Goal: Task Accomplishment & Management: Use online tool/utility

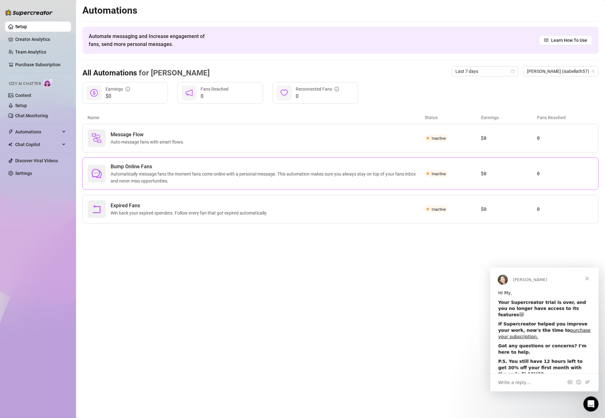
click at [444, 171] on span "Inactive" at bounding box center [439, 173] width 14 height 5
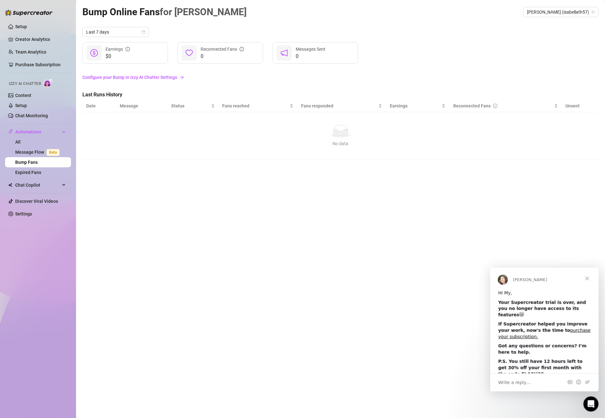
click at [148, 79] on link "Configure your Bump in Izzy AI Chatter Settings" at bounding box center [340, 77] width 516 height 7
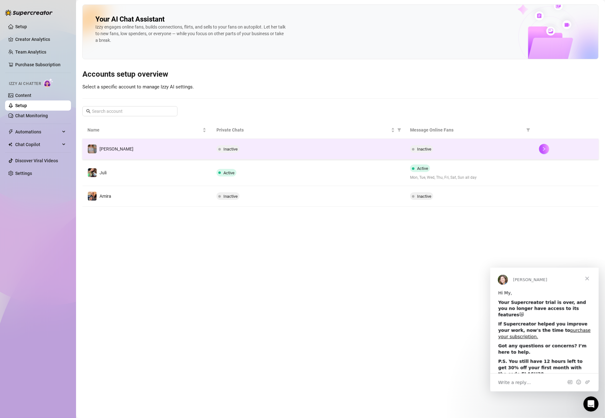
click at [549, 154] on div at bounding box center [566, 149] width 55 height 10
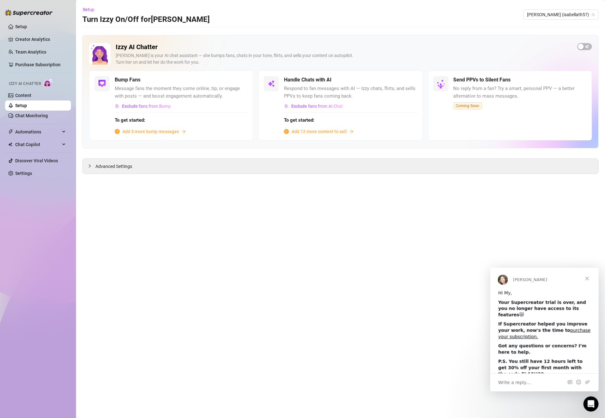
click at [172, 133] on span "Add 5 more bump messages" at bounding box center [150, 131] width 57 height 7
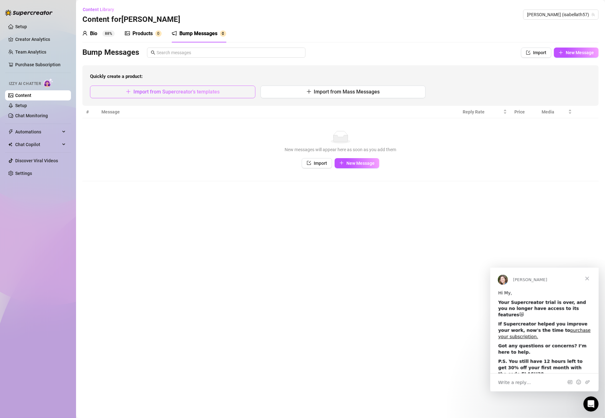
click at [213, 92] on span "Import from Supercreator's templates" at bounding box center [176, 92] width 86 height 6
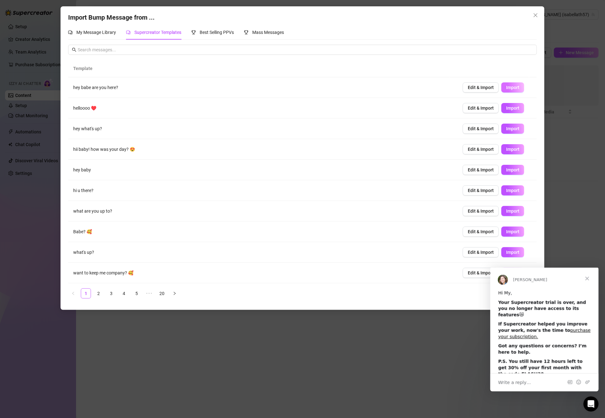
click at [509, 87] on span "Import" at bounding box center [512, 87] width 13 height 5
click at [508, 109] on span "Import" at bounding box center [512, 108] width 13 height 5
click at [506, 131] on span "Import" at bounding box center [512, 128] width 13 height 5
click at [507, 150] on span "Import" at bounding box center [512, 149] width 13 height 5
type textarea "hii baby! how was your day? 😍"
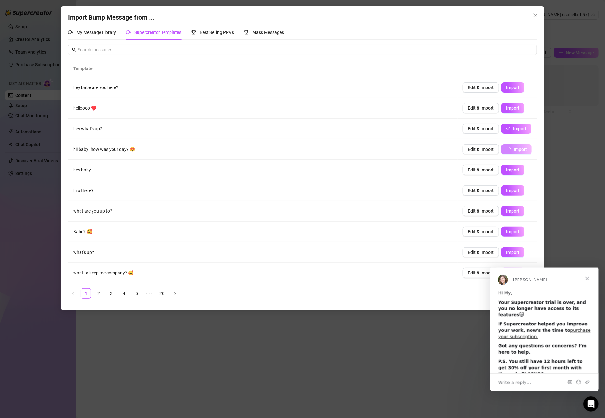
type input "0"
drag, startPoint x: 514, startPoint y: 172, endPoint x: 510, endPoint y: 189, distance: 17.2
click at [514, 172] on button "Import" at bounding box center [512, 170] width 23 height 10
click at [508, 189] on span "Import" at bounding box center [512, 190] width 13 height 5
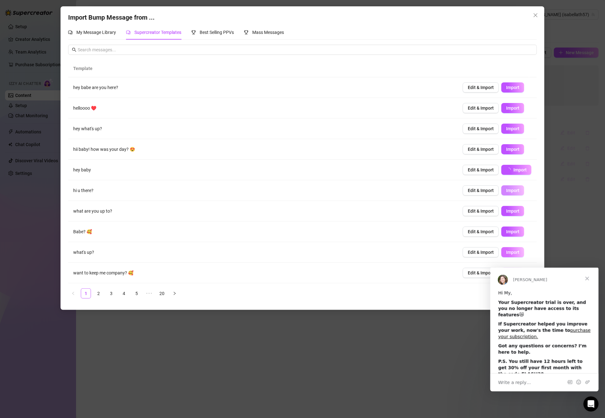
click at [506, 213] on span "Import" at bounding box center [512, 211] width 13 height 5
click at [506, 233] on span "Import" at bounding box center [512, 231] width 13 height 5
click at [506, 251] on span "Import" at bounding box center [512, 252] width 13 height 5
click at [103, 296] on link "2" at bounding box center [99, 294] width 10 height 10
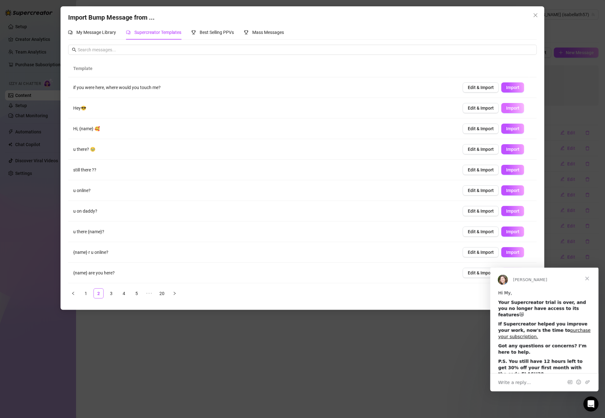
click at [506, 88] on span "Import" at bounding box center [512, 87] width 13 height 5
click at [511, 110] on span "Import" at bounding box center [512, 108] width 13 height 5
click at [511, 129] on span "Import" at bounding box center [512, 128] width 13 height 5
click at [510, 150] on span "Import" at bounding box center [512, 149] width 13 height 5
click at [508, 174] on button "Import" at bounding box center [512, 170] width 23 height 10
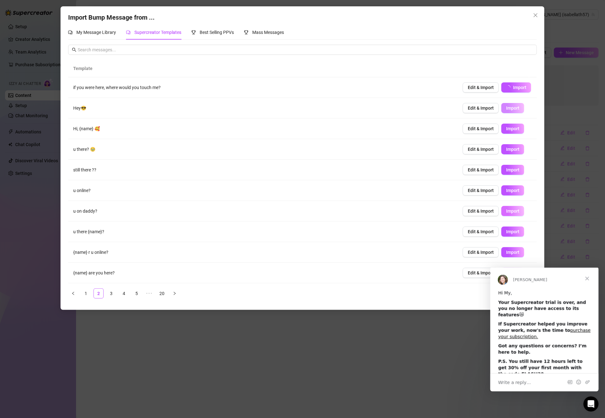
click at [507, 190] on span "Import" at bounding box center [512, 190] width 13 height 5
click at [506, 212] on span "Import" at bounding box center [512, 211] width 13 height 5
click at [506, 234] on span "Import" at bounding box center [512, 231] width 13 height 5
click at [506, 255] on span "Import" at bounding box center [512, 252] width 13 height 5
type textarea "{name} r u online?"
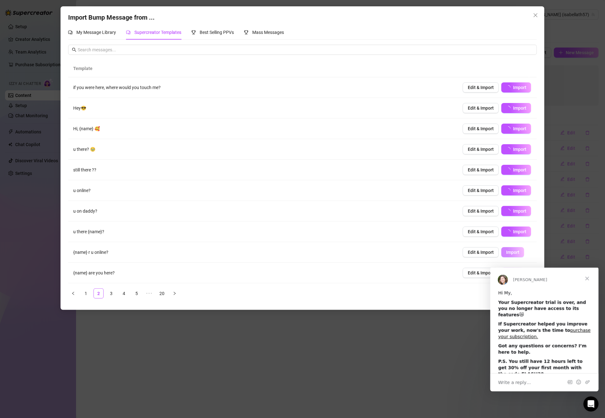
click at [586, 279] on span "Close" at bounding box center [587, 278] width 23 height 23
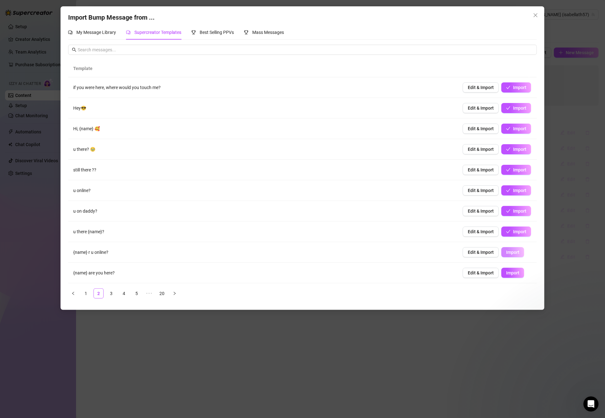
type input "0"
click at [506, 274] on span "Import" at bounding box center [512, 272] width 13 height 5
type textarea "{name} are you here?"
type input "0"
click at [110, 294] on link "3" at bounding box center [112, 294] width 10 height 10
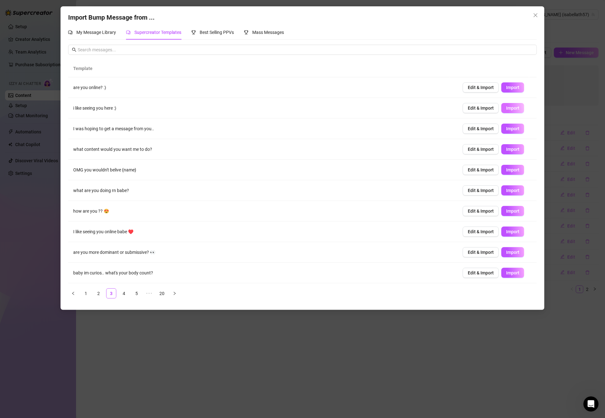
drag, startPoint x: 509, startPoint y: 87, endPoint x: 515, endPoint y: 109, distance: 22.8
click at [509, 87] on span "Import" at bounding box center [512, 87] width 13 height 5
click at [515, 109] on button "Import" at bounding box center [512, 108] width 23 height 10
click at [510, 129] on span "Import" at bounding box center [512, 128] width 13 height 5
click at [508, 149] on span "Import" at bounding box center [512, 149] width 13 height 5
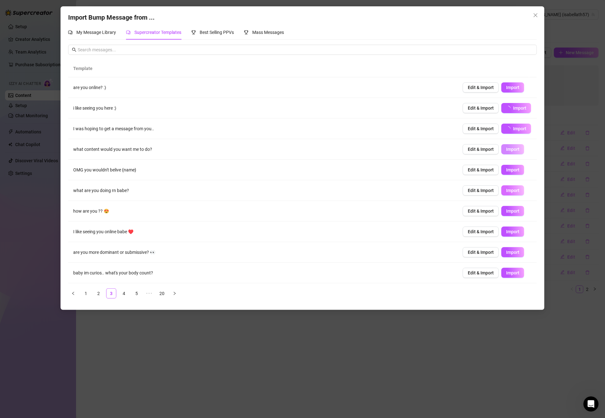
click at [507, 168] on span "Import" at bounding box center [512, 169] width 13 height 5
click at [506, 190] on span "Import" at bounding box center [512, 190] width 13 height 5
click at [505, 215] on button "Import" at bounding box center [512, 211] width 23 height 10
click at [510, 232] on span "Import" at bounding box center [512, 231] width 13 height 5
click at [508, 255] on span "Import" at bounding box center [512, 252] width 13 height 5
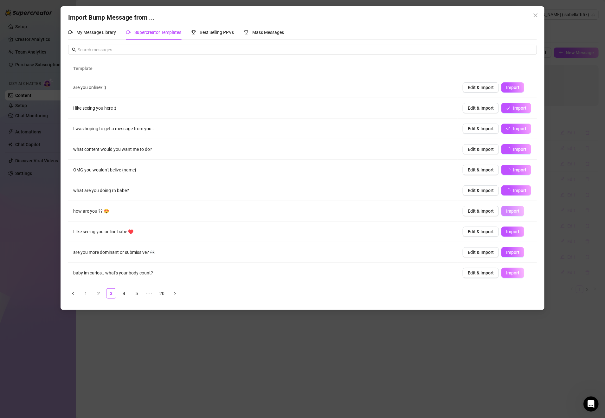
click at [507, 270] on button "Import" at bounding box center [512, 273] width 23 height 10
type textarea "baby im curios.. what's your body count?"
type input "0"
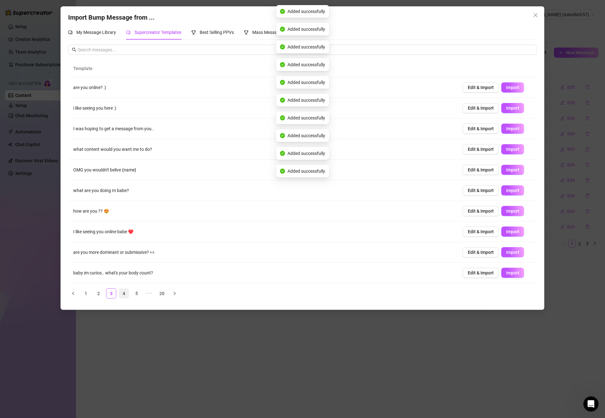
drag, startPoint x: 125, startPoint y: 296, endPoint x: 125, endPoint y: 292, distance: 4.1
click at [125, 296] on link "4" at bounding box center [124, 294] width 10 height 10
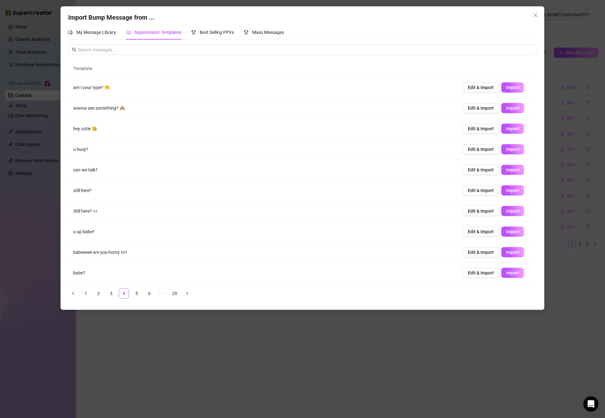
click at [508, 90] on span "Import" at bounding box center [512, 87] width 13 height 5
click at [507, 107] on span "Import" at bounding box center [512, 108] width 13 height 5
click at [509, 129] on span "Import" at bounding box center [512, 128] width 13 height 5
click at [507, 151] on span "Import" at bounding box center [512, 149] width 13 height 5
click at [507, 168] on button "Import" at bounding box center [512, 170] width 23 height 10
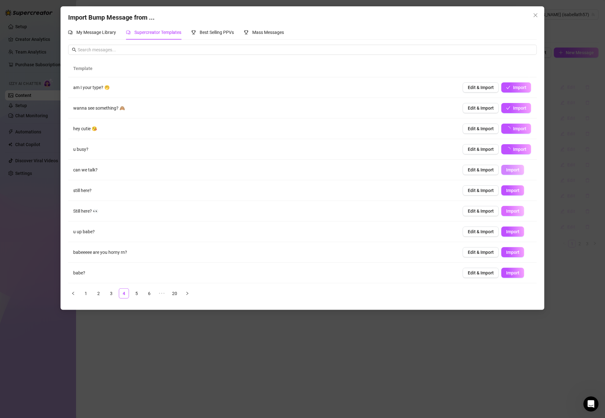
click at [509, 193] on span "Import" at bounding box center [512, 190] width 13 height 5
click at [508, 213] on span "Import" at bounding box center [512, 211] width 13 height 5
click at [507, 233] on span "Import" at bounding box center [512, 231] width 13 height 5
click at [508, 255] on span "Import" at bounding box center [512, 252] width 13 height 5
click at [506, 275] on span "Import" at bounding box center [512, 272] width 13 height 5
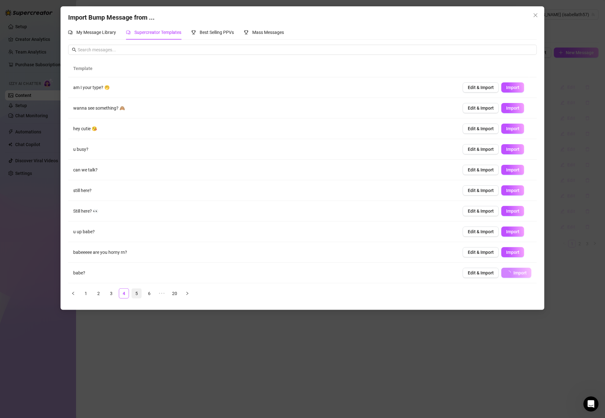
click at [138, 297] on link "5" at bounding box center [137, 294] width 10 height 10
click at [510, 88] on span "Import" at bounding box center [512, 87] width 13 height 5
click at [509, 108] on span "Import" at bounding box center [512, 108] width 13 height 5
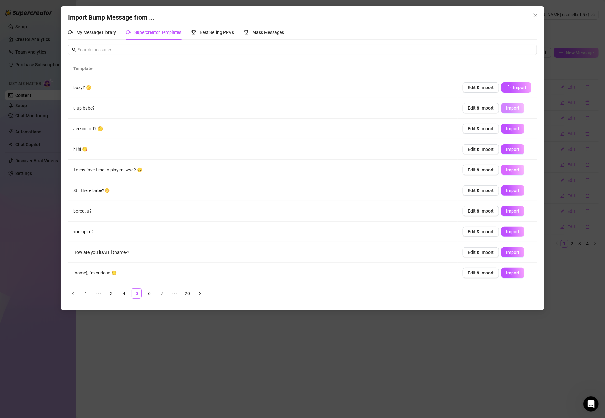
click at [506, 126] on button "Import" at bounding box center [512, 129] width 23 height 10
click at [508, 149] on span "Import" at bounding box center [512, 149] width 13 height 5
click at [507, 170] on span "Import" at bounding box center [512, 169] width 13 height 5
click at [508, 189] on span "Import" at bounding box center [512, 190] width 13 height 5
click at [509, 209] on span "Import" at bounding box center [512, 211] width 13 height 5
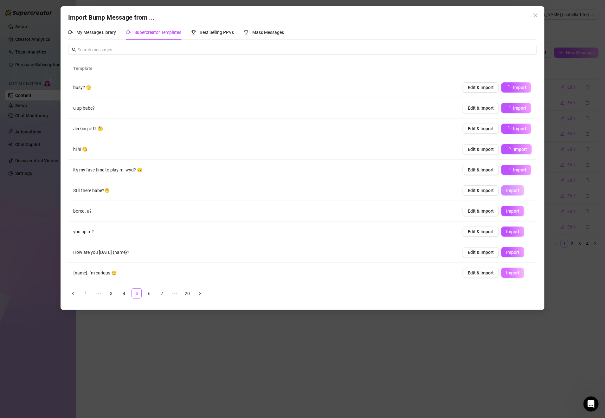
click at [509, 237] on button "Import" at bounding box center [512, 232] width 23 height 10
click at [509, 252] on span "Import" at bounding box center [512, 252] width 13 height 5
click at [506, 272] on span "Import" at bounding box center [512, 272] width 13 height 5
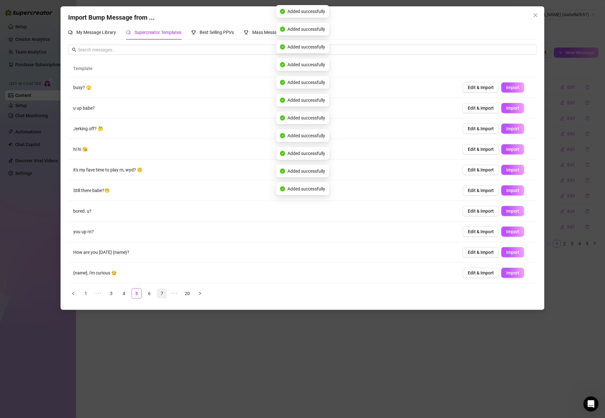
click at [151, 294] on link "6" at bounding box center [150, 294] width 10 height 10
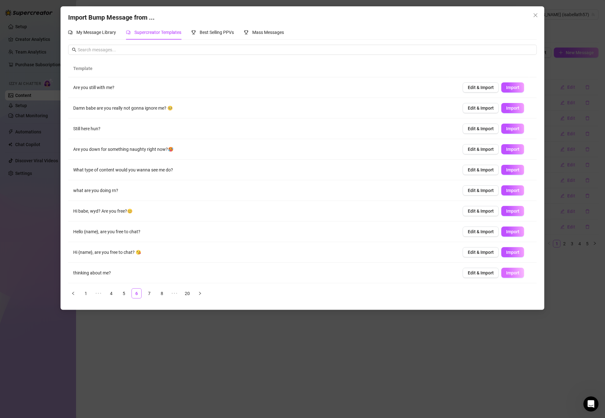
click at [506, 275] on span "Import" at bounding box center [512, 272] width 13 height 5
click at [504, 257] on button "Import" at bounding box center [512, 252] width 23 height 10
click at [508, 232] on span "Import" at bounding box center [512, 231] width 13 height 5
click at [507, 216] on button "Import" at bounding box center [512, 211] width 23 height 10
click at [507, 190] on span "Import" at bounding box center [512, 190] width 13 height 5
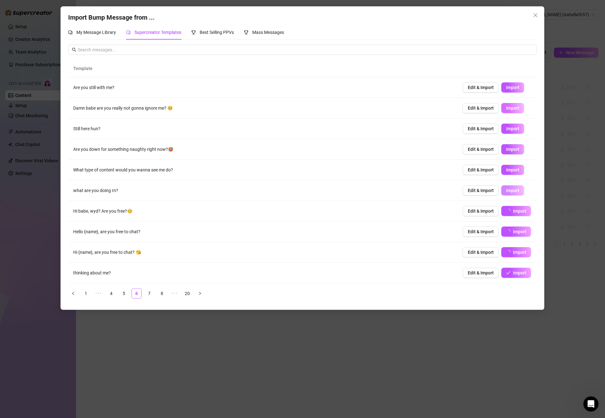
drag, startPoint x: 509, startPoint y: 171, endPoint x: 508, endPoint y: 110, distance: 60.9
click at [510, 171] on span "Import" at bounding box center [512, 169] width 13 height 5
click at [508, 150] on span "Import" at bounding box center [512, 149] width 13 height 5
click at [507, 130] on span "Import" at bounding box center [512, 128] width 13 height 5
click at [508, 110] on span "Import" at bounding box center [512, 108] width 13 height 5
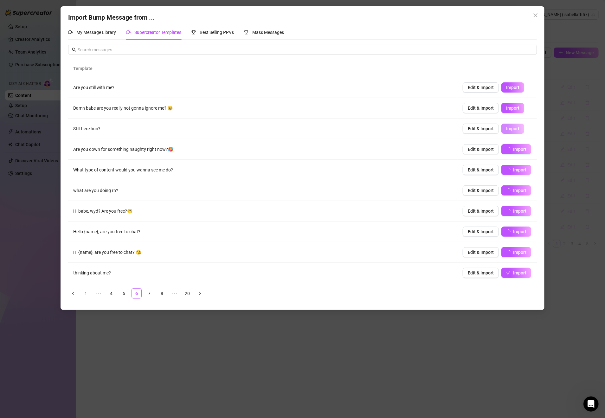
click at [509, 89] on span "Import" at bounding box center [512, 87] width 13 height 5
type textarea "Are you still with me?"
type input "0"
click at [153, 297] on link "7" at bounding box center [150, 294] width 10 height 10
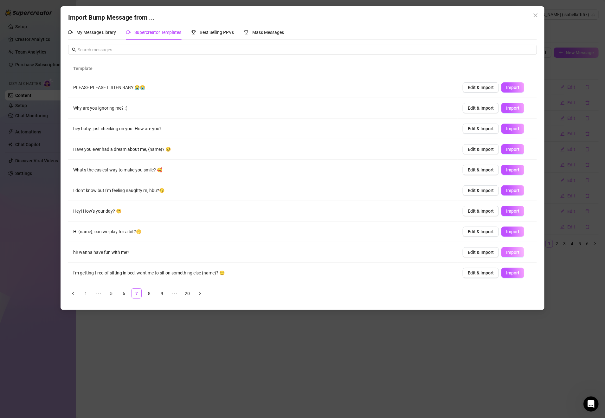
click at [509, 277] on button "Import" at bounding box center [512, 273] width 23 height 10
click at [502, 249] on button "Import" at bounding box center [512, 252] width 23 height 10
click at [505, 230] on button "Import" at bounding box center [512, 232] width 23 height 10
click at [506, 213] on span "Import" at bounding box center [512, 211] width 13 height 5
click at [507, 193] on span "Import" at bounding box center [512, 190] width 13 height 5
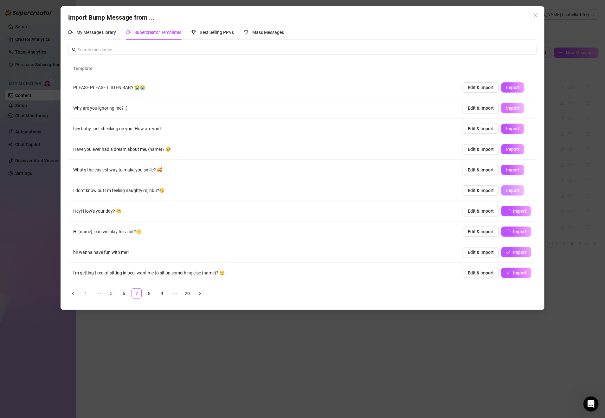
click at [502, 166] on button "Import" at bounding box center [512, 170] width 23 height 10
click at [506, 149] on span "Import" at bounding box center [512, 149] width 13 height 5
click at [507, 129] on span "Import" at bounding box center [512, 128] width 13 height 5
drag, startPoint x: 507, startPoint y: 109, endPoint x: 504, endPoint y: 90, distance: 18.9
click at [507, 108] on span "Import" at bounding box center [512, 108] width 13 height 5
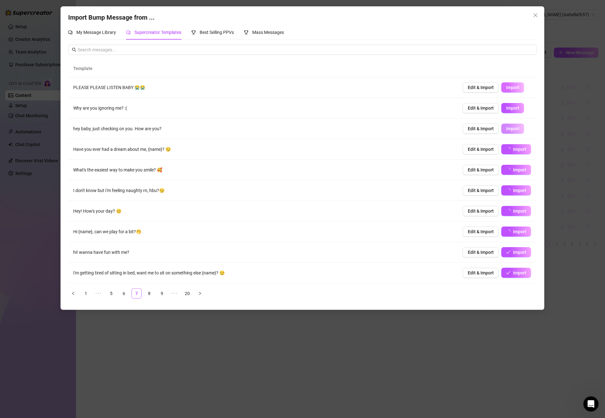
click at [506, 90] on span "Import" at bounding box center [512, 87] width 13 height 5
type textarea "PLEASE PLEASE LISTEN BABY 😭😭"
type input "0"
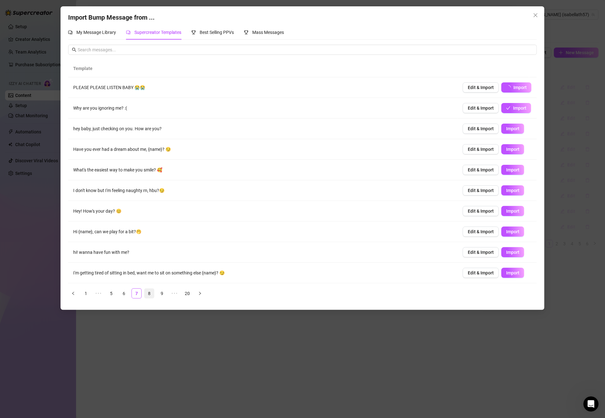
click at [152, 296] on link "8" at bounding box center [150, 294] width 10 height 10
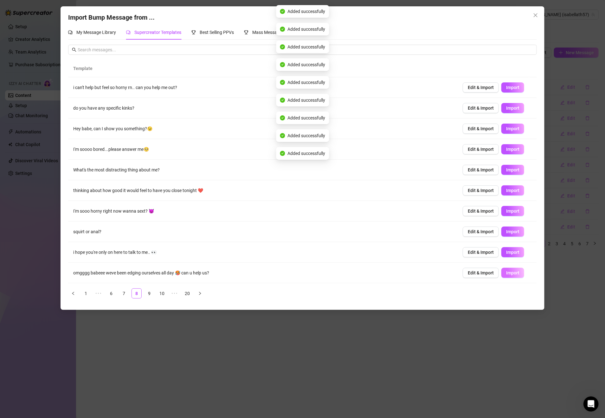
click at [510, 273] on span "Import" at bounding box center [512, 272] width 13 height 5
click at [511, 251] on span "Import" at bounding box center [512, 252] width 13 height 5
click at [510, 233] on span "Import" at bounding box center [512, 231] width 13 height 5
click at [508, 212] on span "Import" at bounding box center [512, 211] width 13 height 5
click at [509, 191] on span "Import" at bounding box center [512, 190] width 13 height 5
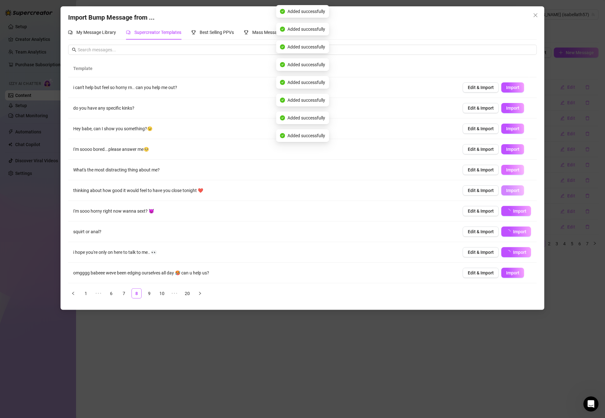
click at [508, 168] on button "Import" at bounding box center [512, 170] width 23 height 10
click at [508, 149] on span "Import" at bounding box center [512, 149] width 13 height 5
click at [508, 131] on span "Import" at bounding box center [512, 128] width 13 height 5
click at [506, 106] on span "Import" at bounding box center [512, 108] width 13 height 5
click at [506, 88] on span "Import" at bounding box center [512, 87] width 13 height 5
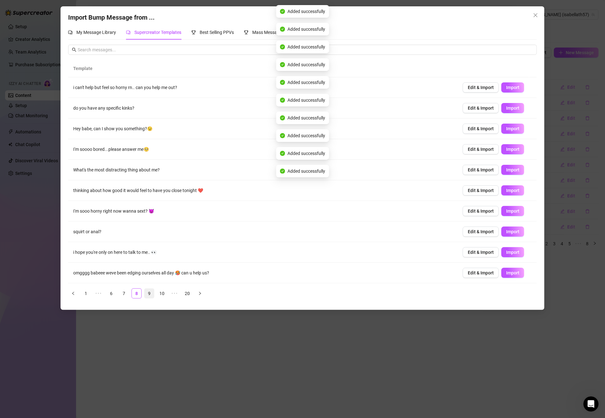
click at [150, 295] on link "9" at bounding box center [150, 294] width 10 height 10
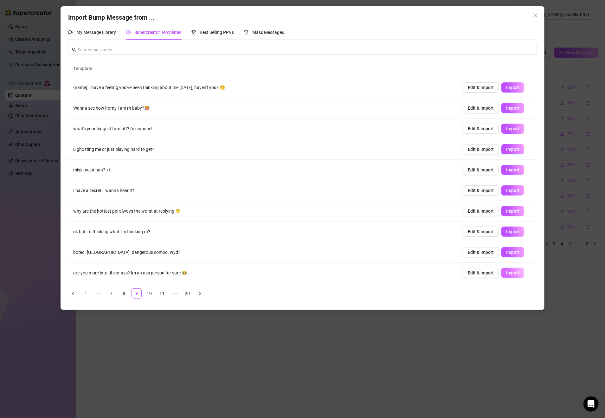
click at [506, 272] on span "Import" at bounding box center [512, 272] width 13 height 5
click at [506, 255] on span "Import" at bounding box center [512, 252] width 13 height 5
click at [510, 231] on span "Import" at bounding box center [512, 231] width 13 height 5
click at [508, 212] on span "Import" at bounding box center [512, 211] width 13 height 5
click at [508, 191] on span "Import" at bounding box center [512, 190] width 13 height 5
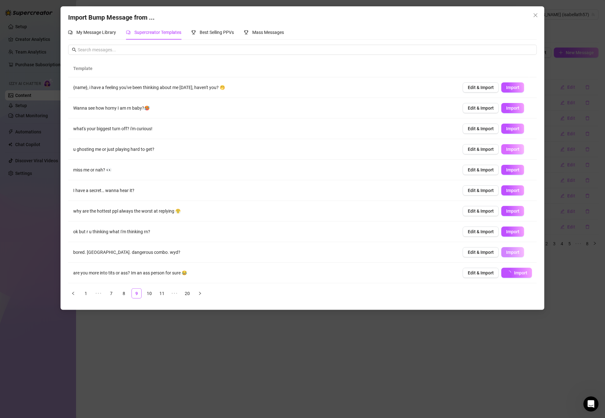
click at [506, 172] on span "Import" at bounding box center [512, 169] width 13 height 5
drag, startPoint x: 508, startPoint y: 150, endPoint x: 503, endPoint y: 85, distance: 64.8
click at [508, 150] on span "Import" at bounding box center [512, 149] width 13 height 5
click at [509, 128] on span "Import" at bounding box center [512, 128] width 13 height 5
click at [508, 110] on span "Import" at bounding box center [512, 108] width 13 height 5
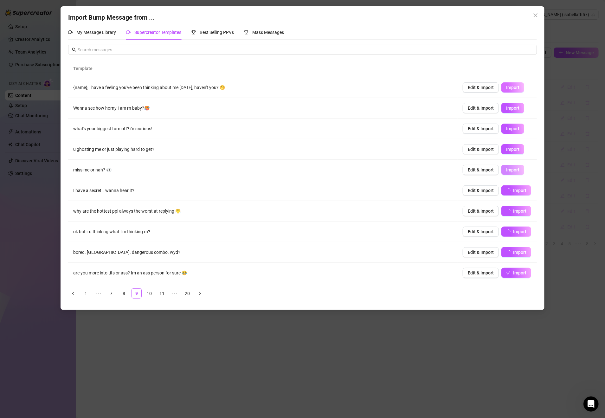
click at [506, 85] on span "Import" at bounding box center [512, 87] width 13 height 5
type textarea "{name}, i have a feeling you've been thinking about me today, haven't you? 🤭"
type input "0"
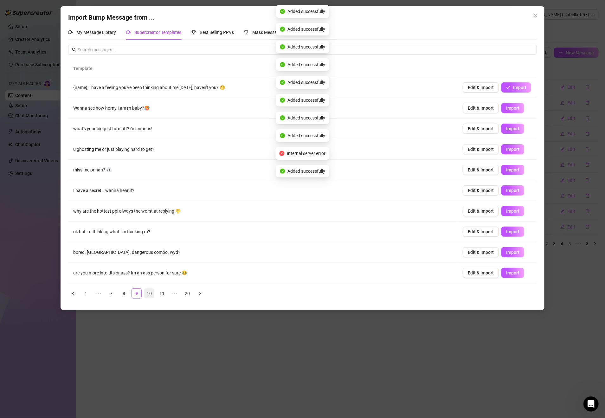
click at [150, 295] on link "10" at bounding box center [150, 294] width 10 height 10
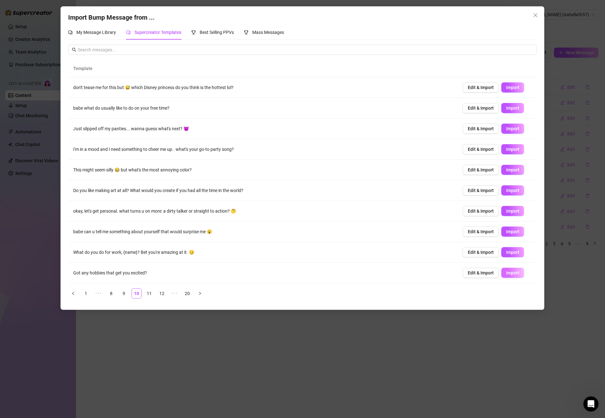
click at [510, 277] on button "Import" at bounding box center [512, 273] width 23 height 10
click at [508, 256] on button "Import" at bounding box center [512, 252] width 23 height 10
click at [508, 231] on span "Import" at bounding box center [512, 231] width 13 height 5
click at [506, 211] on span "Import" at bounding box center [512, 211] width 13 height 5
click at [509, 192] on span "Import" at bounding box center [512, 190] width 13 height 5
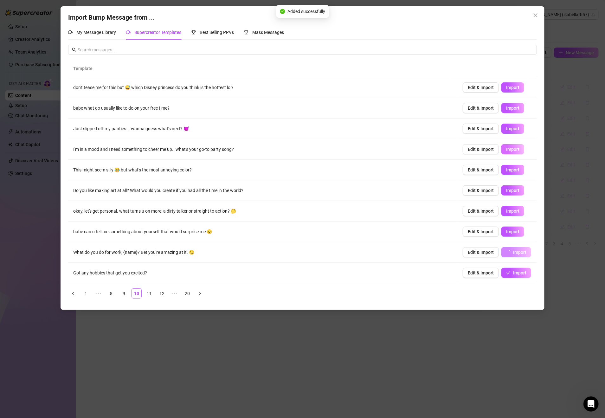
click at [507, 172] on span "Import" at bounding box center [512, 169] width 13 height 5
click at [507, 151] on span "Import" at bounding box center [512, 149] width 13 height 5
click at [508, 130] on span "Import" at bounding box center [512, 128] width 13 height 5
click at [507, 112] on button "Import" at bounding box center [512, 108] width 23 height 10
click at [508, 90] on span "Import" at bounding box center [512, 87] width 13 height 5
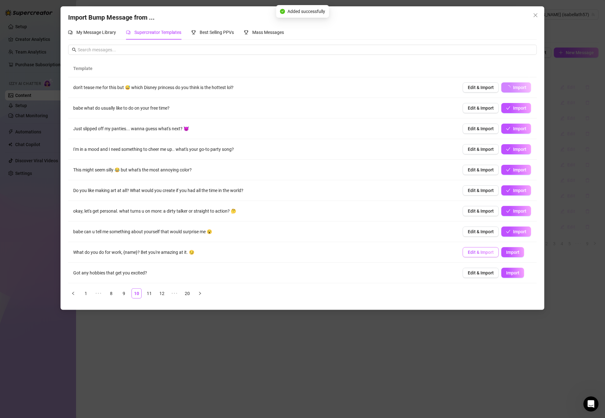
type textarea "don't tease me for this but 😅 which Disney princess do you think is the hottest…"
type input "0"
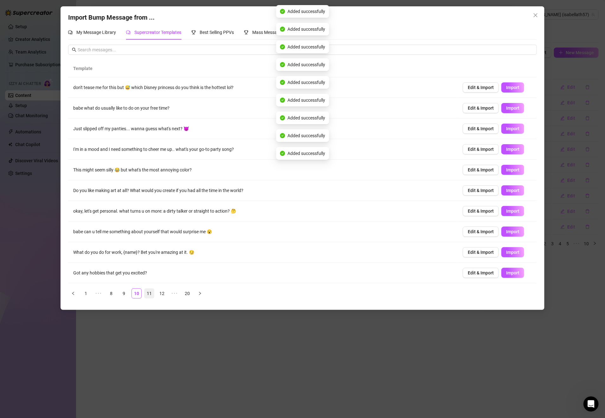
click at [151, 296] on link "11" at bounding box center [150, 294] width 10 height 10
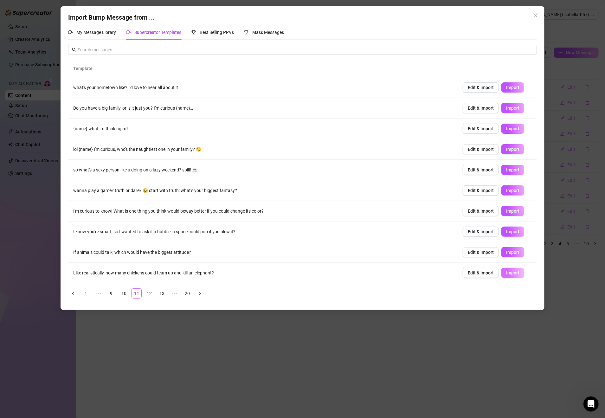
click at [507, 274] on span "Import" at bounding box center [512, 272] width 13 height 5
click at [507, 255] on span "Import" at bounding box center [512, 252] width 13 height 5
click at [509, 231] on span "Import" at bounding box center [512, 231] width 13 height 5
click at [508, 214] on span "Import" at bounding box center [512, 211] width 13 height 5
click at [507, 191] on span "Import" at bounding box center [512, 190] width 13 height 5
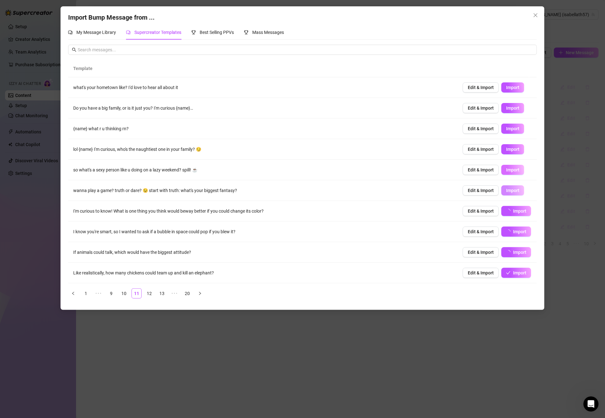
click at [506, 169] on span "Import" at bounding box center [512, 169] width 13 height 5
click at [508, 149] on span "Import" at bounding box center [512, 149] width 13 height 5
click at [506, 131] on span "Import" at bounding box center [512, 128] width 13 height 5
click at [506, 107] on span "Import" at bounding box center [512, 108] width 13 height 5
click at [505, 92] on button "Import" at bounding box center [512, 87] width 23 height 10
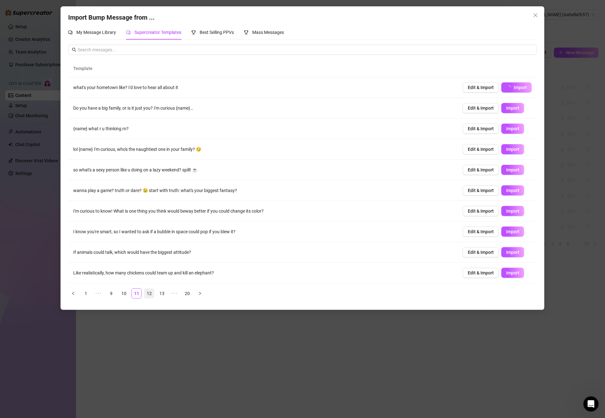
click at [149, 296] on link "12" at bounding box center [150, 294] width 10 height 10
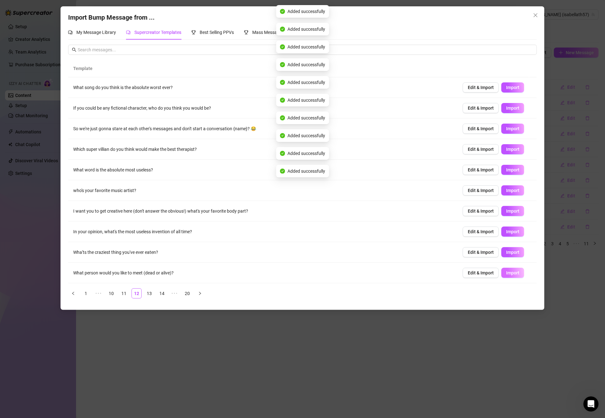
click at [508, 275] on span "Import" at bounding box center [512, 272] width 13 height 5
click at [509, 254] on span "Import" at bounding box center [512, 252] width 13 height 5
click at [508, 231] on span "Import" at bounding box center [512, 231] width 13 height 5
click at [506, 212] on span "Import" at bounding box center [512, 211] width 13 height 5
click at [506, 190] on span "Import" at bounding box center [512, 190] width 13 height 5
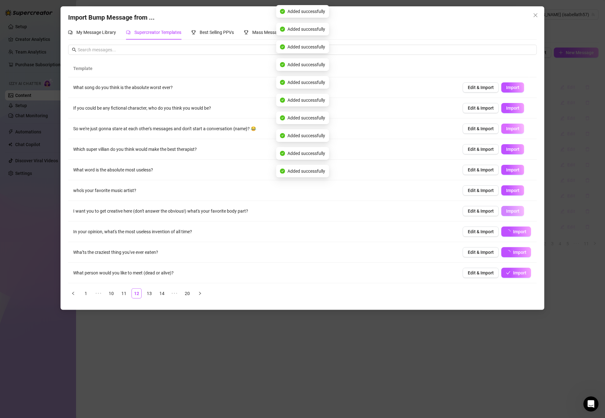
click at [507, 170] on span "Import" at bounding box center [512, 169] width 13 height 5
click at [508, 149] on span "Import" at bounding box center [512, 149] width 13 height 5
click at [506, 128] on span "Import" at bounding box center [512, 128] width 13 height 5
click at [506, 103] on button "Import" at bounding box center [512, 108] width 23 height 10
click at [506, 86] on span "Import" at bounding box center [512, 87] width 13 height 5
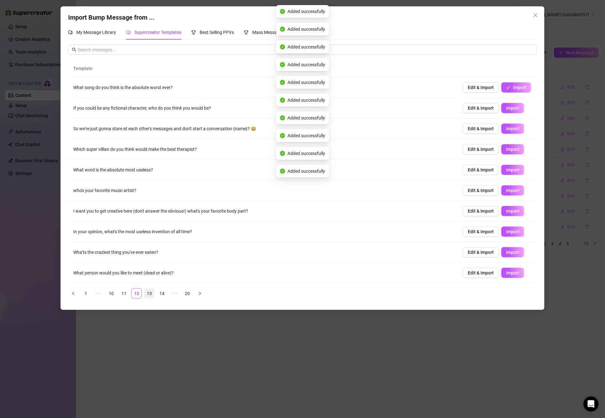
click at [152, 293] on link "13" at bounding box center [150, 294] width 10 height 10
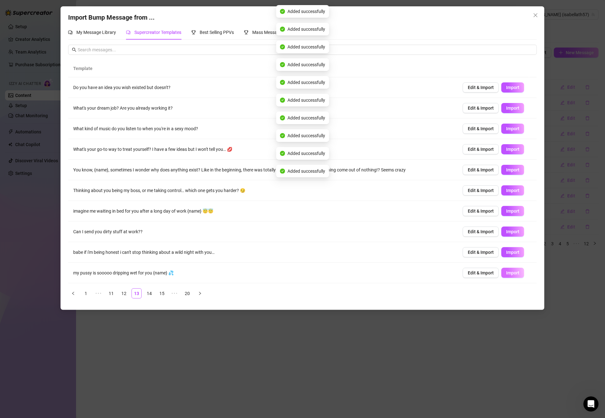
click at [506, 275] on span "Import" at bounding box center [512, 272] width 13 height 5
click at [508, 253] on span "Import" at bounding box center [512, 252] width 13 height 5
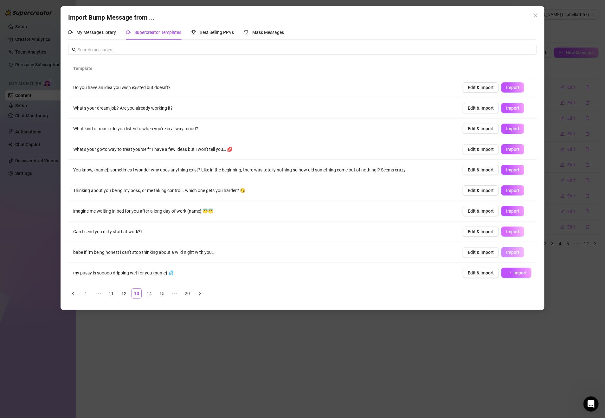
type textarea "babe if i'm being honest i can't stop thinking about a wild night with you…"
click at [508, 227] on td "Edit & Import Import" at bounding box center [497, 232] width 79 height 21
type input "0"
click at [509, 209] on button "Import" at bounding box center [512, 211] width 23 height 10
click at [507, 190] on span "Import" at bounding box center [512, 190] width 13 height 5
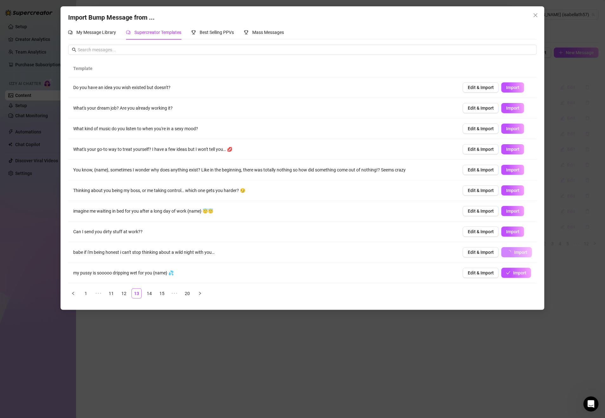
click at [508, 166] on button "Import" at bounding box center [512, 170] width 23 height 10
click at [507, 154] on button "Import" at bounding box center [512, 149] width 23 height 10
click at [506, 128] on span "Import" at bounding box center [512, 128] width 13 height 5
click at [506, 109] on span "Import" at bounding box center [512, 108] width 13 height 5
click at [506, 90] on span "Import" at bounding box center [512, 87] width 13 height 5
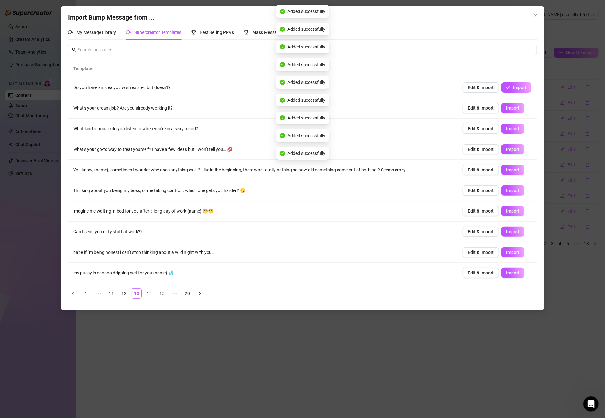
click at [150, 296] on link "14" at bounding box center [150, 294] width 10 height 10
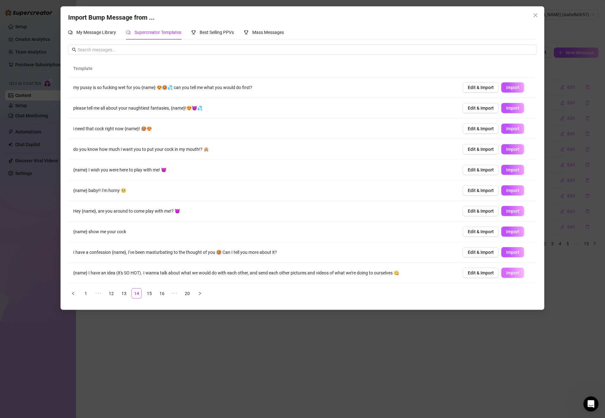
click at [506, 274] on span "Import" at bounding box center [512, 272] width 13 height 5
click at [506, 255] on span "Import" at bounding box center [512, 252] width 13 height 5
click at [505, 227] on td "Edit & Import Import" at bounding box center [497, 232] width 79 height 21
click at [506, 232] on span "Import" at bounding box center [512, 231] width 13 height 5
click at [509, 214] on span "Import" at bounding box center [512, 211] width 13 height 5
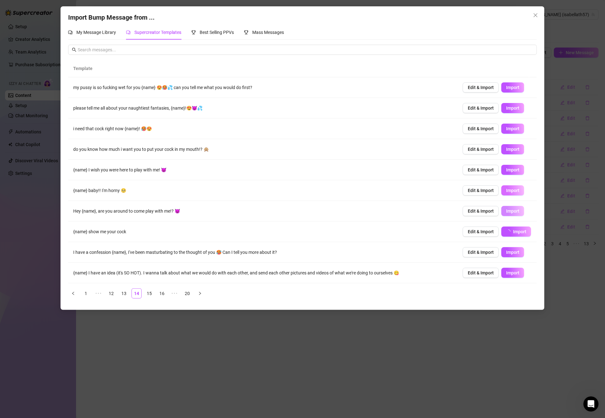
click at [508, 192] on span "Import" at bounding box center [512, 190] width 13 height 5
click at [507, 174] on button "Import" at bounding box center [512, 170] width 23 height 10
click at [507, 147] on span "Import" at bounding box center [512, 149] width 13 height 5
click at [506, 131] on span "Import" at bounding box center [512, 128] width 13 height 5
click at [506, 111] on span "Import" at bounding box center [512, 108] width 13 height 5
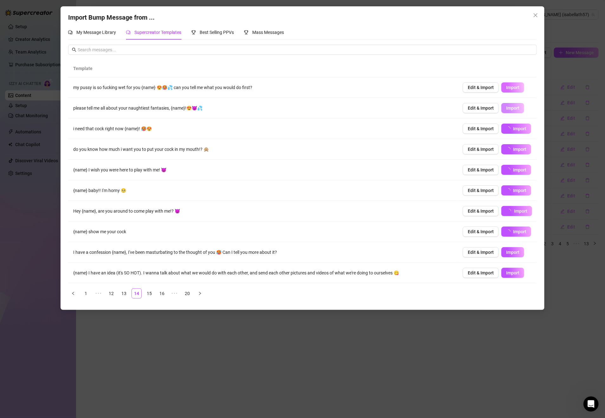
click at [508, 89] on span "Import" at bounding box center [512, 87] width 13 height 5
type textarea "my pussy is so fucking wet for you {name} 😍🥵💦 can you tell me what you would do…"
type input "0"
click at [151, 295] on link "15" at bounding box center [150, 294] width 10 height 10
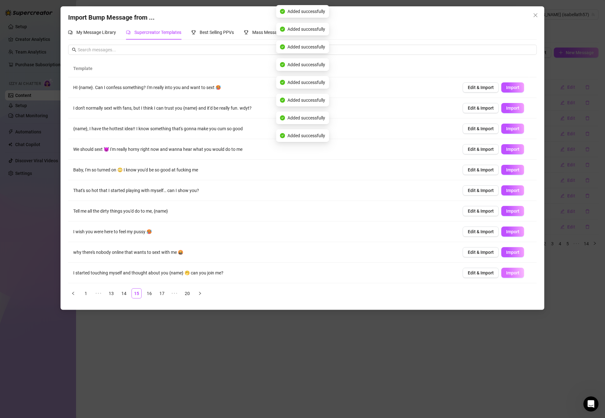
click at [508, 275] on span "Import" at bounding box center [512, 272] width 13 height 5
click at [506, 253] on span "Import" at bounding box center [512, 252] width 13 height 5
click at [506, 234] on span "Import" at bounding box center [512, 231] width 13 height 5
click at [506, 212] on span "Import" at bounding box center [512, 211] width 13 height 5
click at [506, 191] on span "Import" at bounding box center [512, 190] width 13 height 5
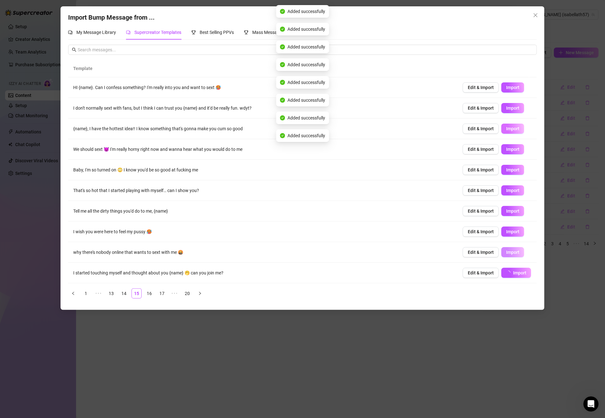
click at [507, 170] on span "Import" at bounding box center [512, 169] width 13 height 5
click at [507, 149] on span "Import" at bounding box center [512, 149] width 13 height 5
click at [506, 127] on span "Import" at bounding box center [512, 128] width 13 height 5
click at [506, 109] on span "Import" at bounding box center [512, 108] width 13 height 5
click at [501, 93] on button "Import" at bounding box center [512, 87] width 23 height 10
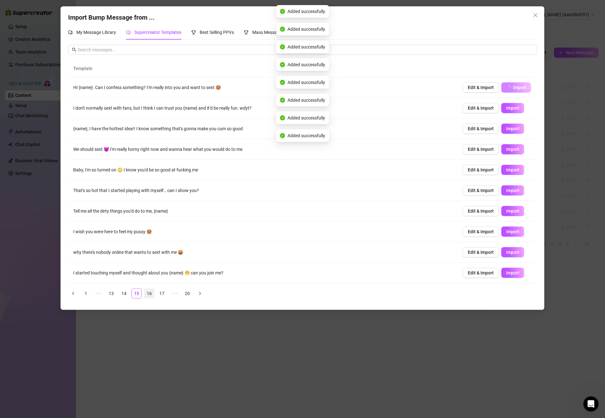
click at [150, 295] on link "16" at bounding box center [150, 294] width 10 height 10
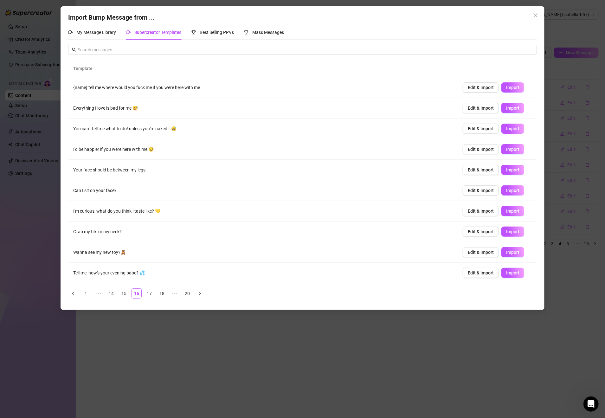
drag, startPoint x: 151, startPoint y: 295, endPoint x: 215, endPoint y: 293, distance: 64.4
click at [151, 295] on link "17" at bounding box center [150, 294] width 10 height 10
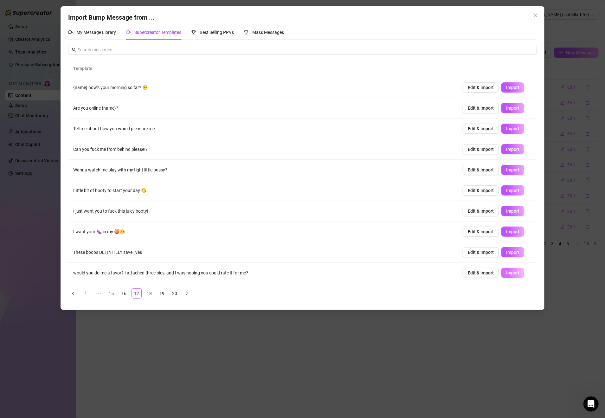
click at [509, 273] on span "Import" at bounding box center [512, 272] width 13 height 5
click at [506, 253] on span "Import" at bounding box center [512, 252] width 13 height 5
click at [506, 232] on span "Import" at bounding box center [512, 231] width 13 height 5
click at [506, 214] on span "Import" at bounding box center [512, 211] width 13 height 5
click at [508, 191] on span "Import" at bounding box center [512, 190] width 13 height 5
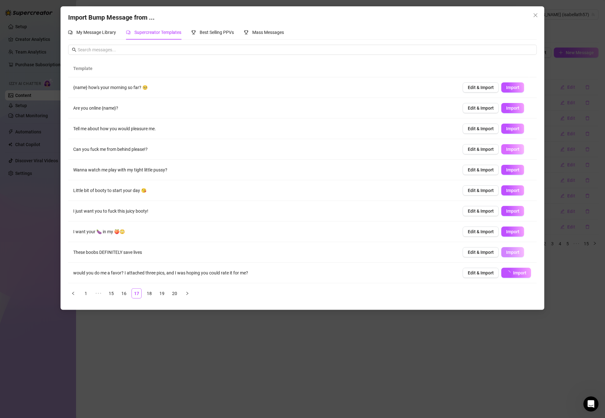
click at [506, 172] on span "Import" at bounding box center [512, 169] width 13 height 5
click at [506, 154] on button "Import" at bounding box center [512, 149] width 23 height 10
click at [506, 129] on span "Import" at bounding box center [512, 128] width 13 height 5
click at [506, 112] on button "Import" at bounding box center [512, 108] width 23 height 10
click at [507, 94] on td "Edit & Import Import" at bounding box center [497, 87] width 79 height 21
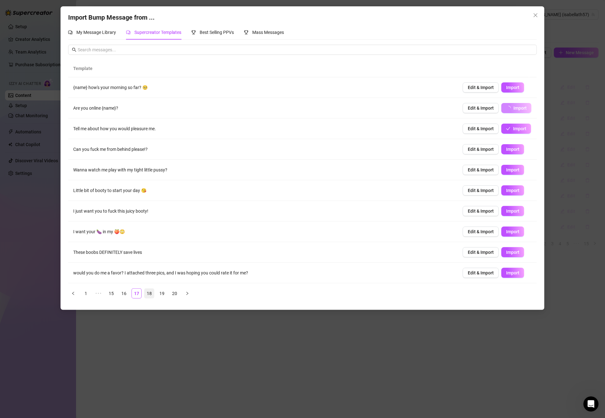
click at [508, 89] on span "Import" at bounding box center [512, 87] width 13 height 5
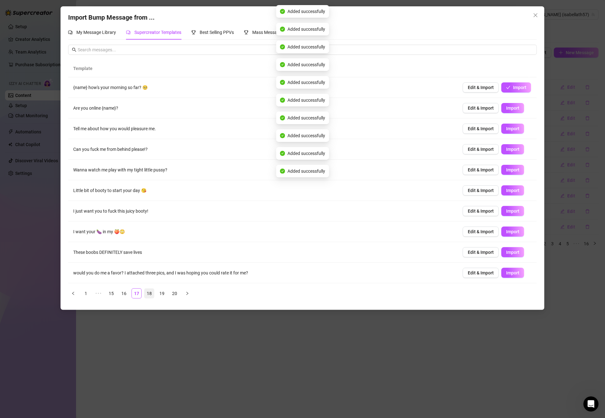
click at [153, 294] on link "18" at bounding box center [150, 294] width 10 height 10
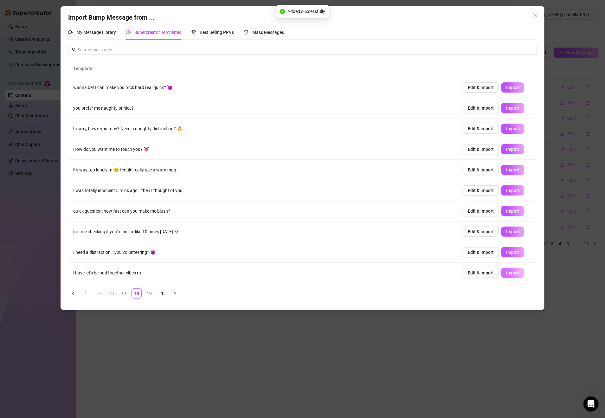
click at [510, 274] on span "Import" at bounding box center [512, 272] width 13 height 5
click at [507, 255] on span "Import" at bounding box center [512, 252] width 13 height 5
click at [508, 233] on span "Import" at bounding box center [512, 231] width 13 height 5
click at [509, 212] on span "Import" at bounding box center [512, 211] width 13 height 5
click at [506, 191] on span "Import" at bounding box center [512, 190] width 13 height 5
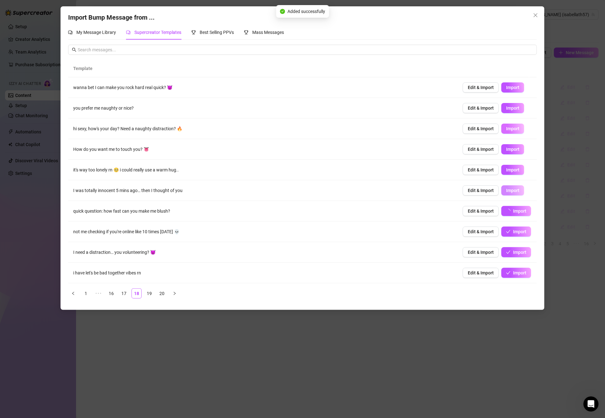
click at [509, 169] on span "Import" at bounding box center [512, 169] width 13 height 5
click at [507, 149] on span "Import" at bounding box center [512, 149] width 13 height 5
click at [506, 130] on span "Import" at bounding box center [512, 128] width 13 height 5
click at [506, 107] on span "Import" at bounding box center [512, 108] width 13 height 5
click at [506, 89] on span "Import" at bounding box center [512, 87] width 13 height 5
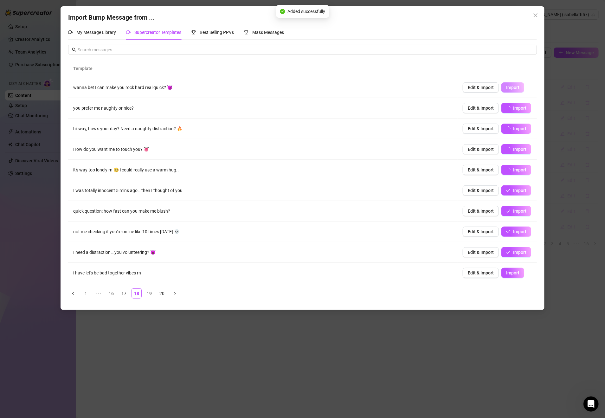
type textarea "wanna bet I can make you rock hard real quick? 😈"
type input "0"
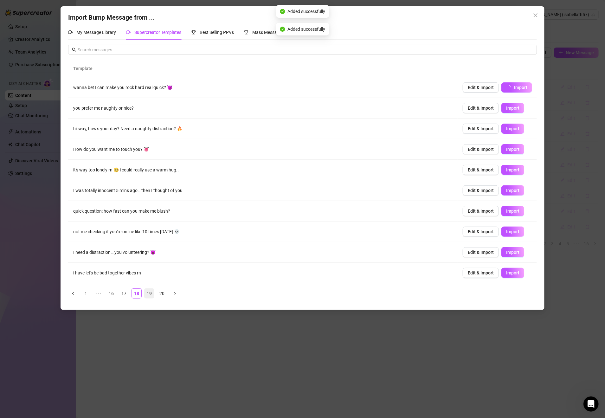
click at [151, 296] on link "19" at bounding box center [150, 294] width 10 height 10
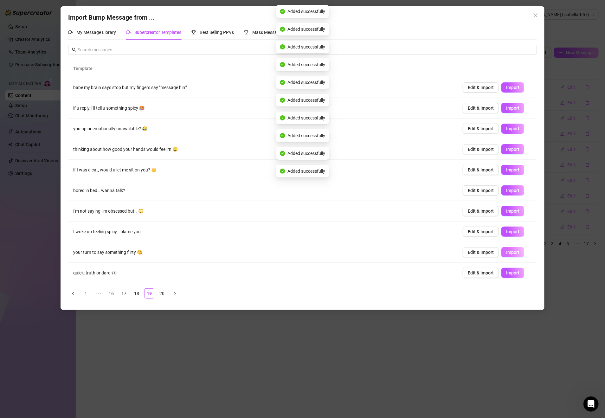
click at [507, 273] on span "Import" at bounding box center [512, 272] width 13 height 5
click at [506, 251] on span "Import" at bounding box center [512, 252] width 13 height 5
click at [506, 232] on span "Import" at bounding box center [512, 231] width 13 height 5
click at [506, 210] on span "Import" at bounding box center [512, 211] width 13 height 5
click at [506, 190] on span "Import" at bounding box center [512, 190] width 13 height 5
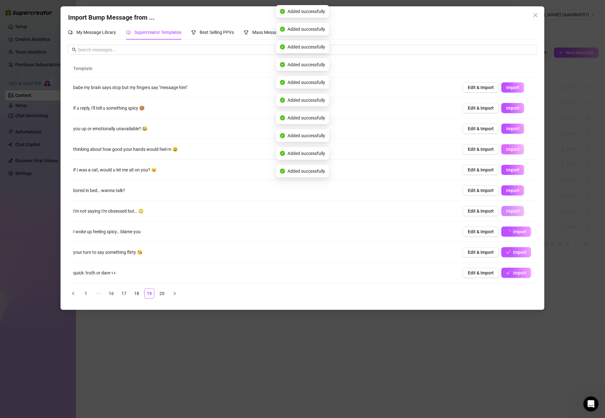
drag, startPoint x: 507, startPoint y: 169, endPoint x: 506, endPoint y: 150, distance: 19.4
click at [507, 169] on span "Import" at bounding box center [512, 169] width 13 height 5
click at [506, 150] on span "Import" at bounding box center [512, 149] width 13 height 5
click at [506, 127] on span "Import" at bounding box center [512, 128] width 13 height 5
click at [506, 107] on span "Import" at bounding box center [512, 108] width 13 height 5
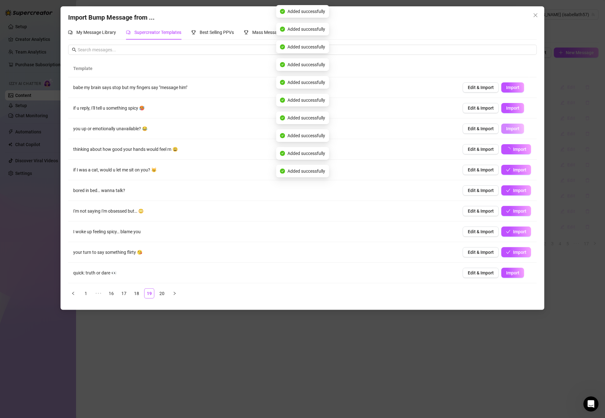
click at [506, 87] on span "Import" at bounding box center [512, 87] width 13 height 5
type textarea "babe my brain says stop but my fingers say "message him""
type input "0"
click at [162, 298] on link "20" at bounding box center [162, 294] width 10 height 10
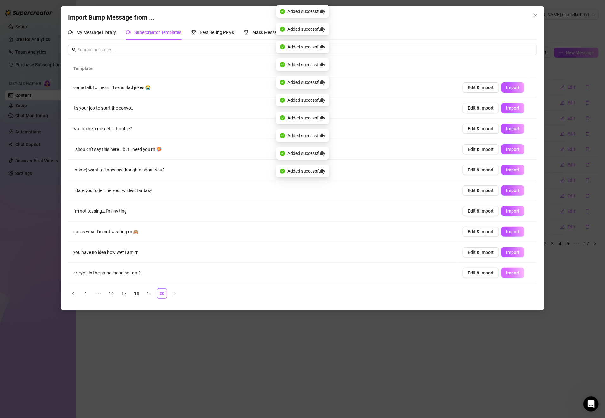
click at [506, 272] on span "Import" at bounding box center [512, 272] width 13 height 5
type textarea "are you in the same mood as i am?"
type input "0"
click at [508, 253] on span "Import" at bounding box center [512, 252] width 13 height 5
click at [508, 234] on span "Import" at bounding box center [512, 231] width 13 height 5
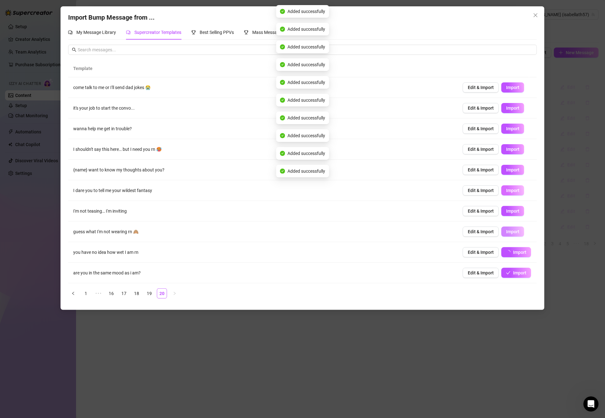
click at [508, 212] on span "Import" at bounding box center [512, 211] width 13 height 5
click at [506, 191] on span "Import" at bounding box center [512, 190] width 13 height 5
click at [506, 169] on span "Import" at bounding box center [512, 169] width 13 height 5
click at [507, 148] on span "Import" at bounding box center [512, 149] width 13 height 5
click at [507, 127] on span "Import" at bounding box center [512, 128] width 13 height 5
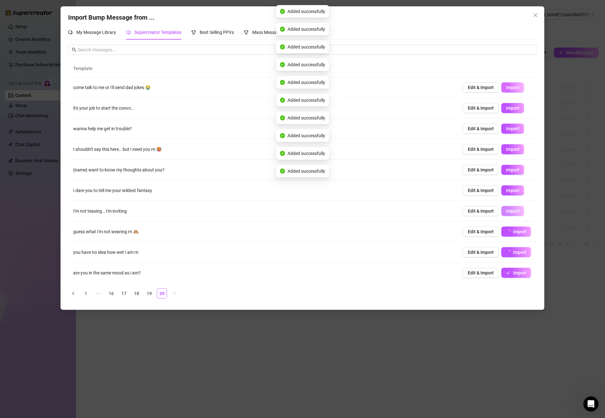
click at [509, 109] on span "Import" at bounding box center [512, 108] width 13 height 5
click at [506, 87] on span "Import" at bounding box center [512, 87] width 13 height 5
type textarea "come talk to me or I'll send dad jokes 😭"
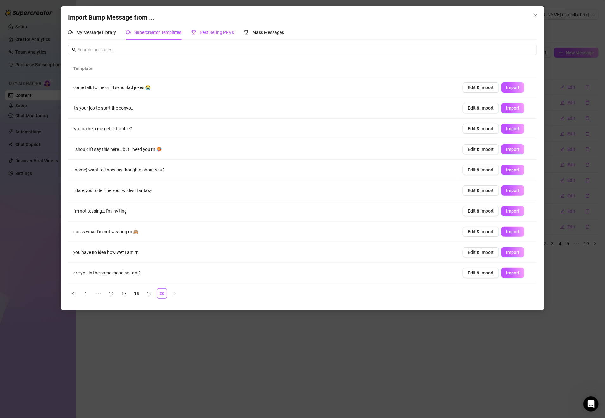
click at [216, 31] on span "Best Selling PPVs" at bounding box center [217, 32] width 34 height 5
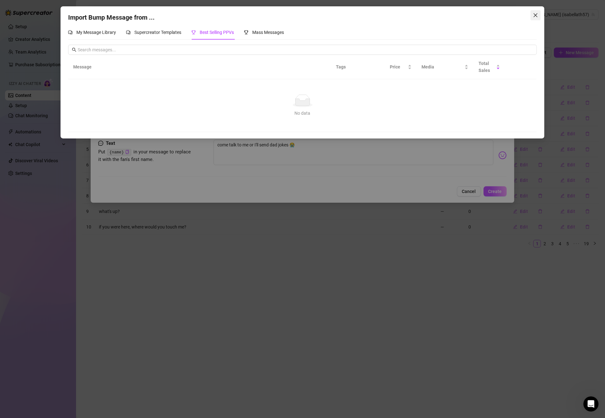
click at [537, 14] on icon "close" at bounding box center [535, 15] width 5 height 5
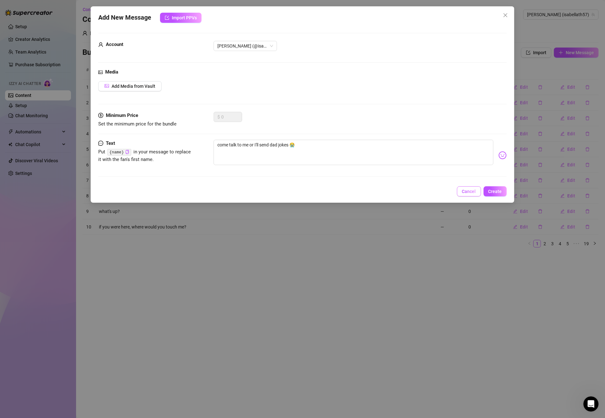
click at [468, 196] on button "Cancel" at bounding box center [469, 191] width 24 height 10
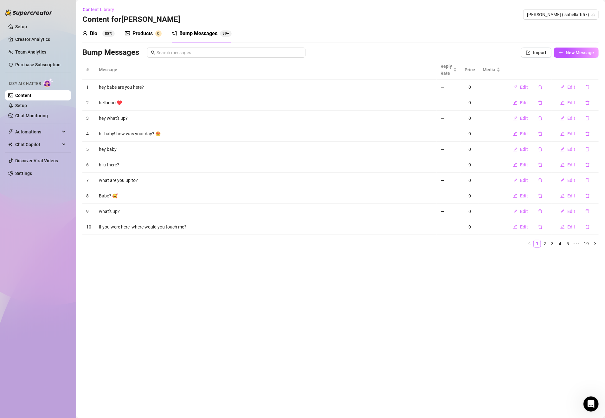
click at [146, 32] on div "Products" at bounding box center [143, 34] width 20 height 8
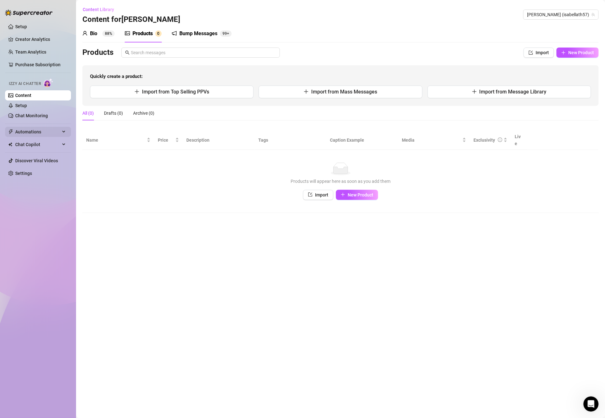
click at [53, 135] on span "Automations" at bounding box center [37, 132] width 45 height 10
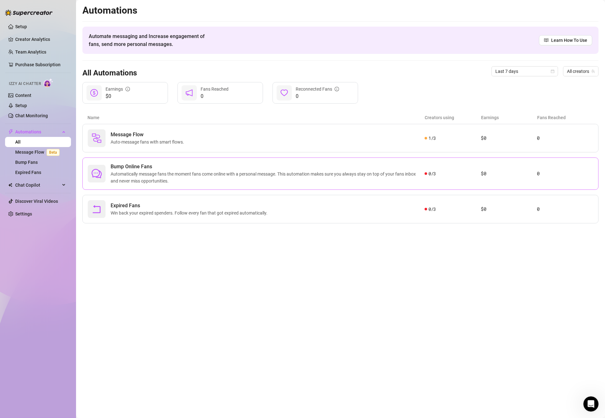
click at [460, 177] on div "0 / 3" at bounding box center [453, 173] width 56 height 7
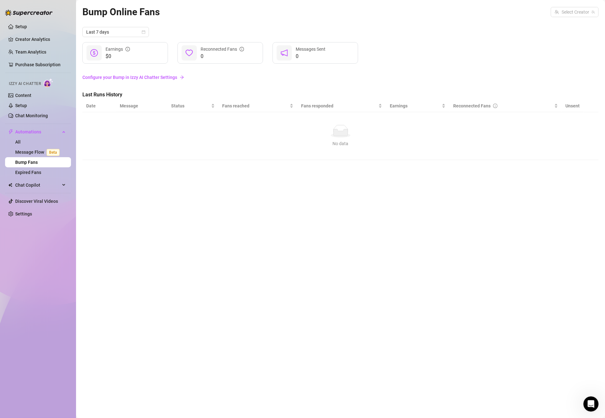
click at [38, 164] on link "Bump Fans" at bounding box center [26, 162] width 23 height 5
click at [38, 160] on link "Bump Fans" at bounding box center [26, 162] width 23 height 5
click at [21, 141] on link "All" at bounding box center [17, 141] width 5 height 5
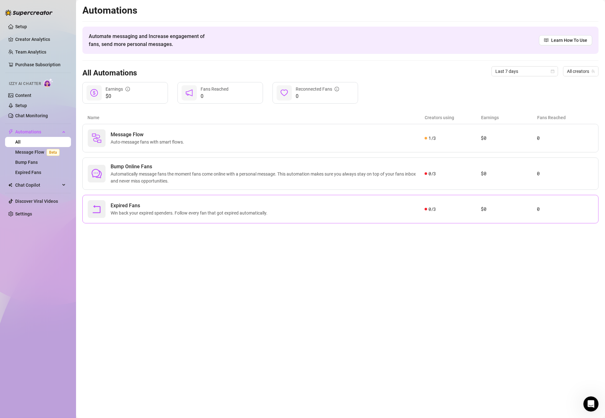
click at [148, 213] on span "Win back your expired spenders. Follow every fan that got expired automatically." at bounding box center [190, 213] width 159 height 7
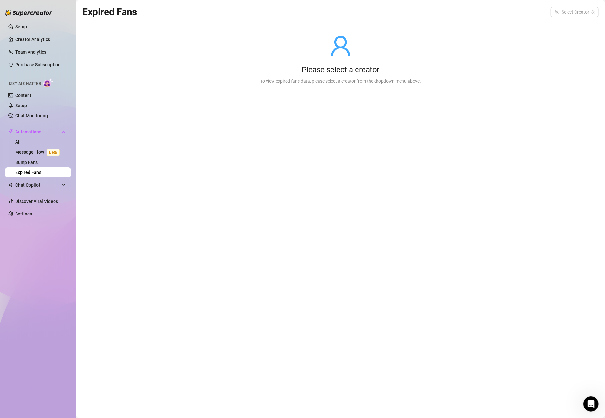
click at [214, 55] on div "Please select a creator To view expired fans data, please select a creator from…" at bounding box center [340, 59] width 516 height 81
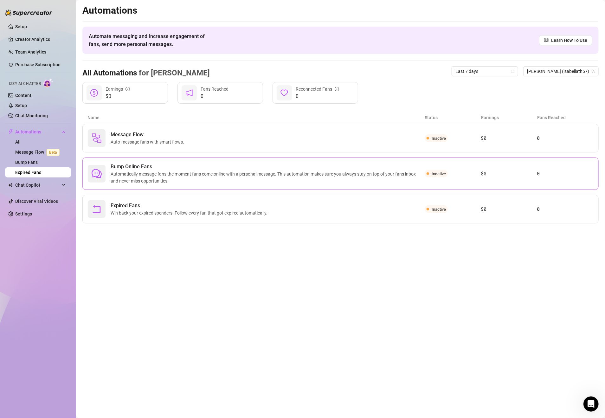
click at [433, 174] on span "Inactive" at bounding box center [439, 173] width 14 height 5
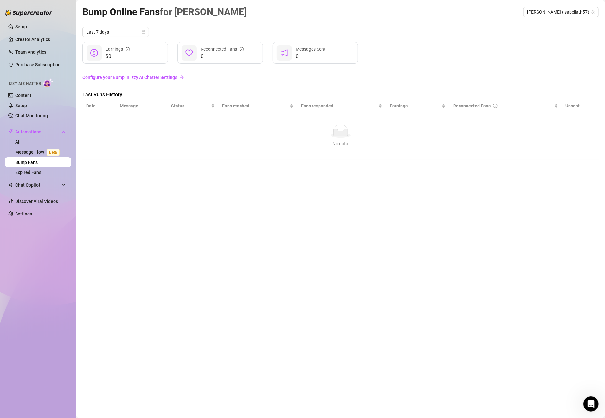
click at [134, 77] on link "Configure your Bump in Izzy AI Chatter Settings" at bounding box center [340, 77] width 516 height 7
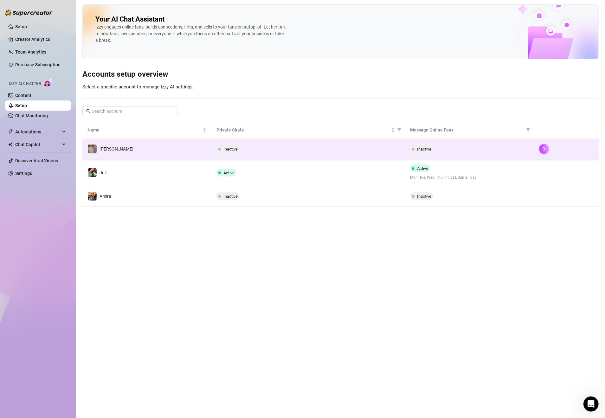
click at [429, 148] on span "Inactive" at bounding box center [424, 149] width 14 height 5
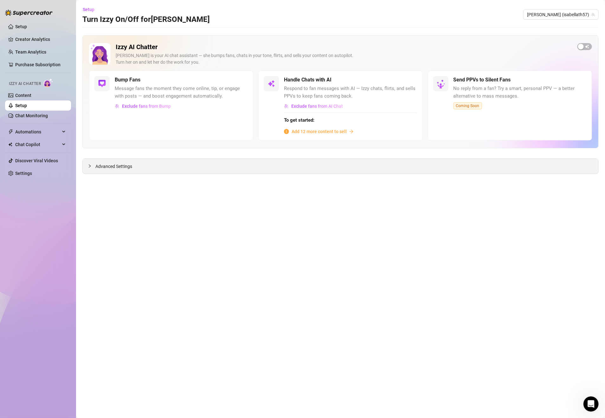
click at [210, 167] on div "Advanced Settings" at bounding box center [341, 166] width 516 height 15
click at [588, 46] on span "button" at bounding box center [585, 46] width 15 height 7
click at [339, 131] on span "Add 12 more content to sell" at bounding box center [319, 131] width 55 height 7
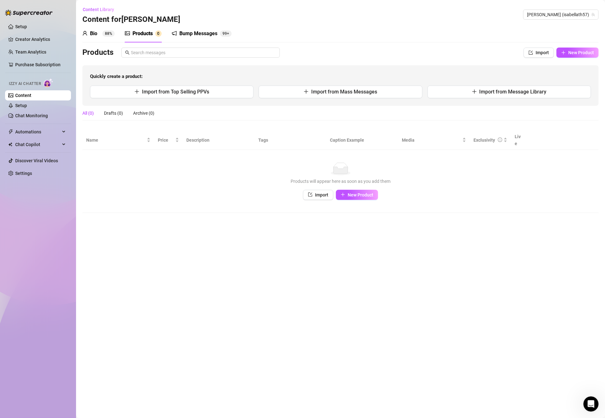
click at [144, 34] on div "Products" at bounding box center [143, 34] width 20 height 8
click at [476, 91] on icon "plus" at bounding box center [474, 91] width 5 height 5
type textarea "Type your message here..."
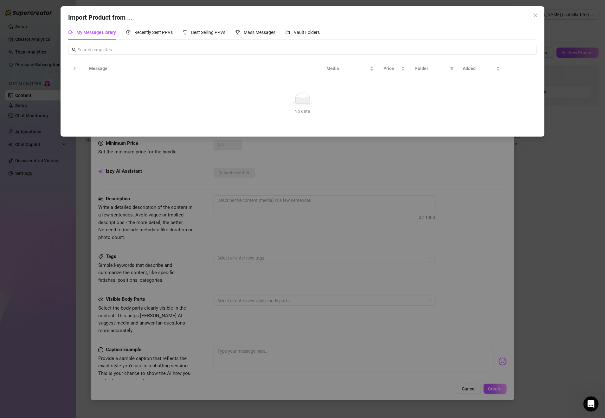
click at [109, 33] on span "My Message Library" at bounding box center [96, 32] width 40 height 5
click at [540, 15] on span "Close" at bounding box center [536, 15] width 10 height 5
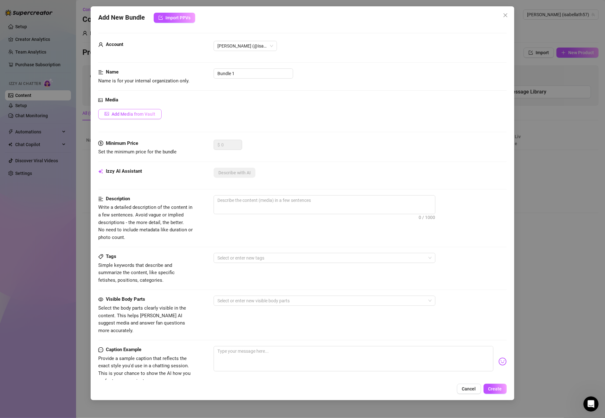
click at [140, 114] on span "Add Media from Vault" at bounding box center [134, 114] width 44 height 5
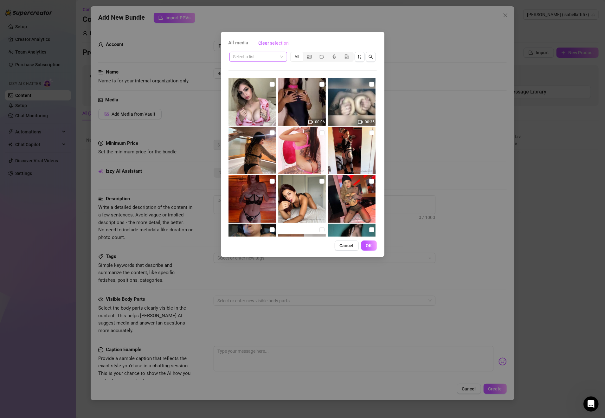
click at [277, 56] on span at bounding box center [258, 57] width 50 height 10
click at [255, 89] on div "Messages" at bounding box center [259, 89] width 48 height 7
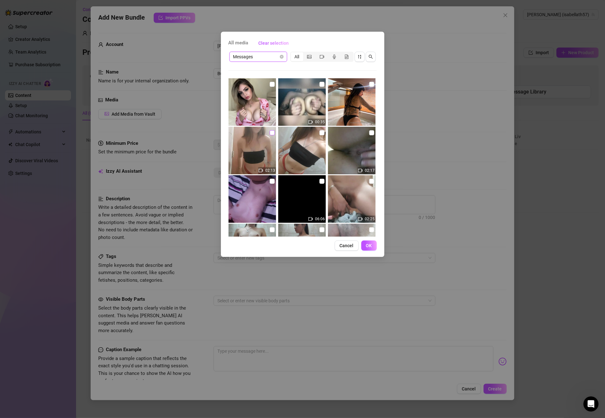
click at [270, 133] on input "checkbox" at bounding box center [272, 132] width 5 height 5
checkbox input "true"
click at [367, 244] on span "OK" at bounding box center [369, 245] width 6 height 5
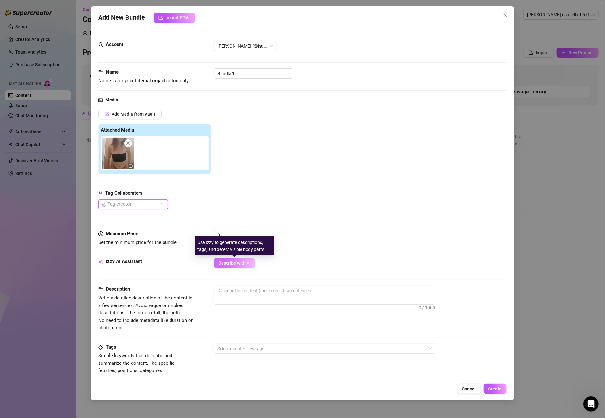
click at [240, 261] on button "Describe with AI" at bounding box center [235, 263] width 42 height 10
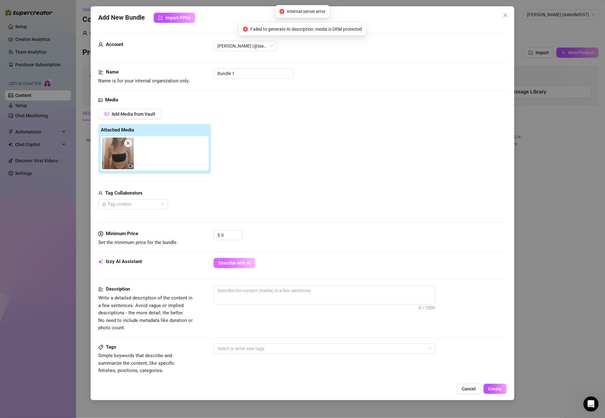
click at [242, 263] on span "Describe with AI" at bounding box center [234, 263] width 32 height 5
click at [248, 263] on span "Describe with AI" at bounding box center [234, 263] width 32 height 5
click at [246, 264] on span "Describe with AI" at bounding box center [234, 263] width 32 height 5
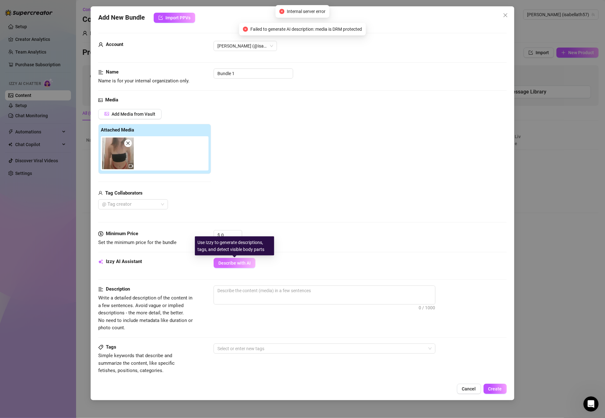
click at [246, 264] on span "Describe with AI" at bounding box center [234, 263] width 32 height 5
click at [246, 266] on span "Describe with AI" at bounding box center [234, 263] width 32 height 5
click at [245, 268] on button "Describe with AI" at bounding box center [235, 263] width 42 height 10
drag, startPoint x: 232, startPoint y: 269, endPoint x: 231, endPoint y: 257, distance: 11.7
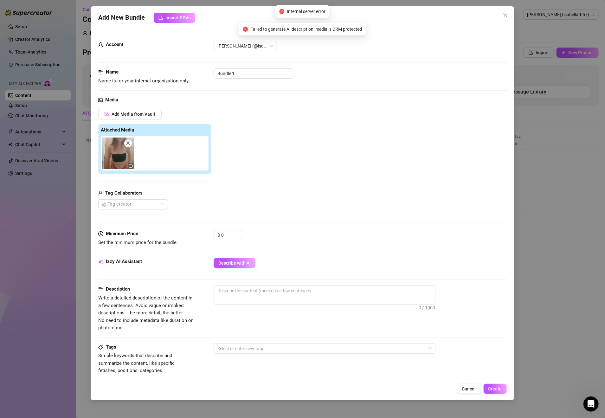
click at [232, 268] on button "Describe with AI" at bounding box center [235, 263] width 42 height 10
click at [236, 265] on span "Describe with AI" at bounding box center [234, 263] width 32 height 5
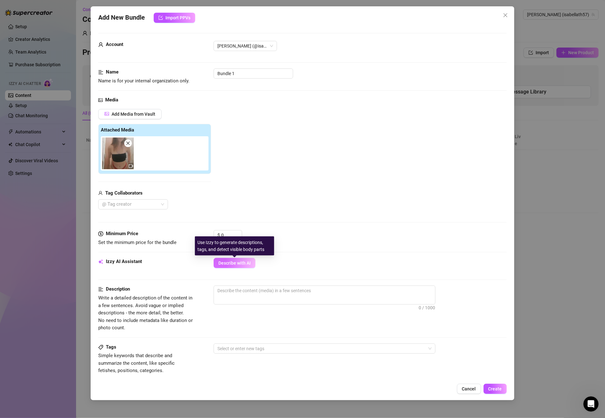
click at [252, 266] on button "Describe with AI" at bounding box center [235, 263] width 42 height 10
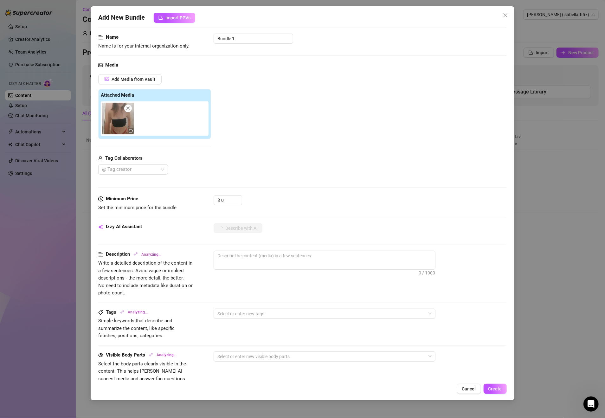
scroll to position [180, 0]
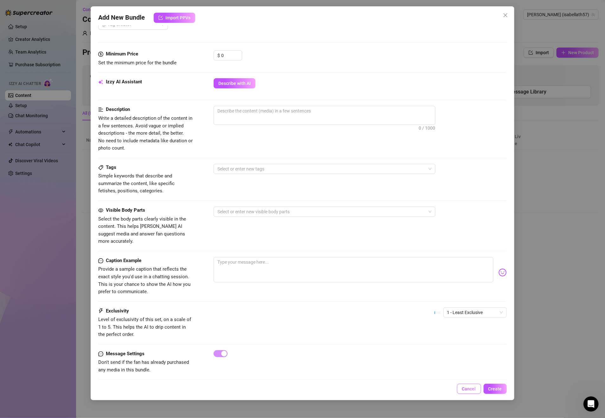
click at [466, 386] on span "Cancel" at bounding box center [469, 388] width 14 height 5
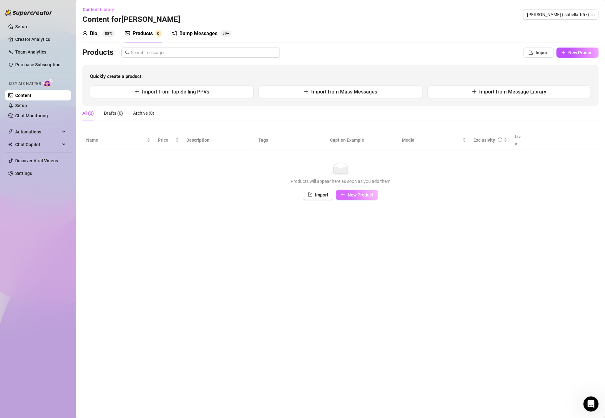
click at [358, 192] on span "New Product" at bounding box center [361, 194] width 26 height 5
type textarea "Type your message here..."
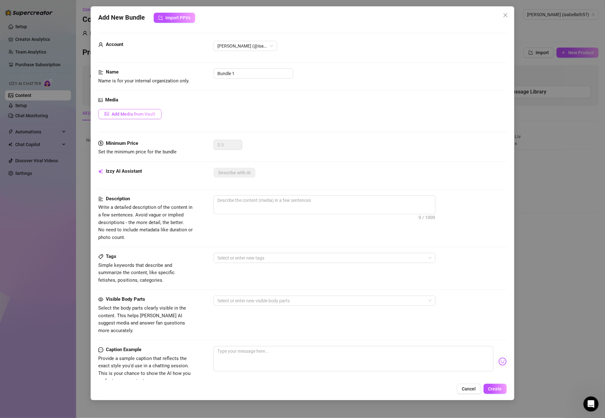
click at [148, 111] on button "Add Media from Vault" at bounding box center [129, 114] width 63 height 10
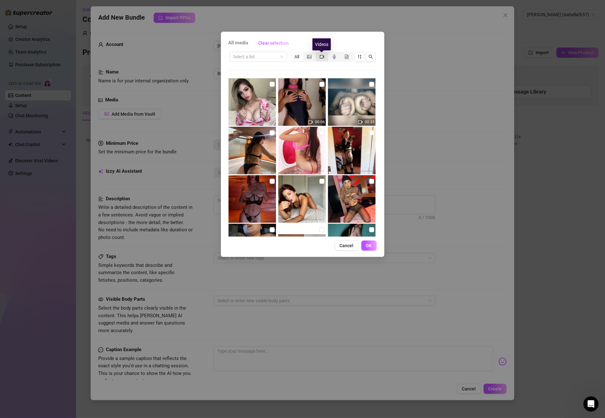
click at [323, 58] on icon "video-camera" at bounding box center [322, 57] width 4 height 4
click at [317, 53] on input "segmented control" at bounding box center [317, 53] width 0 height 0
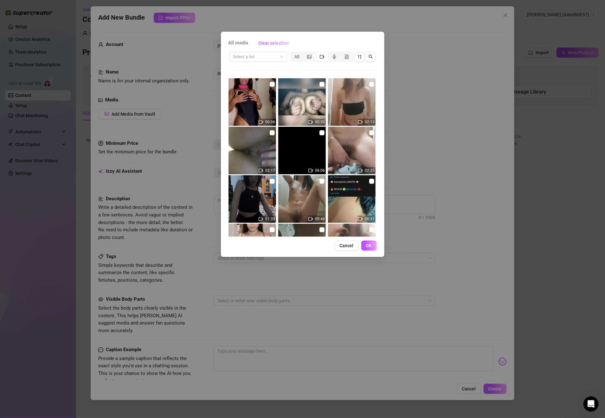
scroll to position [137, 0]
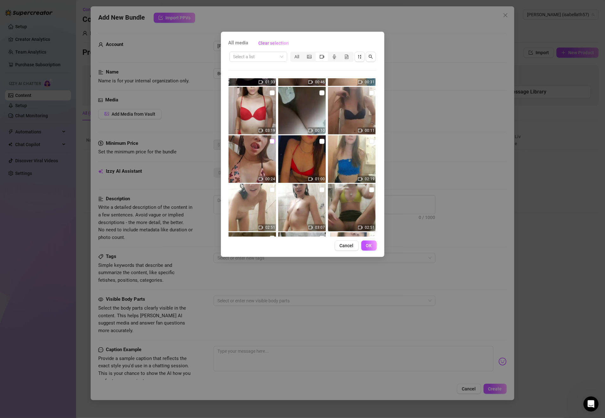
click at [270, 142] on input "checkbox" at bounding box center [272, 141] width 5 height 5
checkbox input "true"
click at [368, 243] on span "OK" at bounding box center [369, 245] width 6 height 5
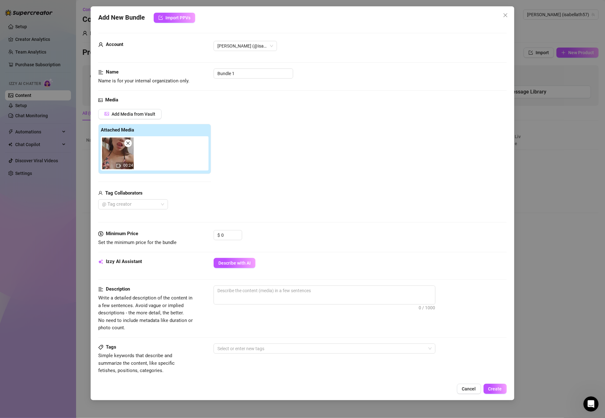
click at [245, 256] on div "Minimum Price Set the minimum price for the bundle $ 0" at bounding box center [302, 244] width 408 height 28
click at [243, 260] on button "Describe with AI" at bounding box center [235, 263] width 42 height 10
type textarea "[PERSON_NAME]"
type textarea "[PERSON_NAME] teases"
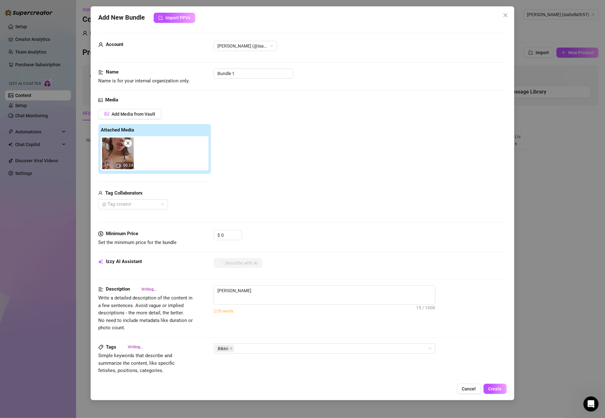
type textarea "[PERSON_NAME] teases"
type textarea "[PERSON_NAME] teases in"
type textarea "[PERSON_NAME] teases in a"
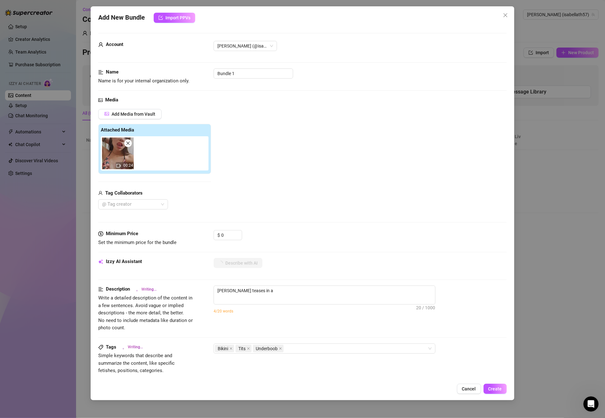
type textarea "[PERSON_NAME] teases in a pink"
type textarea "[PERSON_NAME] teases in a pink butterfly-print"
type textarea "Isabella teases in a pink butterfly-print bikini,"
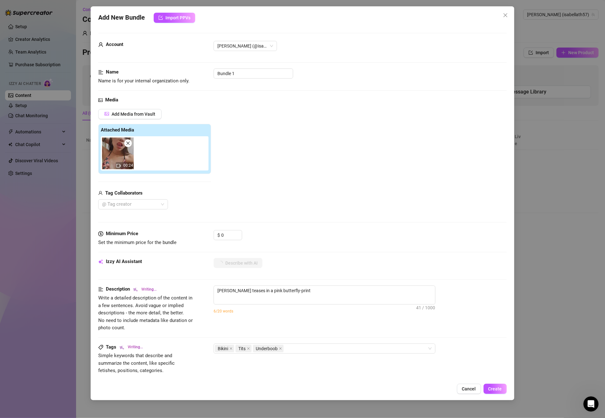
type textarea "Isabella teases in a pink butterfly-print bikini,"
type textarea "Isabella teases in a pink butterfly-print bikini, showing"
type textarea "Isabella teases in a pink butterfly-print bikini, showing off"
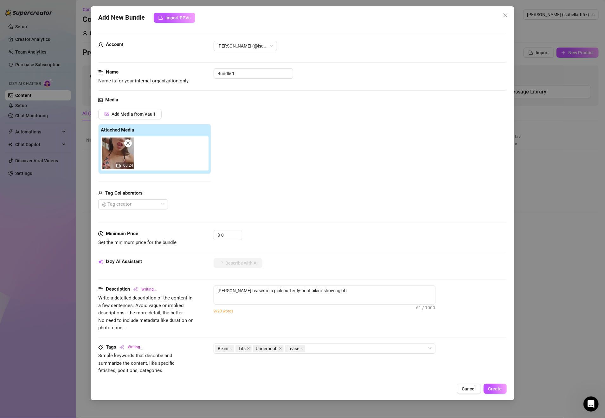
type textarea "Isabella teases in a pink butterfly-print bikini, showing off her"
type textarea "Isabella teases in a pink butterfly-print bikini, showing off her cleavage"
type textarea "Isabella teases in a pink butterfly-print bikini, showing off her cleavage and"
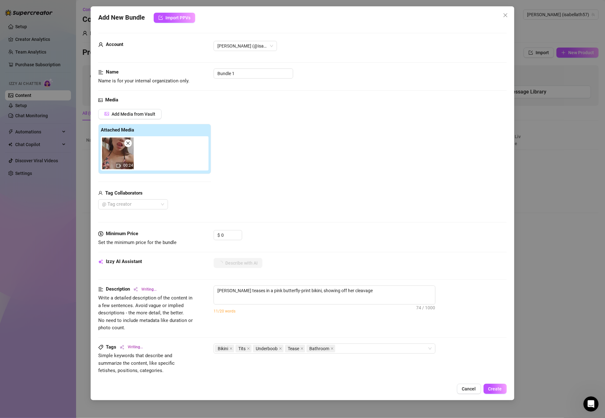
type textarea "Isabella teases in a pink butterfly-print bikini, showing off her cleavage and"
type textarea "Isabella teases in a pink butterfly-print bikini, showing off her cleavage and …"
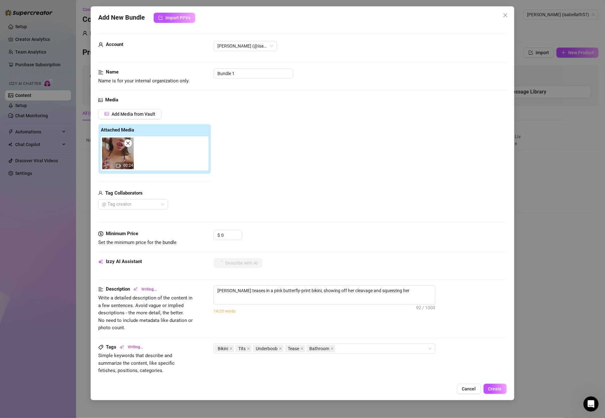
type textarea "Isabella teases in a pink butterfly-print bikini, showing off her cleavage and …"
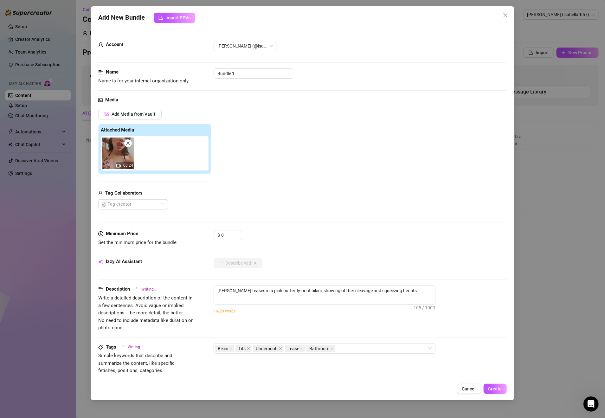
type textarea "Isabella teases in a pink butterfly-print bikini, showing off her cleavage and …"
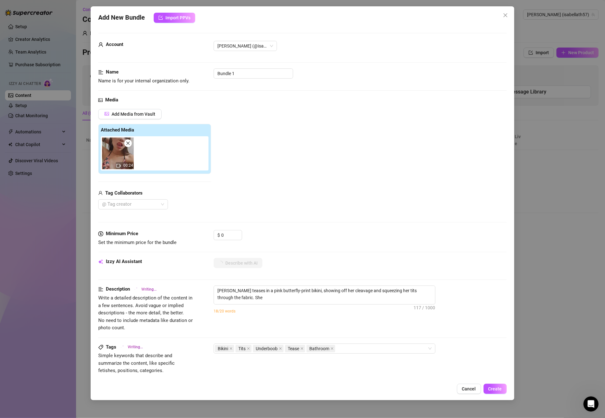
type textarea "Isabella teases in a pink butterfly-print bikini, showing off her cleavage and …"
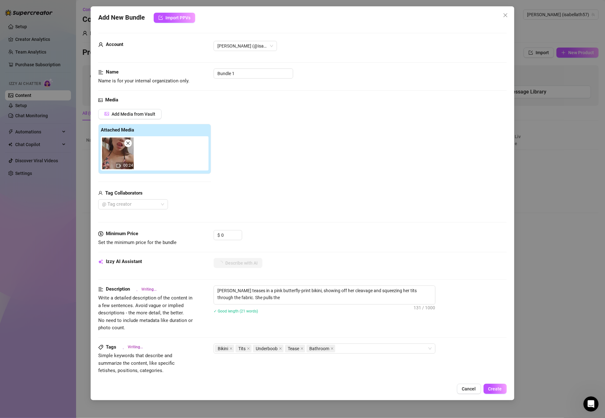
type textarea "Isabella teases in a pink butterfly-print bikini, showing off her cleavage and …"
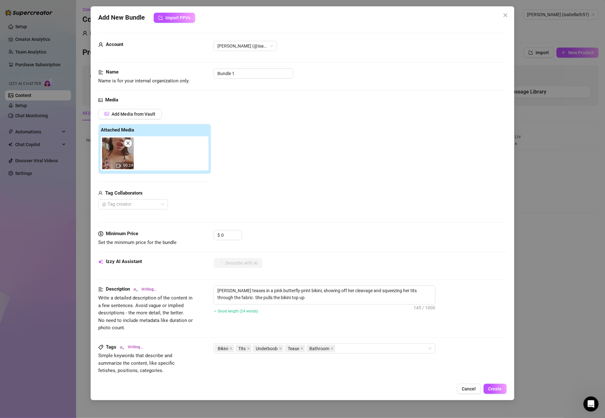
type textarea "Isabella teases in a pink butterfly-print bikini, showing off her cleavage and …"
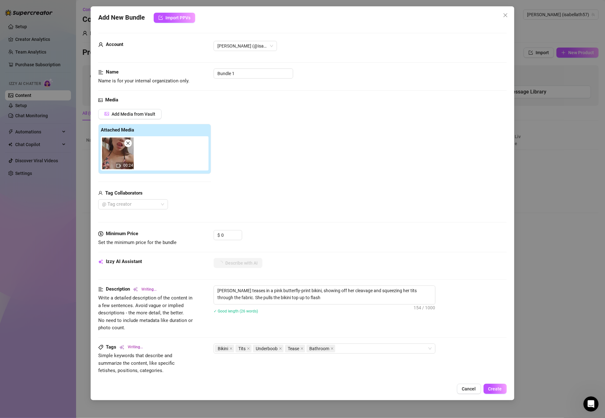
type textarea "Isabella teases in a pink butterfly-print bikini, showing off her cleavage and …"
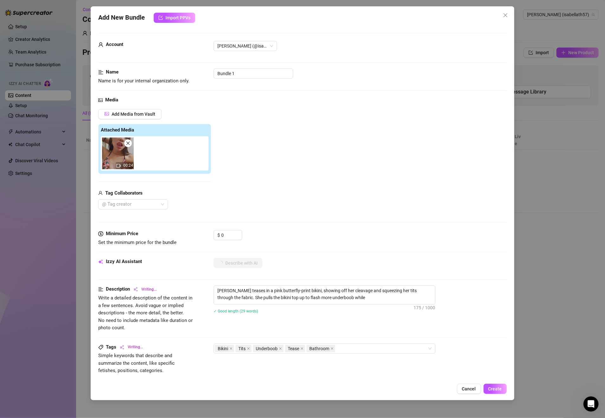
type textarea "Isabella teases in a pink butterfly-print bikini, showing off her cleavage and …"
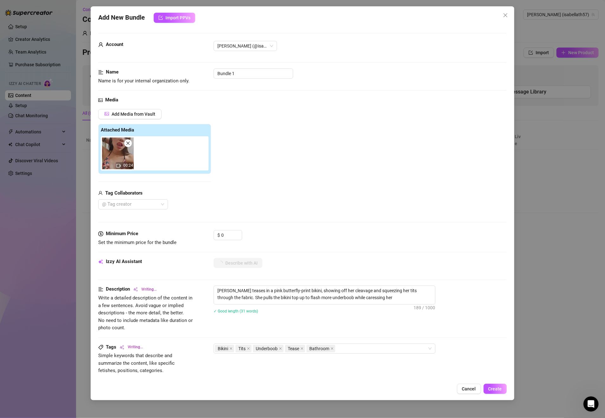
type textarea "Isabella teases in a pink butterfly-print bikini, showing off her cleavage and …"
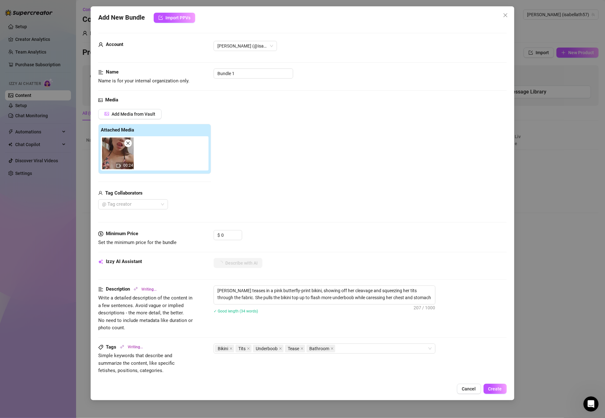
type textarea "Isabella teases in a pink butterfly-print bikini, showing off her cleavage and …"
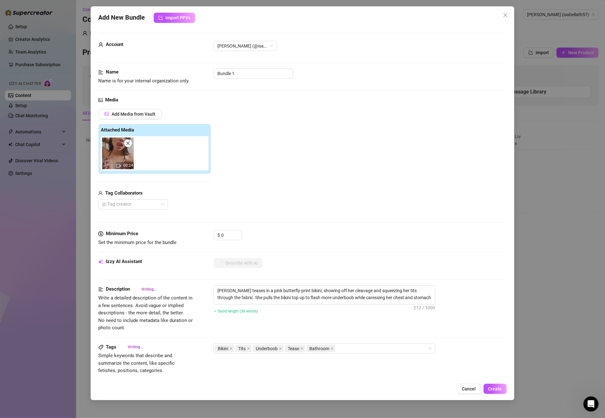
type textarea "Isabella teases in a pink butterfly-print bikini, showing off her cleavage and …"
type textarea "[PERSON_NAME] teases in a pink butterfly-print bikini, showing off her cleavage…"
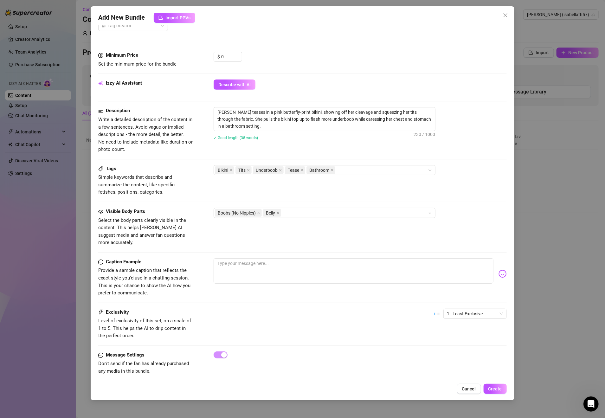
scroll to position [180, 0]
click at [499, 389] on span "Create" at bounding box center [495, 388] width 14 height 5
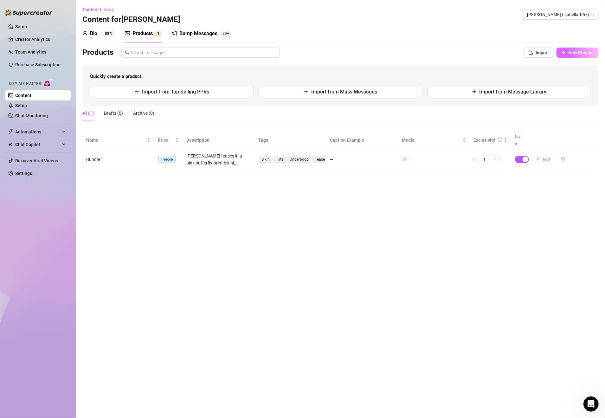
click at [577, 57] on button "New Product" at bounding box center [578, 53] width 42 height 10
type textarea "Type your message here..."
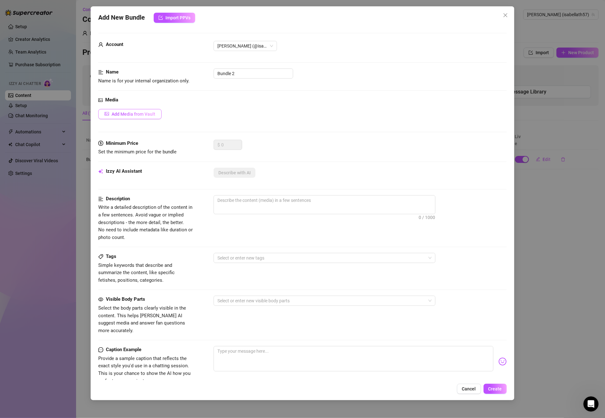
click at [140, 116] on span "Add Media from Vault" at bounding box center [134, 114] width 44 height 5
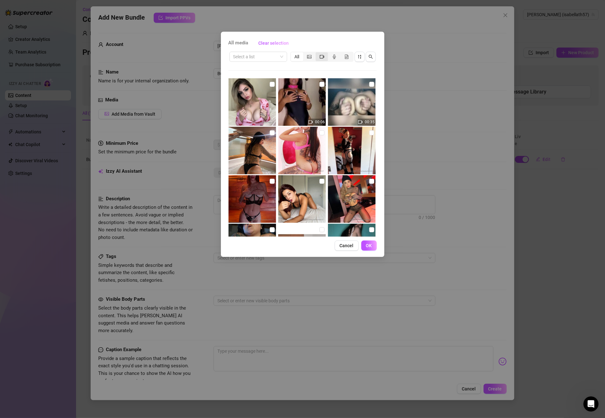
click at [324, 57] on icon "video-camera" at bounding box center [322, 56] width 4 height 3
click at [317, 53] on input "segmented control" at bounding box center [317, 53] width 0 height 0
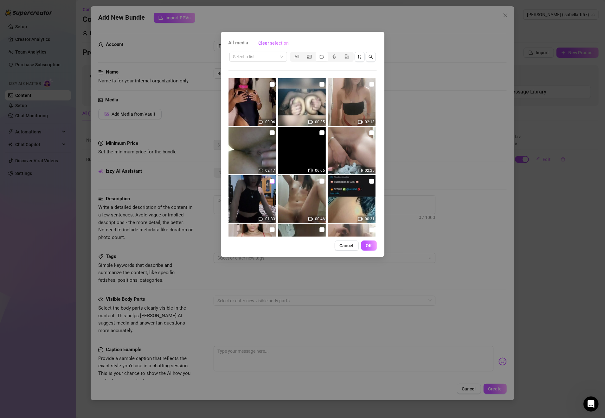
click at [270, 179] on input "checkbox" at bounding box center [272, 181] width 5 height 5
checkbox input "true"
click at [368, 248] on span "OK" at bounding box center [369, 245] width 6 height 5
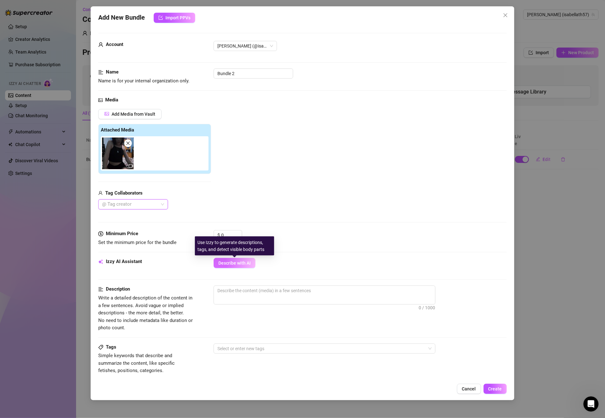
click at [236, 264] on span "Describe with AI" at bounding box center [234, 263] width 32 height 5
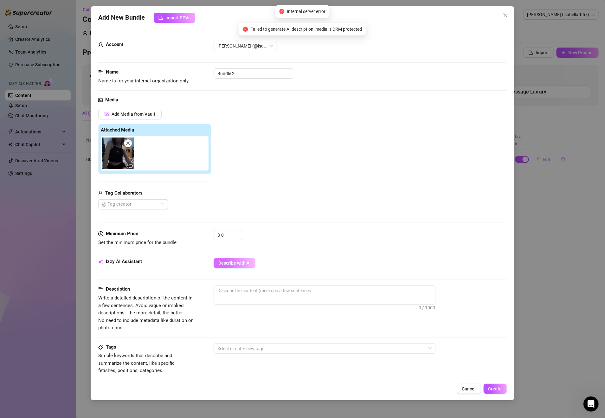
click at [243, 262] on span "Describe with AI" at bounding box center [234, 263] width 32 height 5
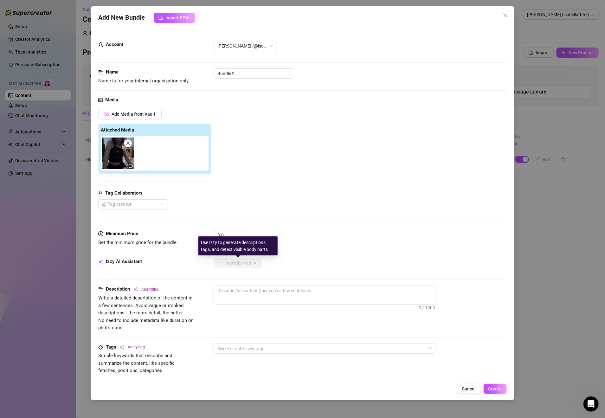
type textarea "[PERSON_NAME]"
type textarea "[PERSON_NAME] teases"
type textarea "[PERSON_NAME] teases in"
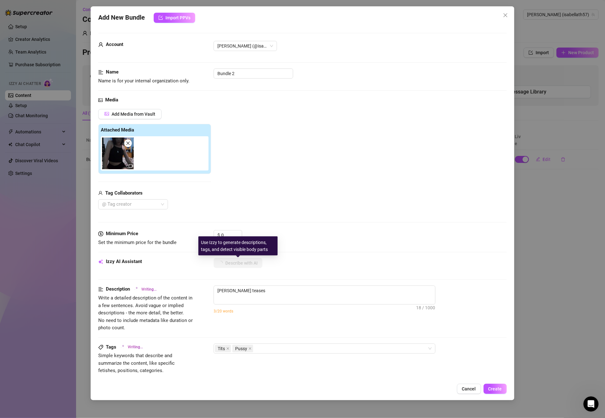
type textarea "[PERSON_NAME] teases in"
type textarea "Isabella teases in black"
type textarea "Isabella teases in black panties,"
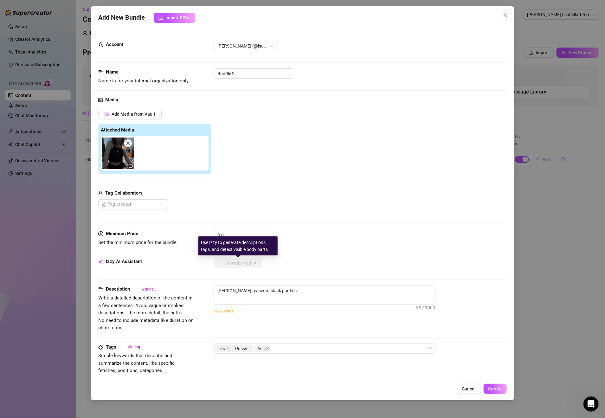
type textarea "Isabella teases in black panties, squeezing"
type textarea "Isabella teases in black panties, squeezing her"
type textarea "Isabella teases in black panties, squeezing her bare"
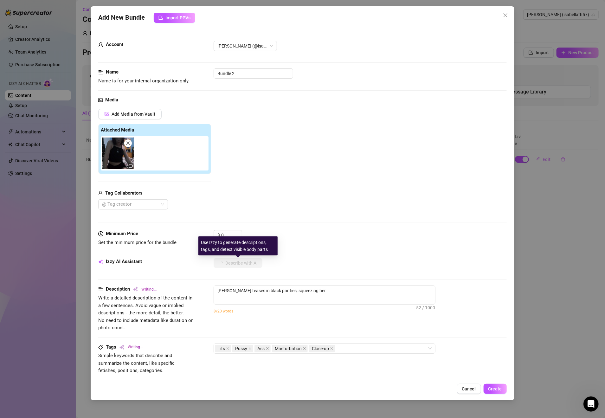
type textarea "Isabella teases in black panties, squeezing her bare"
type textarea "Isabella teases in black panties, squeezing her bare tits"
type textarea "Isabella teases in black panties, squeezing her bare tits before"
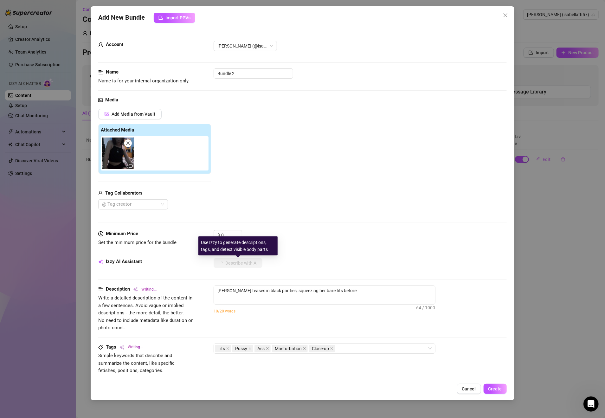
type textarea "Isabella teases in black panties, squeezing her bare tits before pulling"
type textarea "Isabella teases in black panties, squeezing her bare tits before pulling them"
type textarea "Isabella teases in black panties, squeezing her bare tits before pulling them d…"
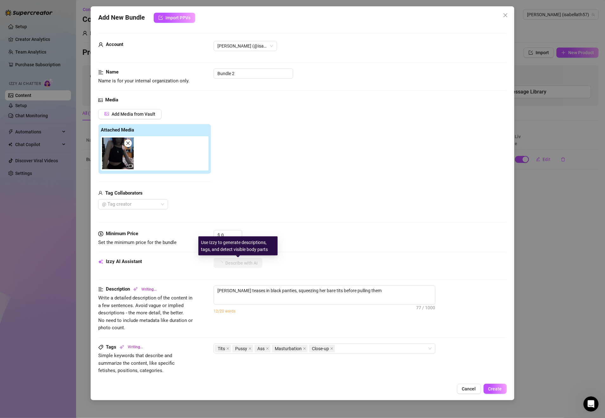
type textarea "Isabella teases in black panties, squeezing her bare tits before pulling them d…"
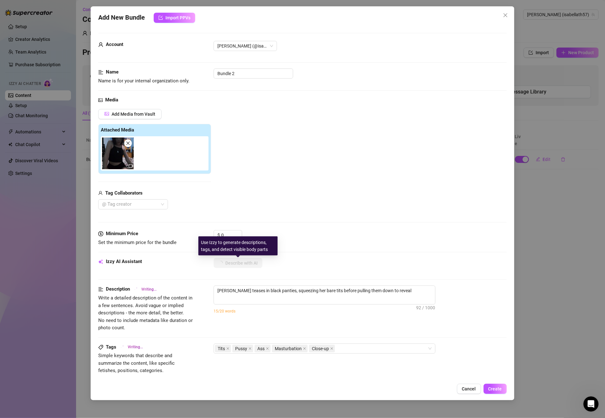
type textarea "Isabella teases in black panties, squeezing her bare tits before pulling them d…"
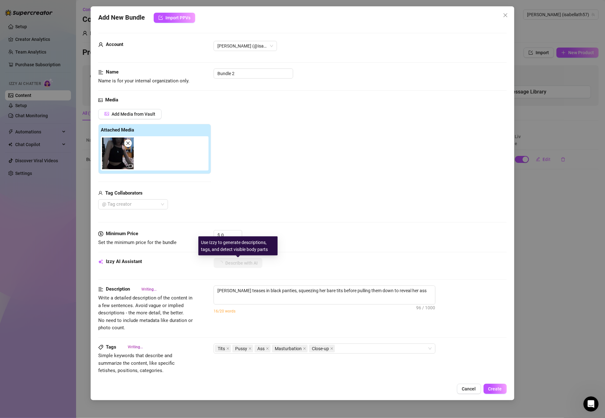
type textarea "Isabella teases in black panties, squeezing her bare tits before pulling them d…"
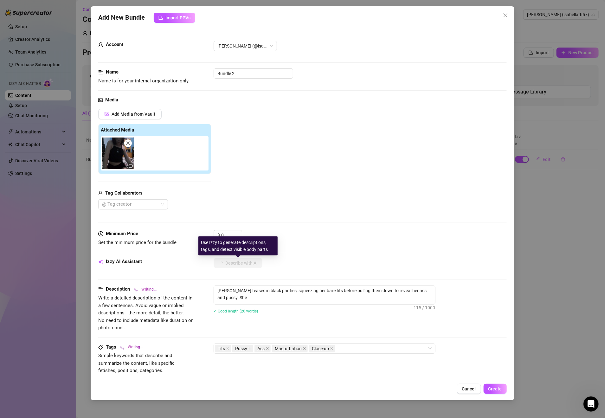
type textarea "Isabella teases in black panties, squeezing her bare tits before pulling them d…"
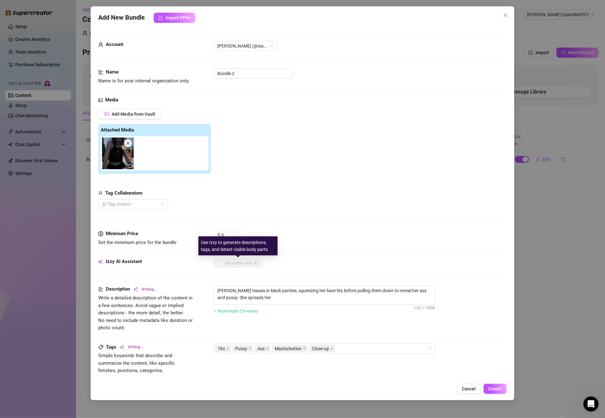
type textarea "Isabella teases in black panties, squeezing her bare tits before pulling them d…"
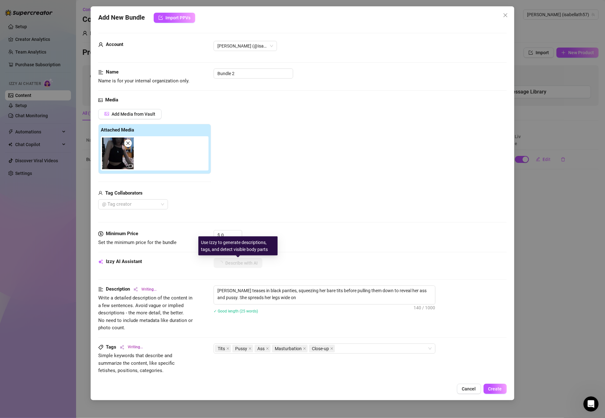
type textarea "Isabella teases in black panties, squeezing her bare tits before pulling them d…"
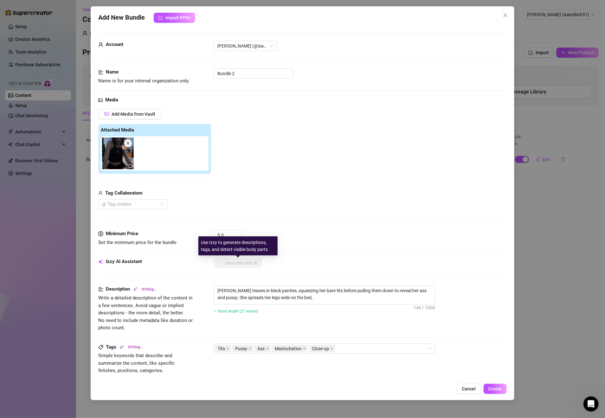
type textarea "Isabella teases in black panties, squeezing her bare tits before pulling them d…"
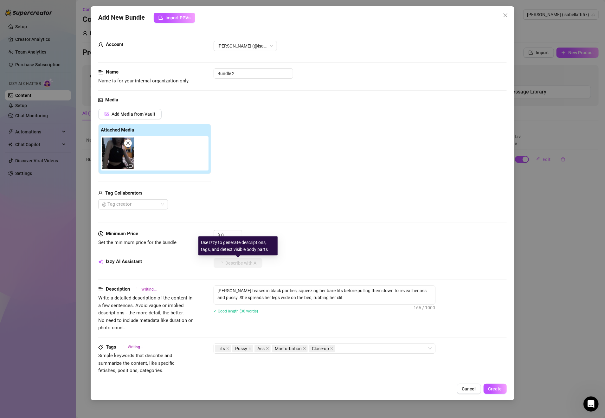
type textarea "Isabella teases in black panties, squeezing her bare tits before pulling them d…"
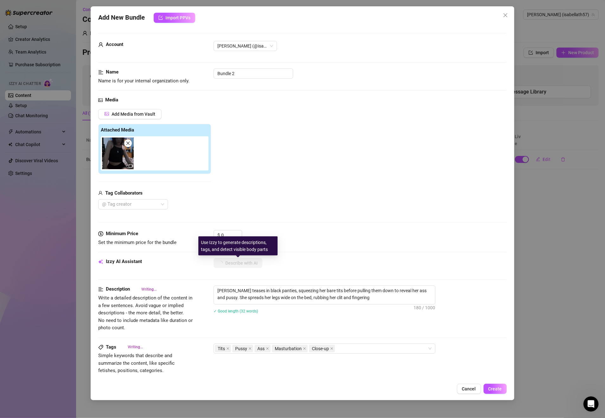
type textarea "Isabella teases in black panties, squeezing her bare tits before pulling them d…"
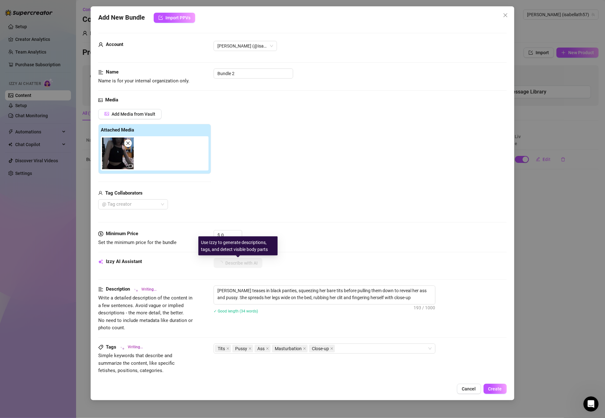
type textarea "Isabella teases in black panties, squeezing her bare tits before pulling them d…"
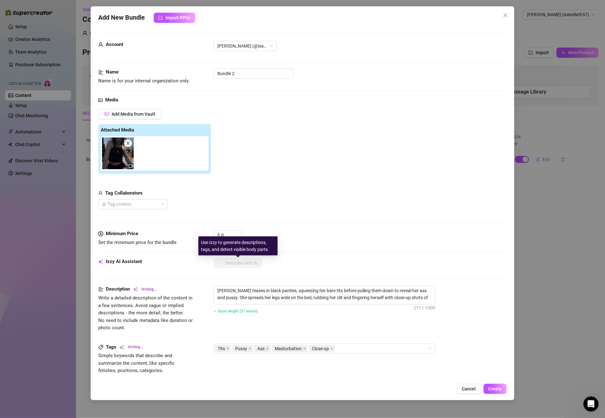
type textarea "Isabella teases in black panties, squeezing her bare tits before pulling them d…"
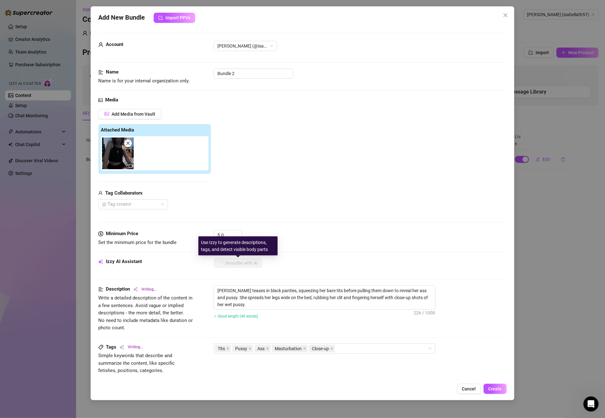
type textarea "Isabella teases in black panties, squeezing her bare tits before pulling them d…"
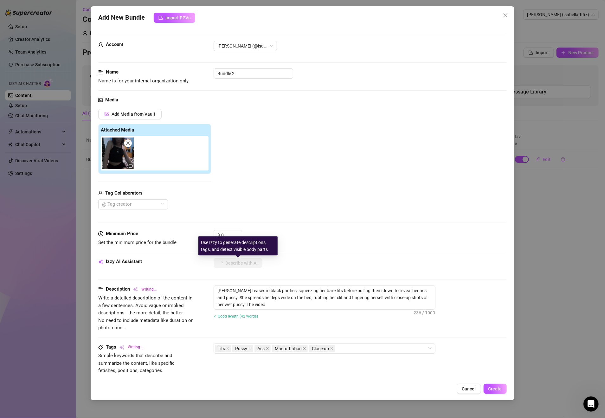
type textarea "Isabella teases in black panties, squeezing her bare tits before pulling them d…"
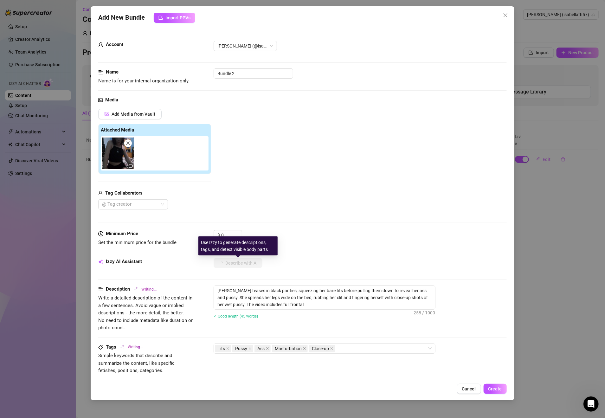
type textarea "Isabella teases in black panties, squeezing her bare tits before pulling them d…"
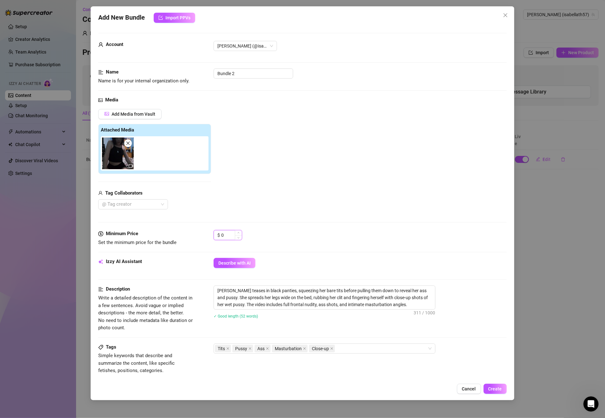
drag, startPoint x: 228, startPoint y: 235, endPoint x: 220, endPoint y: 237, distance: 8.1
click at [220, 237] on div "$ 0" at bounding box center [228, 235] width 29 height 10
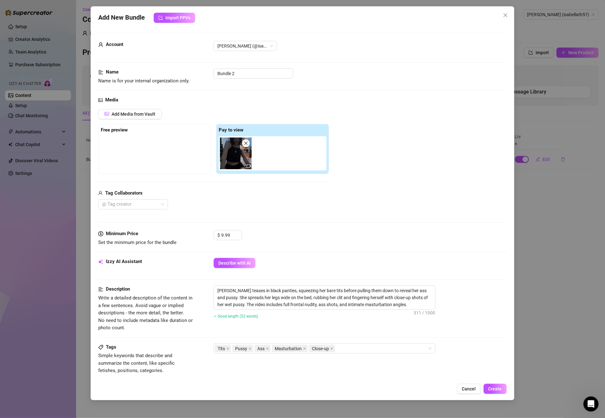
click at [406, 252] on div "Minimum Price Set the minimum price for the bundle $ 9.99" at bounding box center [302, 244] width 408 height 28
click at [495, 386] on span "Create" at bounding box center [495, 388] width 14 height 5
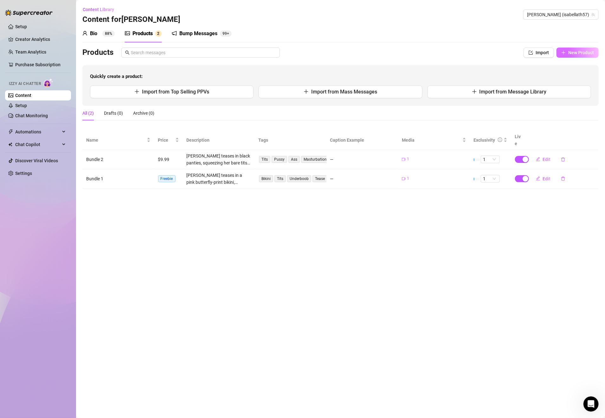
click at [572, 55] on span "New Product" at bounding box center [581, 52] width 26 height 5
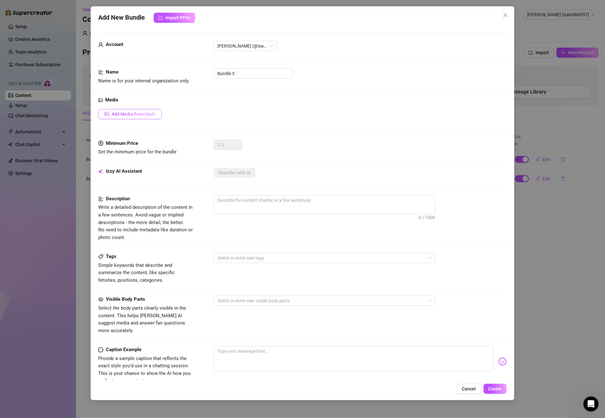
click at [145, 117] on button "Add Media from Vault" at bounding box center [129, 114] width 63 height 10
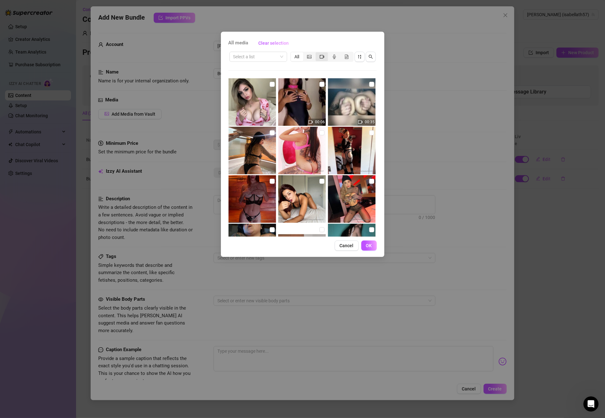
click at [321, 58] on icon "video-camera" at bounding box center [322, 57] width 4 height 4
click at [317, 53] on input "segmented control" at bounding box center [317, 53] width 0 height 0
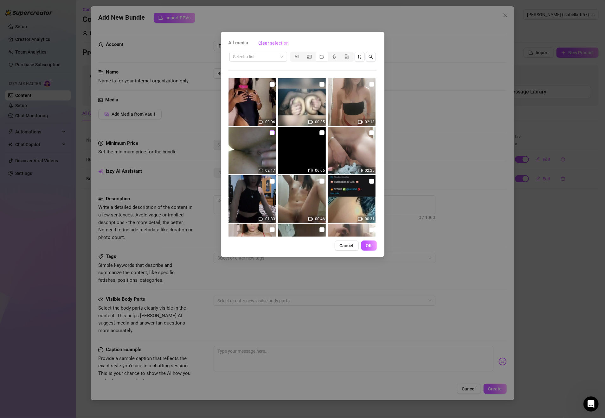
click at [270, 135] on input "checkbox" at bounding box center [272, 132] width 5 height 5
click at [367, 245] on span "OK" at bounding box center [369, 245] width 6 height 5
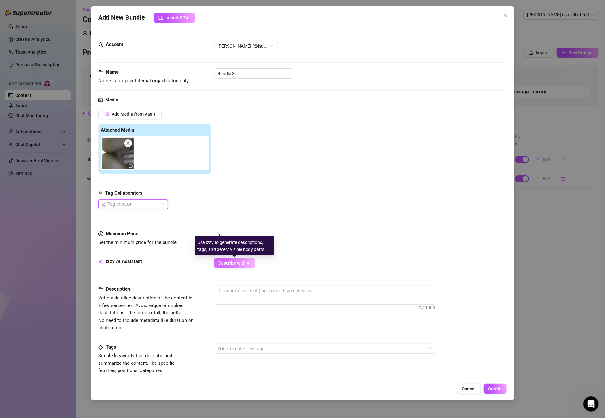
click at [245, 263] on span "Describe with AI" at bounding box center [234, 263] width 32 height 5
click at [242, 266] on span "Describe with AI" at bounding box center [234, 263] width 32 height 5
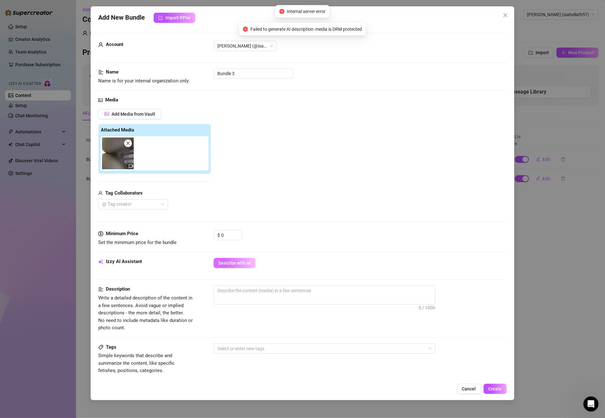
click at [236, 268] on button "Describe with AI" at bounding box center [235, 263] width 42 height 10
click at [474, 390] on span "Cancel" at bounding box center [469, 388] width 14 height 5
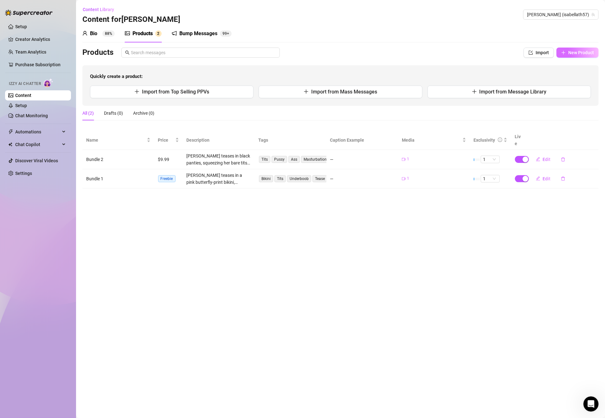
click at [586, 50] on span "New Product" at bounding box center [581, 52] width 26 height 5
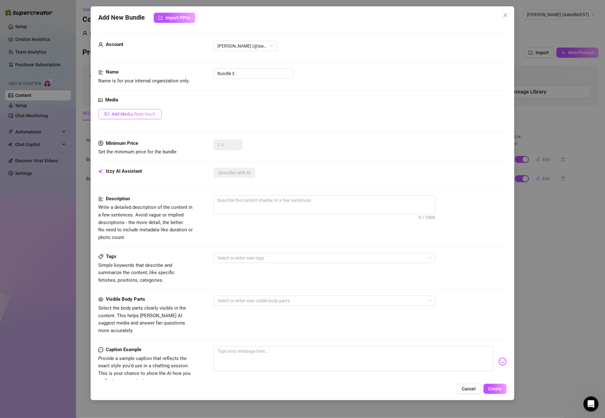
click at [152, 116] on span "Add Media from Vault" at bounding box center [134, 114] width 44 height 5
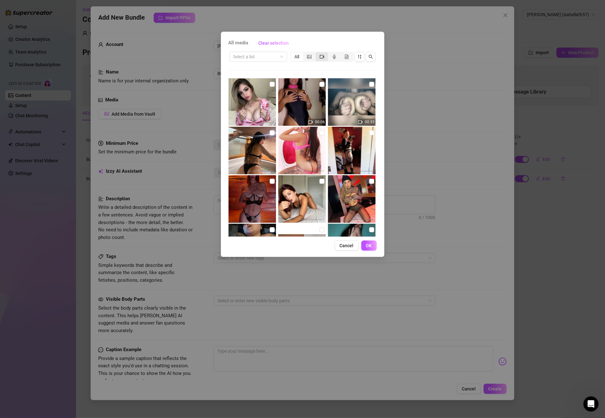
click at [324, 57] on icon "video-camera" at bounding box center [322, 56] width 4 height 3
click at [317, 53] on input "segmented control" at bounding box center [317, 53] width 0 height 0
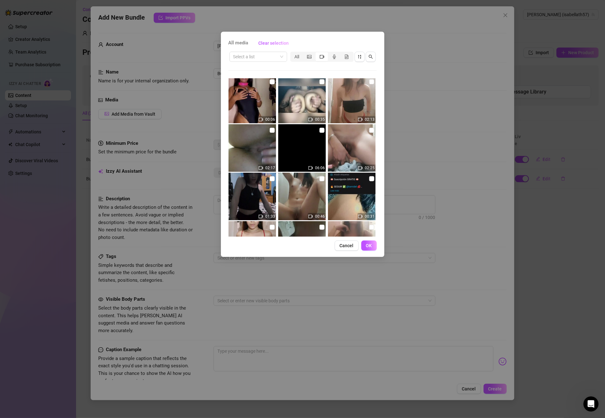
scroll to position [46, 0]
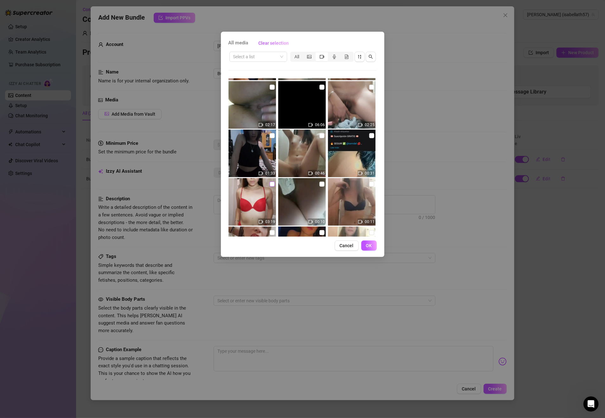
click at [270, 183] on input "checkbox" at bounding box center [272, 184] width 5 height 5
click at [368, 241] on button "OK" at bounding box center [369, 246] width 16 height 10
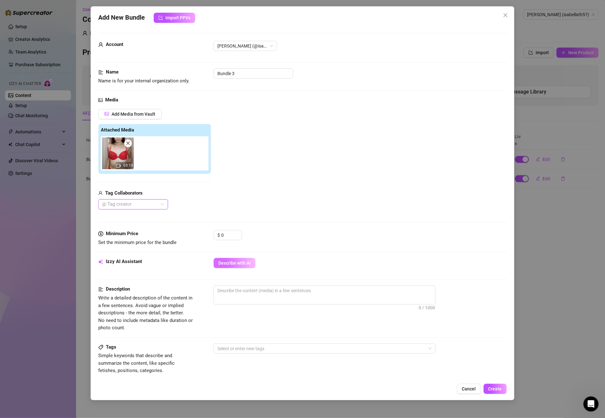
click at [247, 266] on span "Describe with AI" at bounding box center [234, 263] width 32 height 5
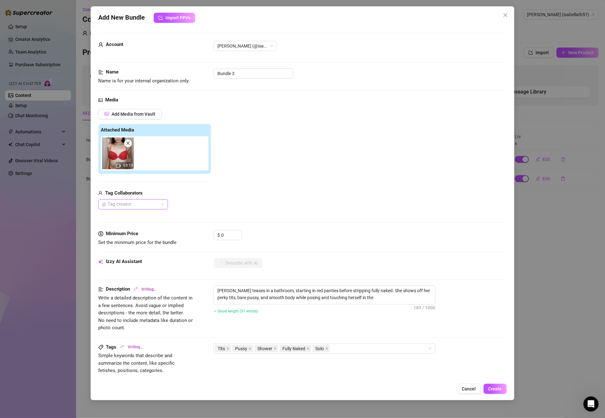
click at [139, 205] on div at bounding box center [130, 204] width 61 height 9
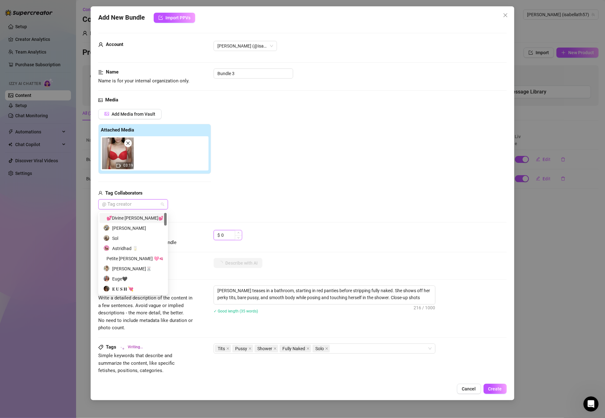
click at [233, 235] on input "0" at bounding box center [231, 235] width 21 height 10
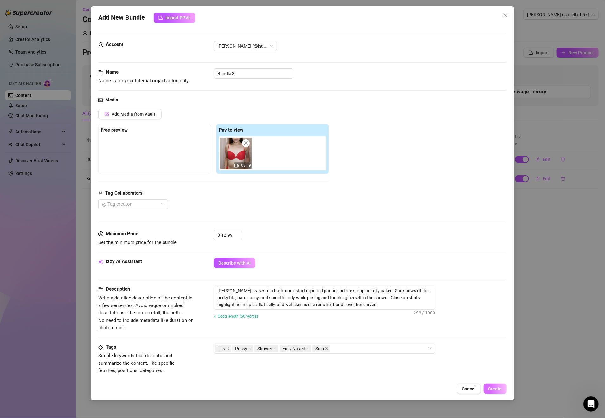
click at [499, 389] on span "Create" at bounding box center [495, 388] width 14 height 5
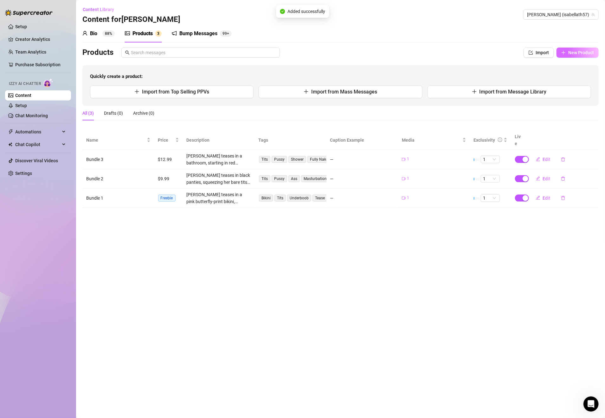
click at [577, 51] on span "New Product" at bounding box center [581, 52] width 26 height 5
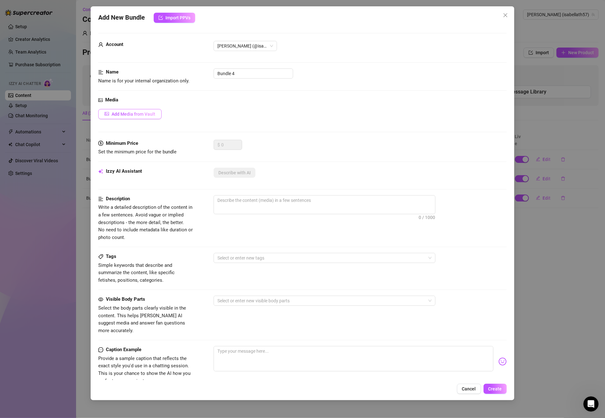
click at [133, 114] on span "Add Media from Vault" at bounding box center [134, 114] width 44 height 5
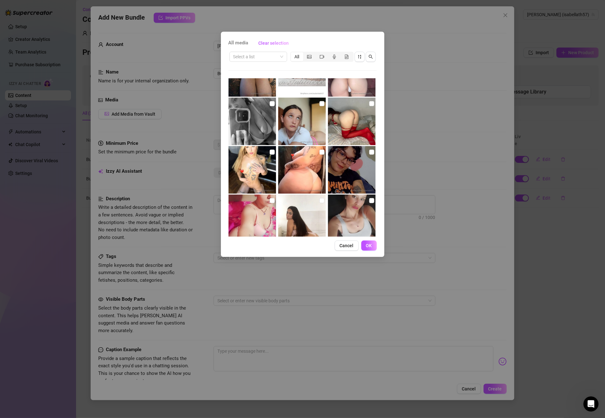
scroll to position [147, 0]
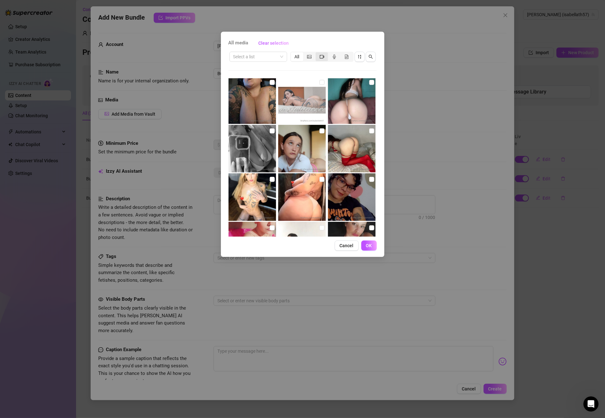
click at [325, 57] on div "segmented control" at bounding box center [322, 56] width 12 height 9
click at [317, 53] on input "segmented control" at bounding box center [317, 53] width 0 height 0
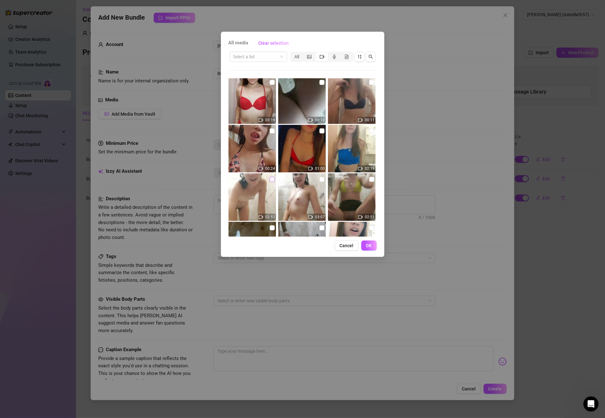
click at [270, 181] on input "checkbox" at bounding box center [272, 179] width 5 height 5
click at [371, 246] on span "OK" at bounding box center [369, 245] width 6 height 5
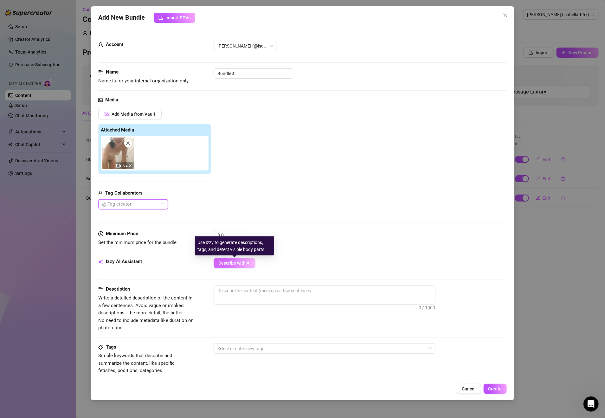
click at [245, 264] on span "Describe with AI" at bounding box center [234, 263] width 32 height 5
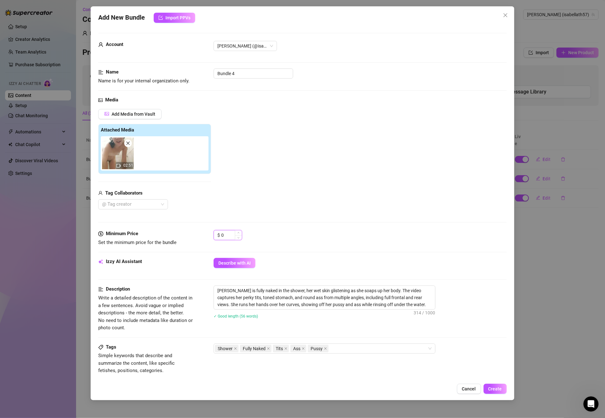
drag, startPoint x: 228, startPoint y: 236, endPoint x: 220, endPoint y: 238, distance: 7.6
click at [220, 238] on div "$ 0" at bounding box center [228, 235] width 29 height 10
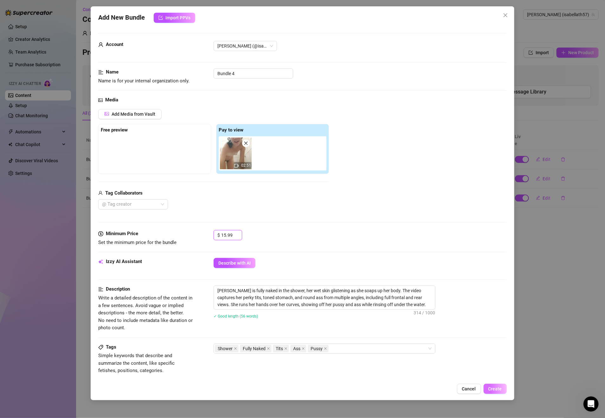
scroll to position [180, 0]
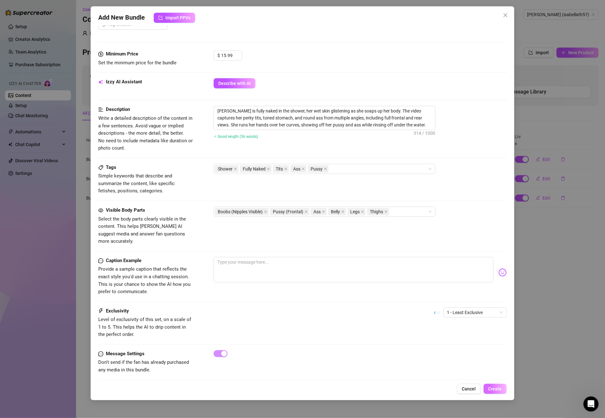
click at [496, 388] on span "Create" at bounding box center [495, 388] width 14 height 5
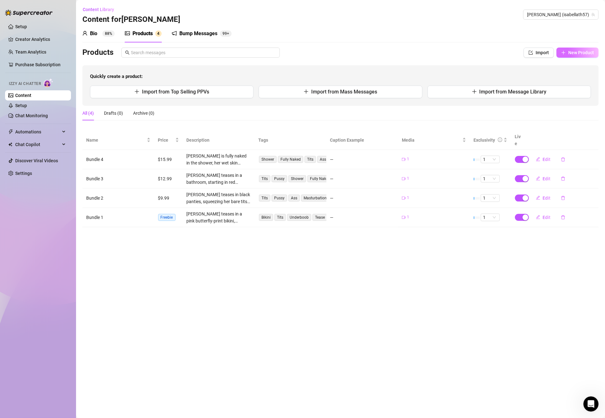
click at [583, 50] on span "New Product" at bounding box center [581, 52] width 26 height 5
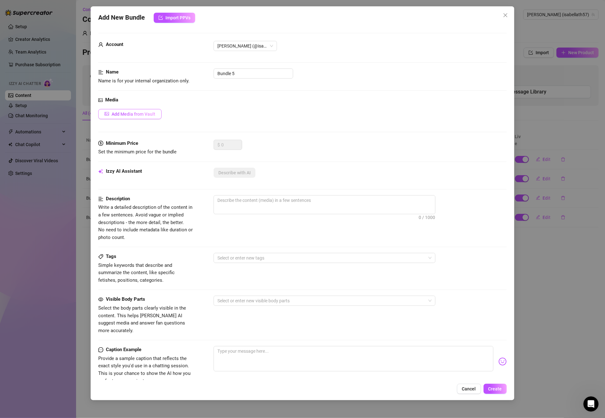
click at [151, 114] on span "Add Media from Vault" at bounding box center [134, 114] width 44 height 5
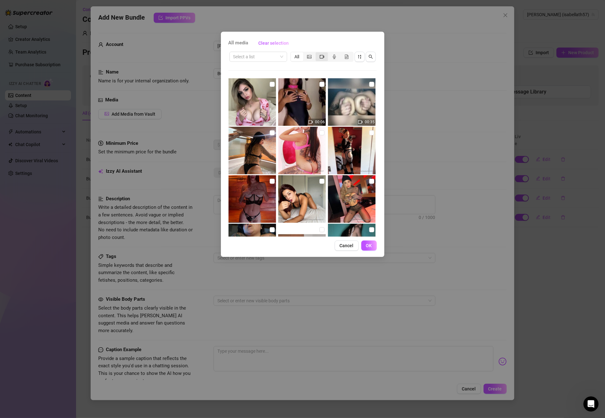
click at [324, 55] on div "segmented control" at bounding box center [322, 56] width 12 height 9
click at [317, 53] on input "segmented control" at bounding box center [317, 53] width 0 height 0
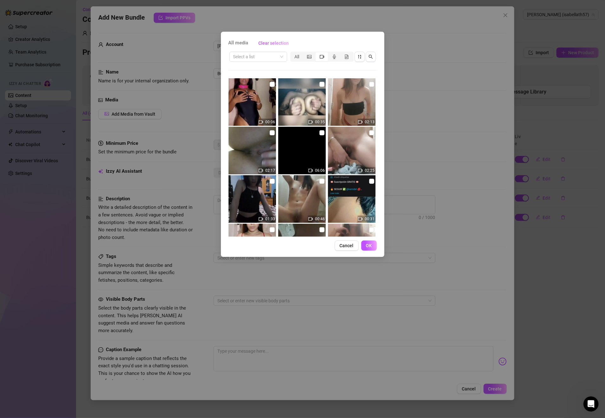
scroll to position [46, 0]
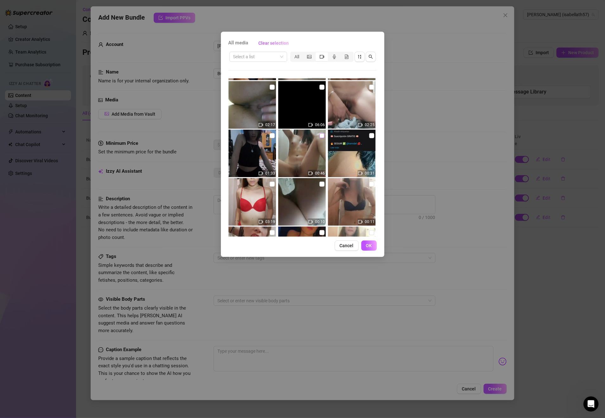
click at [320, 135] on input "checkbox" at bounding box center [322, 135] width 5 height 5
click at [368, 244] on span "OK" at bounding box center [369, 245] width 6 height 5
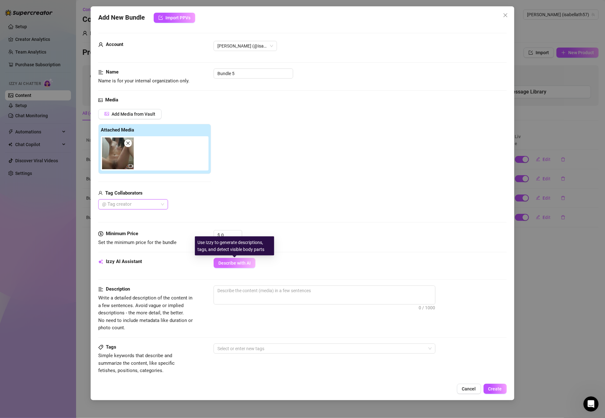
click at [237, 263] on span "Describe with AI" at bounding box center [234, 263] width 32 height 5
click at [234, 265] on span "Describe with AI" at bounding box center [234, 263] width 32 height 5
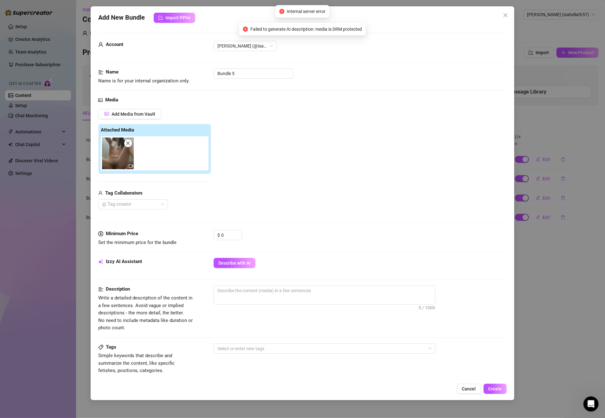
click at [128, 145] on icon "close" at bounding box center [128, 143] width 4 height 4
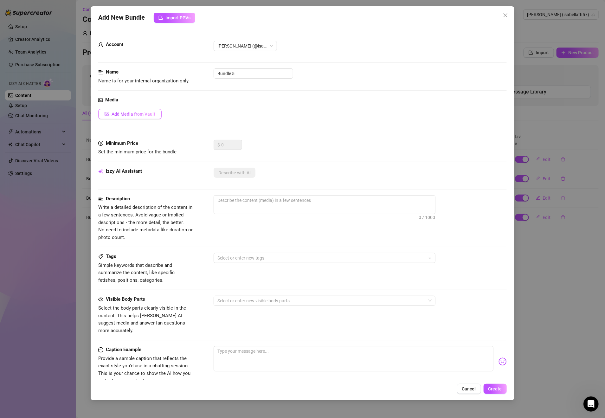
click at [138, 118] on button "Add Media from Vault" at bounding box center [129, 114] width 63 height 10
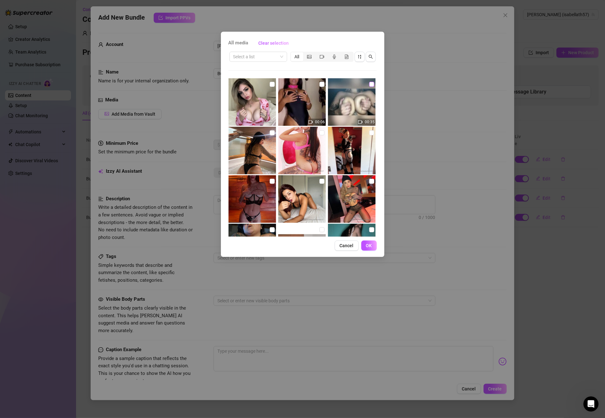
click at [322, 58] on icon "video-camera" at bounding box center [322, 57] width 4 height 4
click at [317, 53] on input "segmented control" at bounding box center [317, 53] width 0 height 0
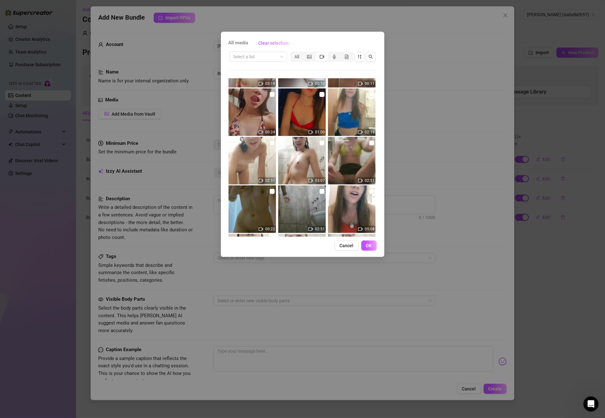
scroll to position [228, 0]
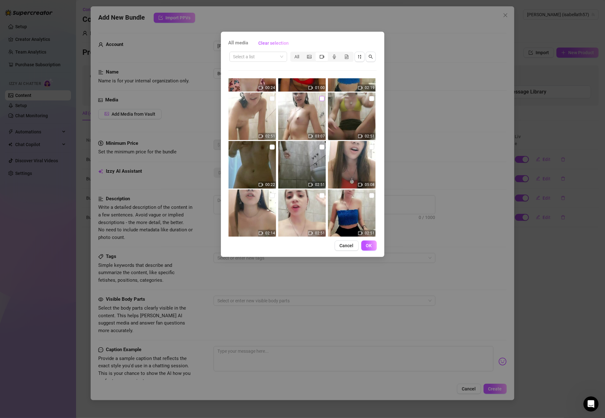
click at [320, 97] on input "checkbox" at bounding box center [322, 98] width 5 height 5
click at [369, 244] on span "OK" at bounding box center [369, 245] width 6 height 5
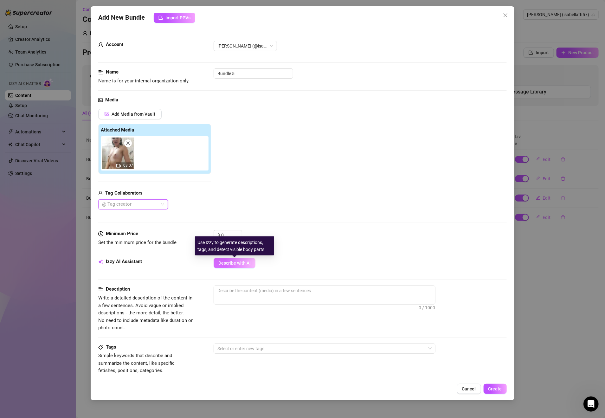
click at [250, 263] on span "Describe with AI" at bounding box center [234, 263] width 32 height 5
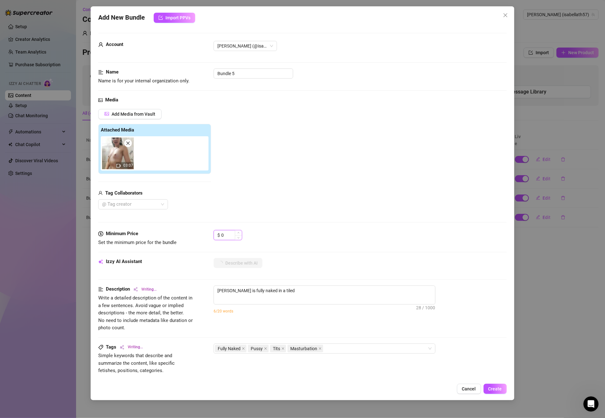
drag, startPoint x: 229, startPoint y: 237, endPoint x: 219, endPoint y: 236, distance: 9.9
click at [219, 236] on div "$ 0" at bounding box center [228, 235] width 29 height 10
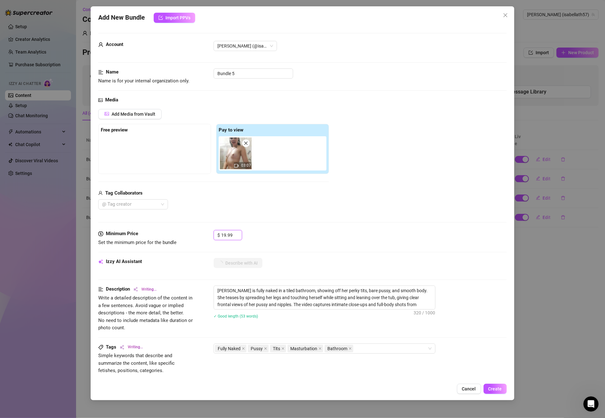
scroll to position [180, 0]
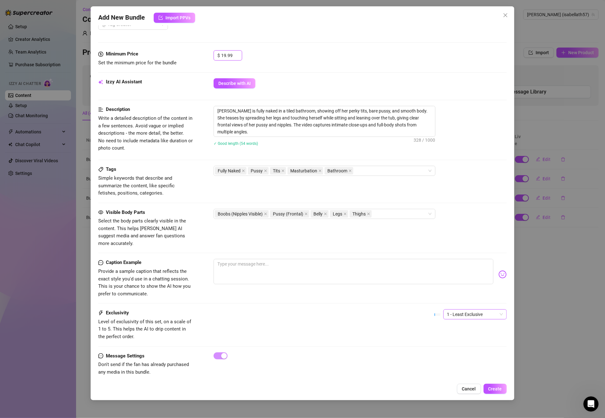
click at [464, 310] on span "1 - Least Exclusive" at bounding box center [475, 315] width 56 height 10
click at [468, 359] on div "5 - Most Exclusive 🔥" at bounding box center [467, 362] width 53 height 7
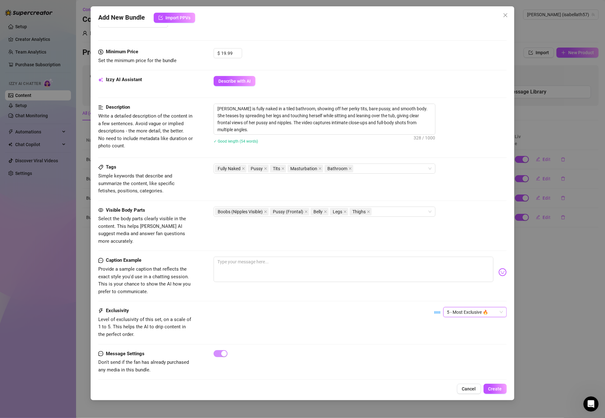
scroll to position [0, 0]
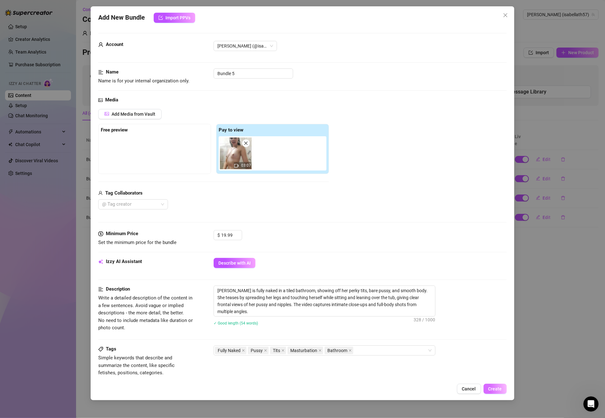
click at [498, 389] on span "Create" at bounding box center [495, 388] width 14 height 5
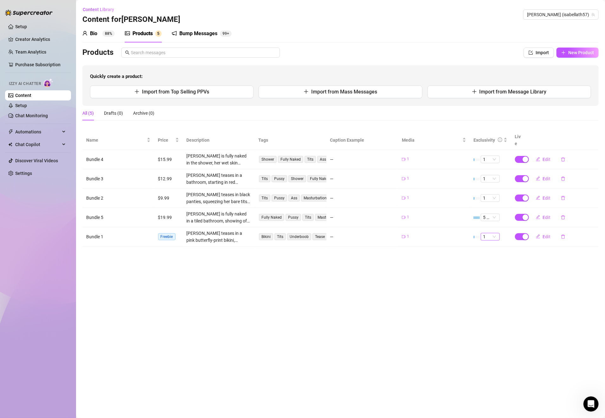
click at [488, 233] on span "1" at bounding box center [490, 236] width 14 height 7
click at [491, 241] on div "1" at bounding box center [490, 241] width 9 height 7
click at [496, 195] on span "1" at bounding box center [490, 198] width 14 height 7
click at [486, 233] on div "4" at bounding box center [490, 233] width 9 height 7
click at [571, 54] on span "New Product" at bounding box center [581, 52] width 26 height 5
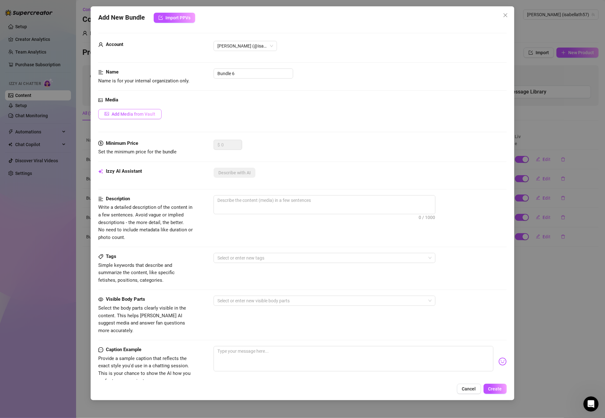
click at [139, 118] on button "Add Media from Vault" at bounding box center [129, 114] width 63 height 10
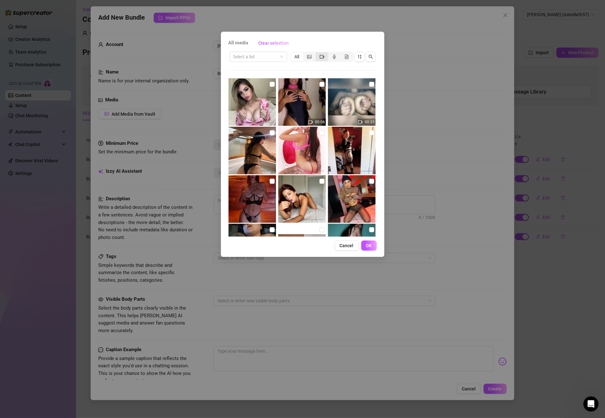
click at [321, 57] on icon "video-camera" at bounding box center [322, 57] width 4 height 4
click at [317, 53] on input "segmented control" at bounding box center [317, 53] width 0 height 0
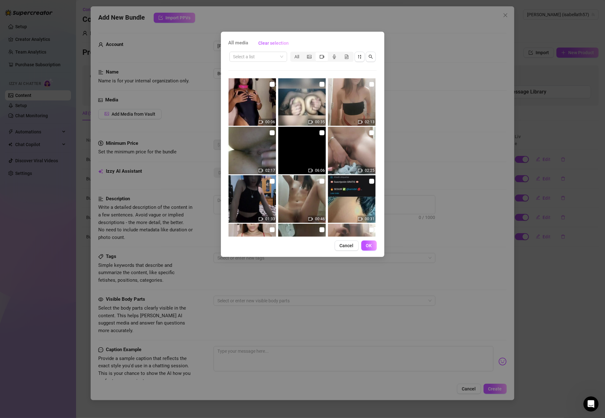
scroll to position [91, 0]
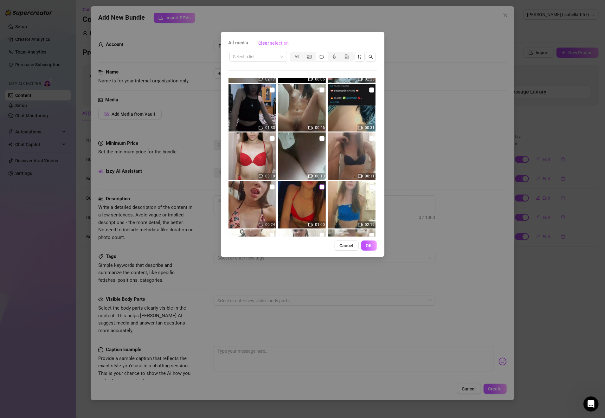
click at [320, 185] on input "checkbox" at bounding box center [322, 186] width 5 height 5
click at [366, 243] on span "OK" at bounding box center [369, 245] width 6 height 5
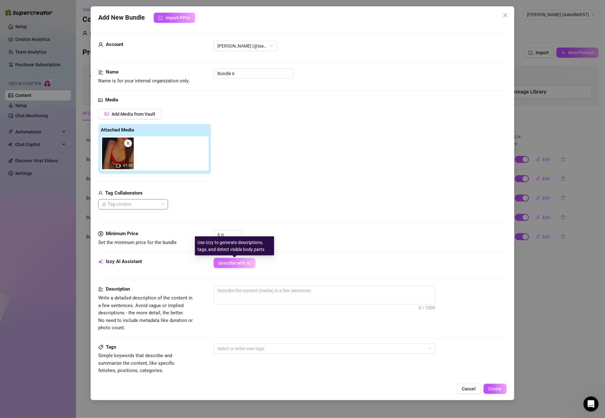
click at [241, 260] on button "Describe with AI" at bounding box center [235, 263] width 42 height 10
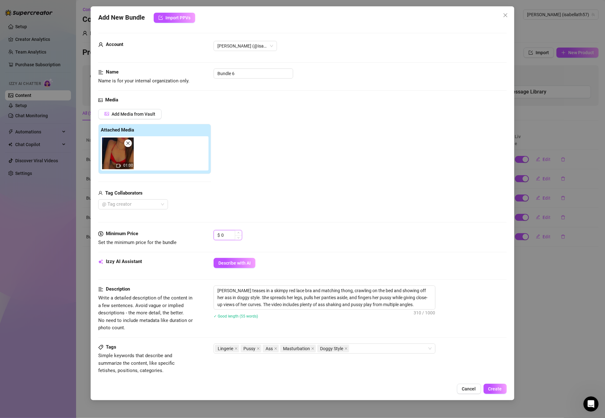
drag, startPoint x: 229, startPoint y: 234, endPoint x: 214, endPoint y: 235, distance: 14.6
click at [215, 235] on div "$ 0" at bounding box center [228, 235] width 29 height 10
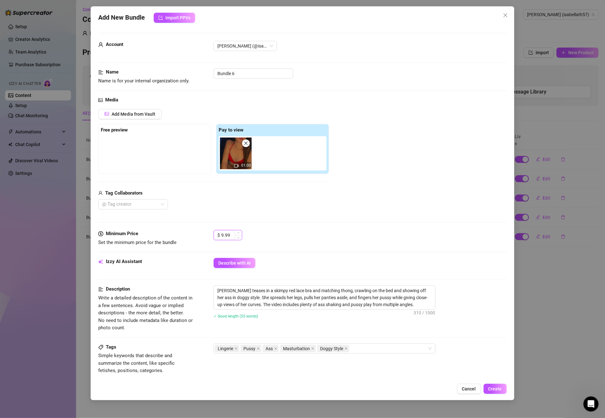
click at [222, 238] on input "9.99" at bounding box center [231, 235] width 21 height 10
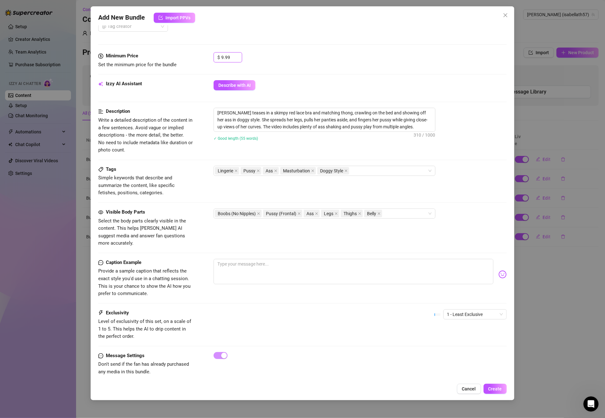
scroll to position [180, 0]
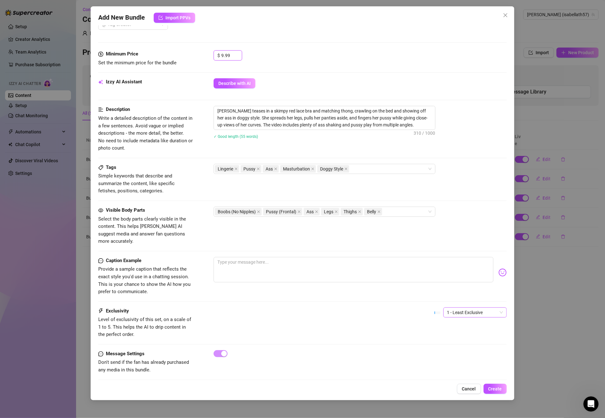
click at [448, 309] on span "1 - Least Exclusive" at bounding box center [475, 313] width 56 height 10
click at [452, 338] on div "3" at bounding box center [467, 339] width 53 height 7
click at [469, 308] on span "3" at bounding box center [475, 313] width 56 height 10
click at [501, 386] on span "Create" at bounding box center [495, 388] width 14 height 5
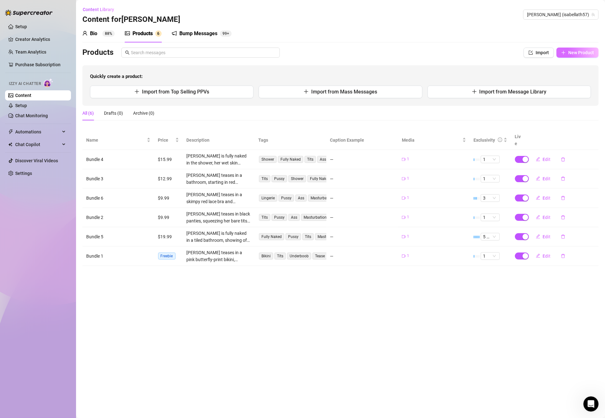
click at [574, 55] on span "New Product" at bounding box center [581, 52] width 26 height 5
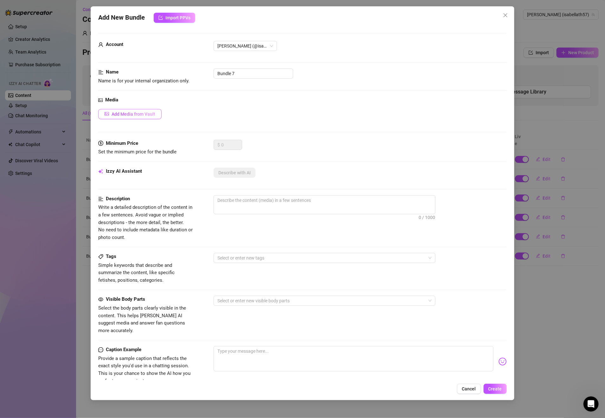
click at [135, 113] on span "Add Media from Vault" at bounding box center [134, 114] width 44 height 5
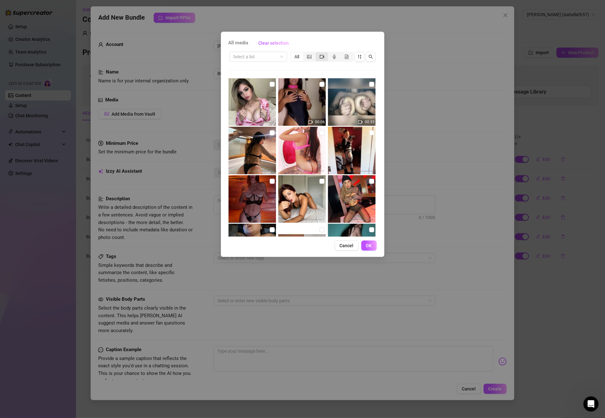
click at [324, 58] on icon "video-camera" at bounding box center [322, 57] width 4 height 4
click at [317, 53] on input "segmented control" at bounding box center [317, 53] width 0 height 0
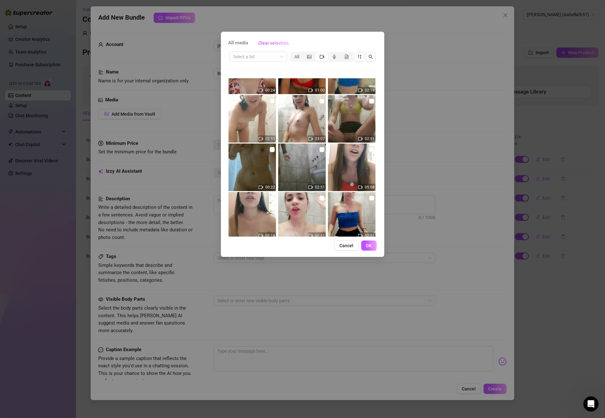
scroll to position [228, 0]
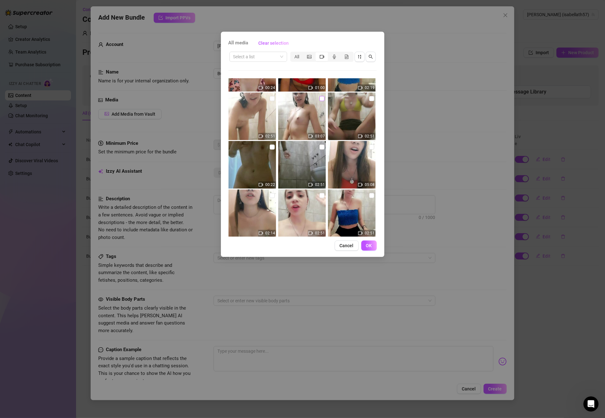
click at [320, 99] on input "checkbox" at bounding box center [322, 98] width 5 height 5
click at [369, 98] on input "checkbox" at bounding box center [371, 98] width 5 height 5
click at [370, 245] on span "OK" at bounding box center [369, 245] width 6 height 5
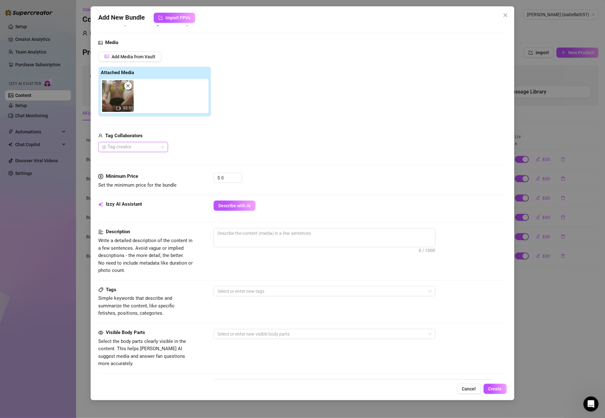
scroll to position [0, 0]
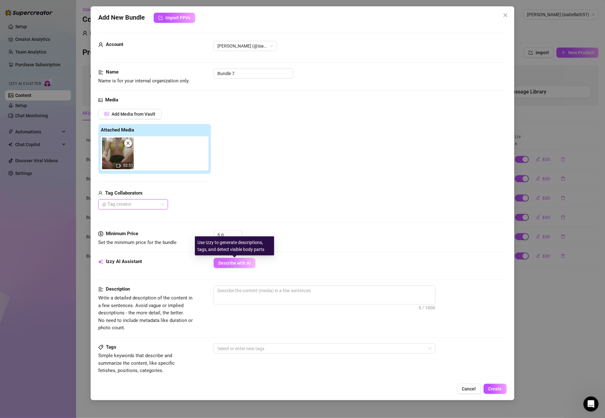
click at [231, 260] on button "Describe with AI" at bounding box center [235, 263] width 42 height 10
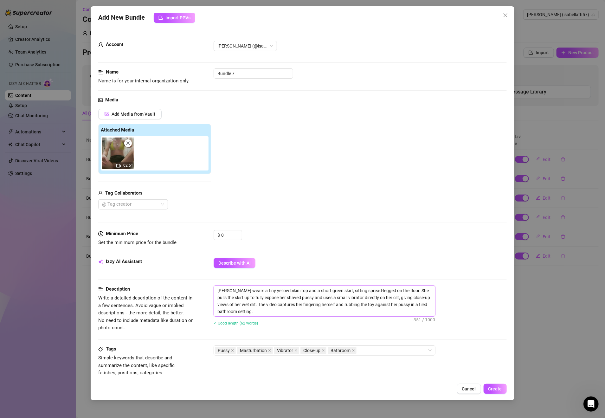
drag, startPoint x: 242, startPoint y: 305, endPoint x: 213, endPoint y: 290, distance: 32.5
click at [214, 290] on span "Isabella wears a tiny yellow bikini top and a short green skirt, sitting spread…" at bounding box center [325, 301] width 222 height 31
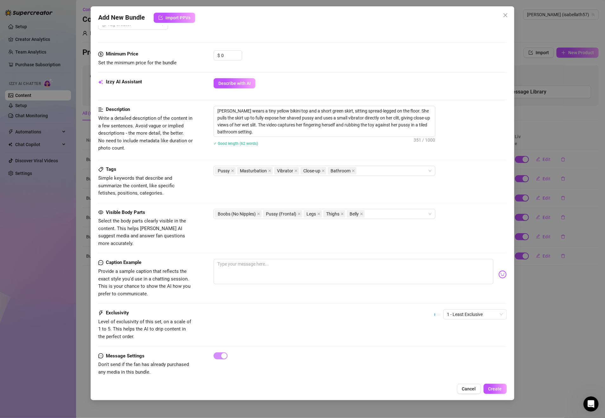
scroll to position [182, 0]
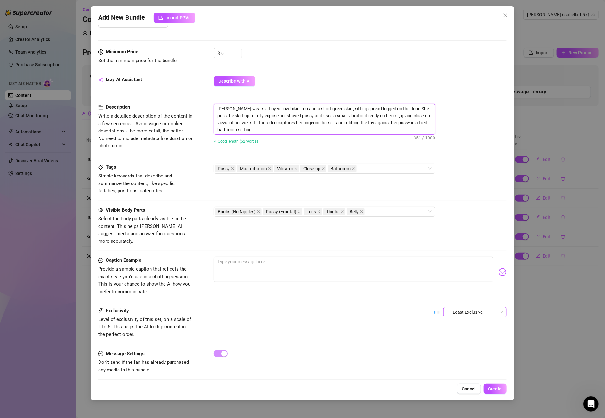
click at [476, 307] on span "1 - Least Exclusive" at bounding box center [475, 312] width 56 height 10
click at [449, 353] on div "4" at bounding box center [467, 349] width 53 height 7
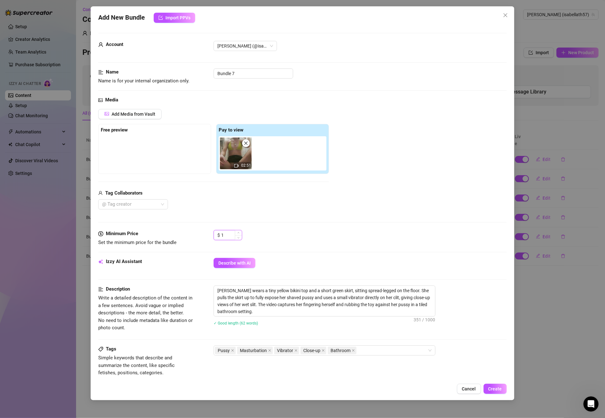
drag, startPoint x: 235, startPoint y: 235, endPoint x: 218, endPoint y: 236, distance: 16.2
click at [218, 236] on div "$ 1" at bounding box center [228, 235] width 29 height 10
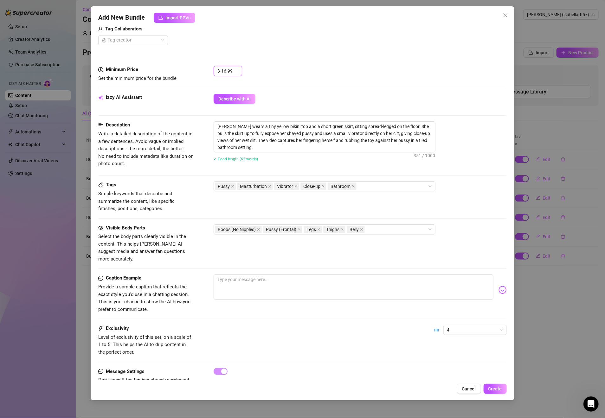
scroll to position [182, 0]
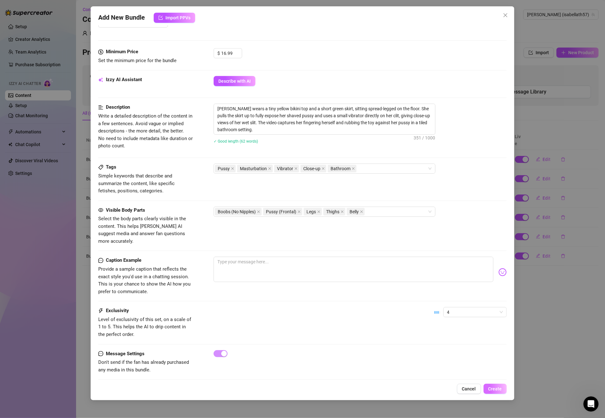
click at [497, 387] on span "Create" at bounding box center [495, 388] width 14 height 5
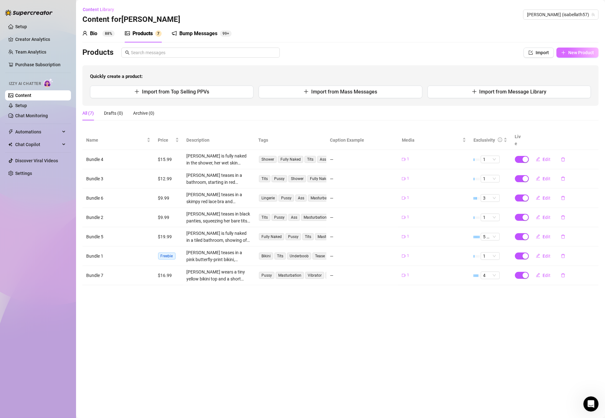
click at [583, 49] on button "New Product" at bounding box center [578, 53] width 42 height 10
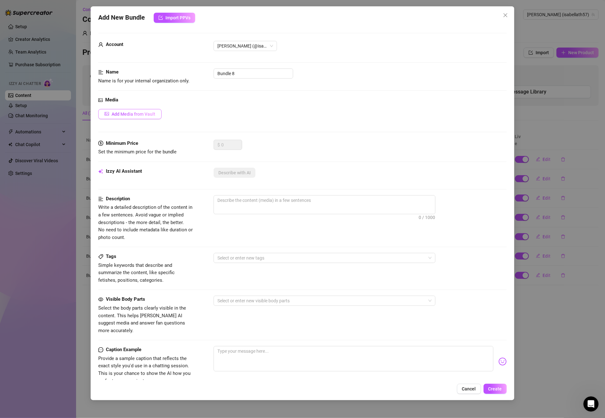
click at [136, 115] on span "Add Media from Vault" at bounding box center [134, 114] width 44 height 5
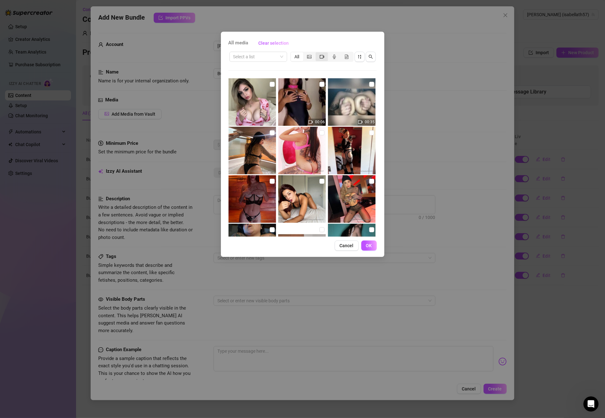
click at [320, 59] on div "segmented control" at bounding box center [322, 56] width 12 height 9
click at [317, 53] on input "segmented control" at bounding box center [317, 53] width 0 height 0
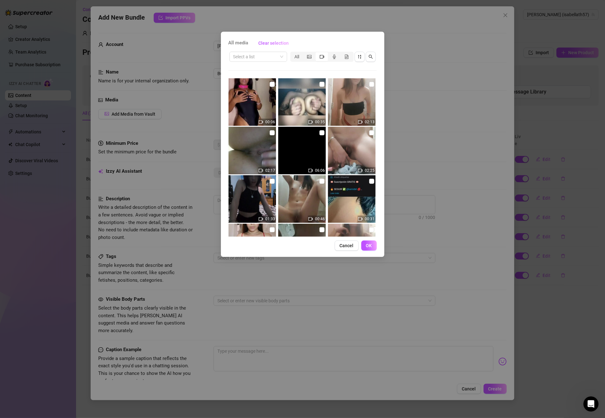
click at [320, 57] on icon "video-camera" at bounding box center [322, 57] width 4 height 4
click at [317, 53] on input "segmented control" at bounding box center [317, 53] width 0 height 0
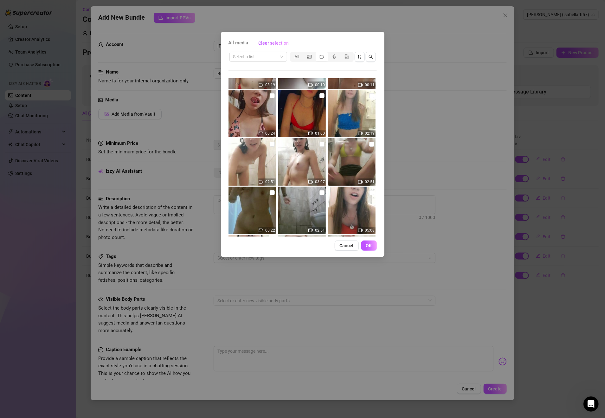
scroll to position [274, 0]
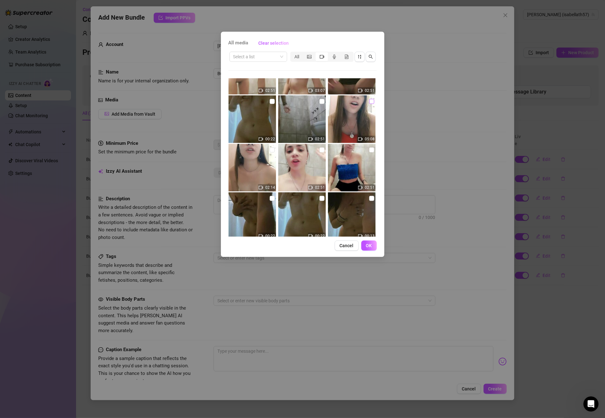
click at [369, 103] on input "checkbox" at bounding box center [371, 101] width 5 height 5
click at [372, 244] on span "OK" at bounding box center [369, 245] width 6 height 5
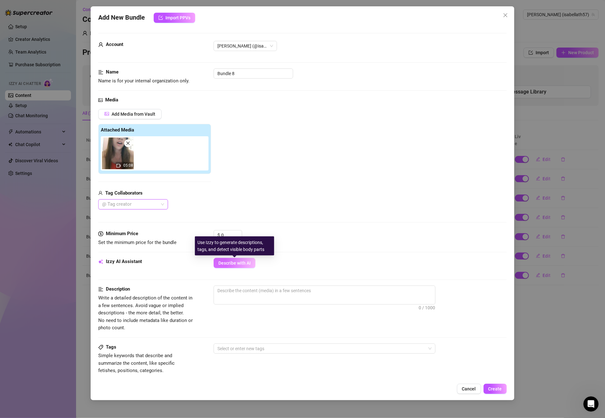
click at [240, 263] on span "Describe with AI" at bounding box center [234, 263] width 32 height 5
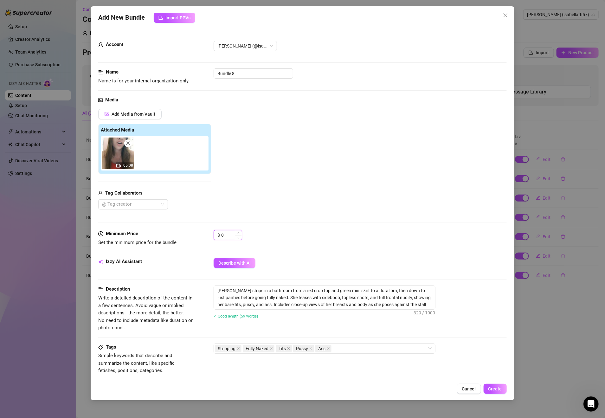
drag, startPoint x: 231, startPoint y: 238, endPoint x: 216, endPoint y: 237, distance: 14.6
click at [216, 237] on div "$ 0" at bounding box center [228, 235] width 29 height 10
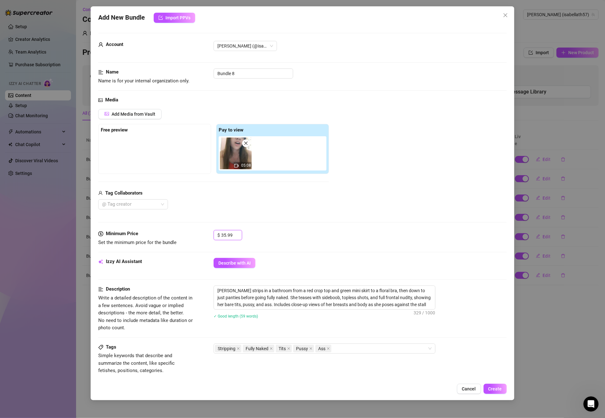
scroll to position [180, 0]
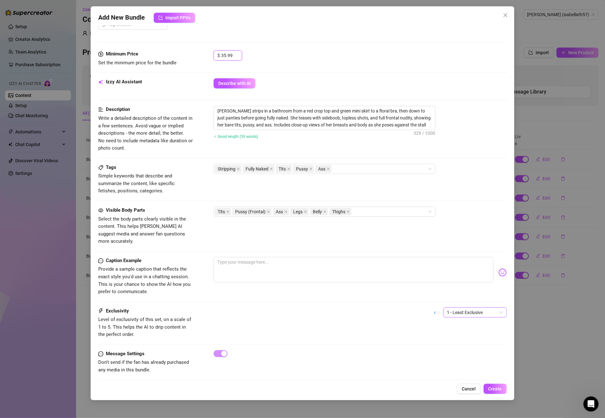
click at [467, 308] on span "1 - Least Exclusive" at bounding box center [475, 313] width 56 height 10
click at [459, 359] on div "5 - Most Exclusive 🔥" at bounding box center [467, 359] width 53 height 7
click at [496, 389] on span "Create" at bounding box center [495, 388] width 14 height 5
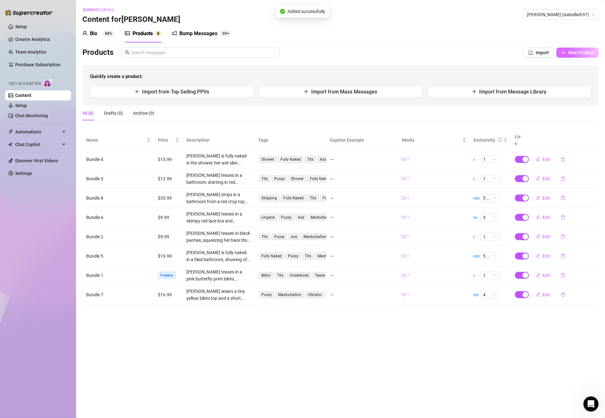
click at [591, 49] on button "New Product" at bounding box center [578, 53] width 42 height 10
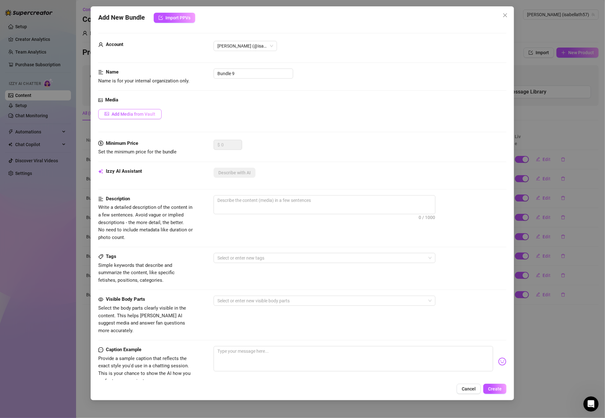
click at [146, 112] on span "Add Media from Vault" at bounding box center [134, 114] width 44 height 5
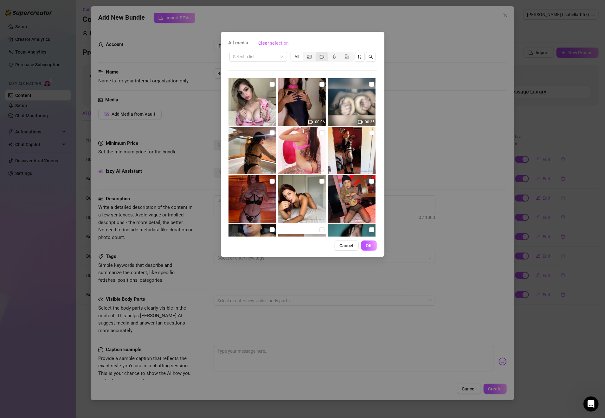
click at [323, 58] on icon "video-camera" at bounding box center [322, 57] width 4 height 4
click at [317, 53] on input "segmented control" at bounding box center [317, 53] width 0 height 0
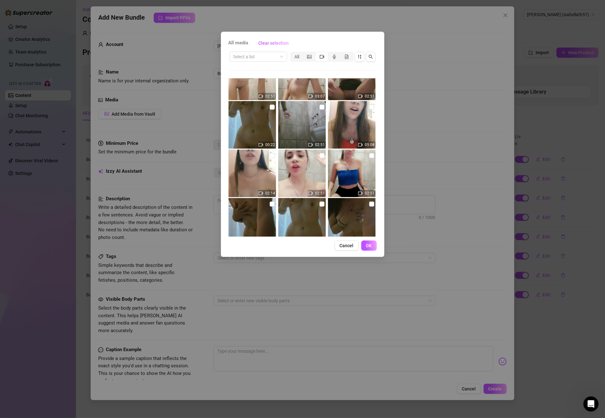
scroll to position [274, 0]
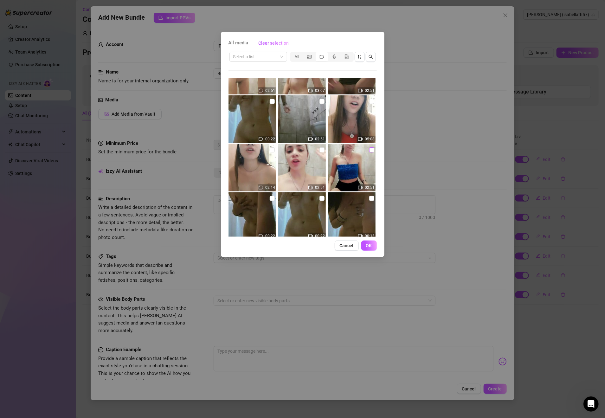
click at [369, 150] on input "checkbox" at bounding box center [371, 149] width 5 height 5
click at [369, 243] on span "OK" at bounding box center [369, 245] width 6 height 5
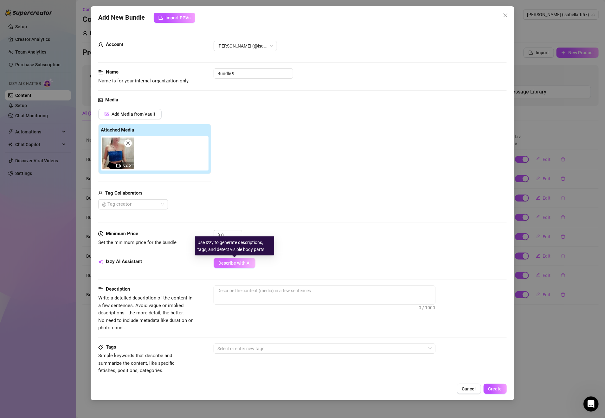
click at [243, 264] on span "Describe with AI" at bounding box center [234, 263] width 32 height 5
click at [230, 234] on input "0" at bounding box center [231, 235] width 21 height 10
drag, startPoint x: 228, startPoint y: 234, endPoint x: 218, endPoint y: 235, distance: 9.6
click at [218, 235] on div "$ 0" at bounding box center [228, 235] width 29 height 10
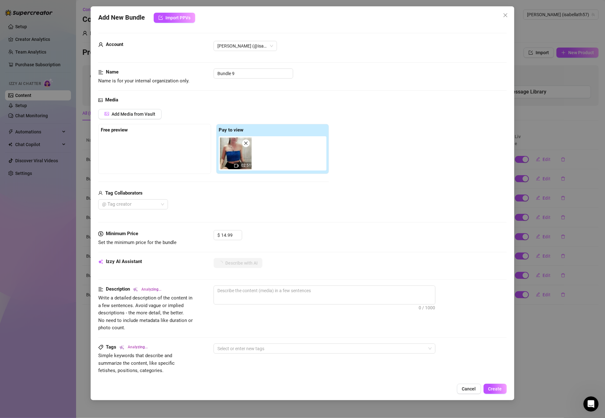
click at [304, 239] on div "$ 14.99" at bounding box center [360, 238] width 293 height 16
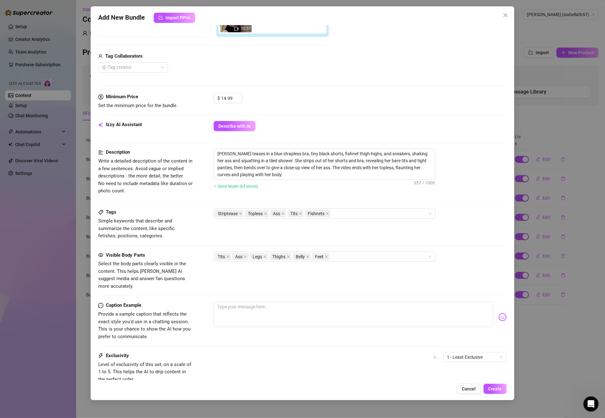
scroll to position [182, 0]
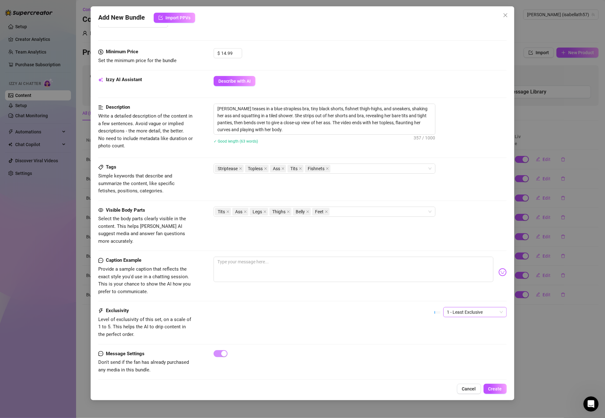
click at [473, 307] on span "1 - Least Exclusive" at bounding box center [475, 312] width 56 height 10
click at [458, 355] on div "5 - Most Exclusive 🔥" at bounding box center [467, 360] width 61 height 10
click at [495, 389] on span "Create" at bounding box center [495, 388] width 14 height 5
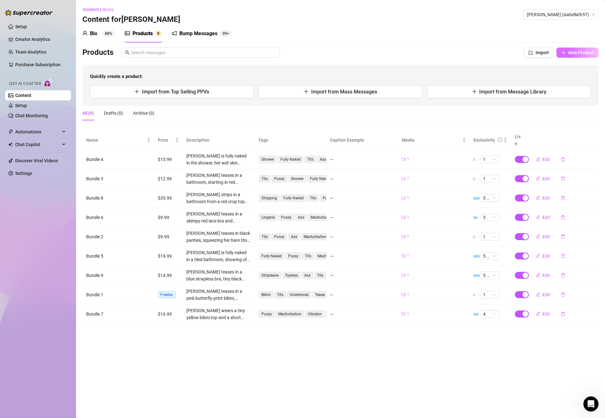
click at [572, 55] on span "New Product" at bounding box center [581, 52] width 26 height 5
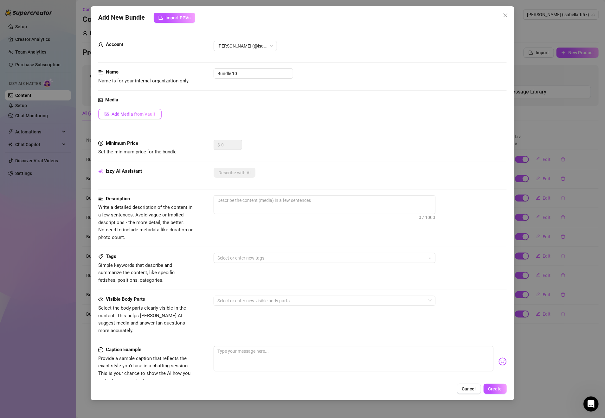
click at [139, 119] on button "Add Media from Vault" at bounding box center [129, 114] width 63 height 10
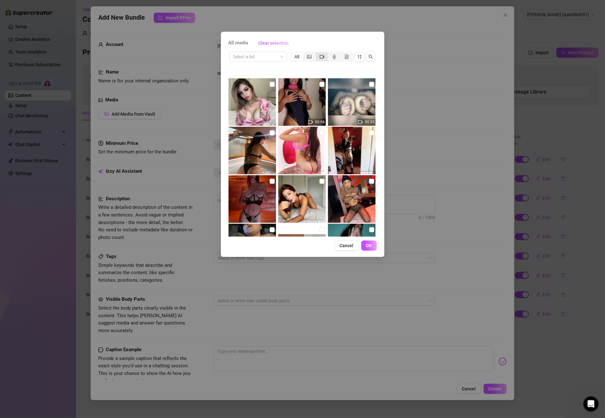
click at [321, 58] on icon "video-camera" at bounding box center [322, 56] width 4 height 3
click at [317, 53] on input "segmented control" at bounding box center [317, 53] width 0 height 0
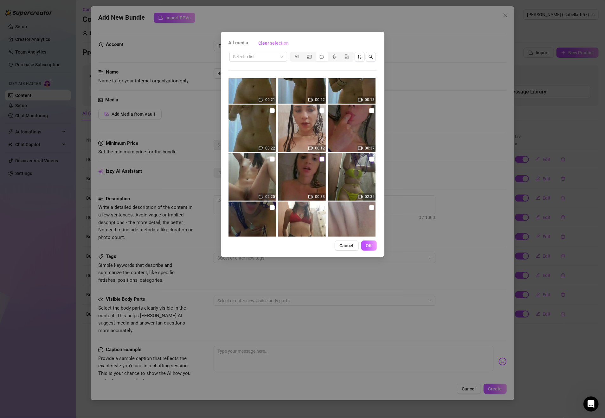
scroll to position [456, 0]
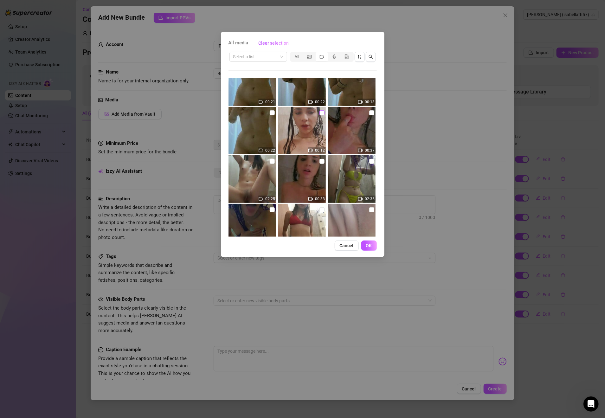
click at [320, 113] on input "checkbox" at bounding box center [322, 112] width 5 height 5
click at [370, 243] on span "OK" at bounding box center [369, 245] width 6 height 5
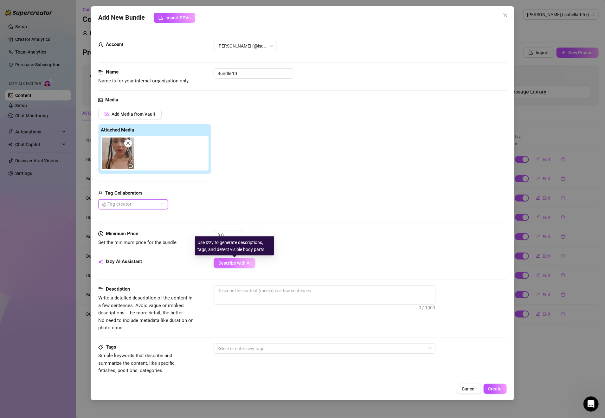
click at [243, 264] on span "Describe with AI" at bounding box center [234, 263] width 32 height 5
drag, startPoint x: 227, startPoint y: 235, endPoint x: 217, endPoint y: 236, distance: 9.9
click at [217, 236] on div "$ 0" at bounding box center [228, 235] width 29 height 10
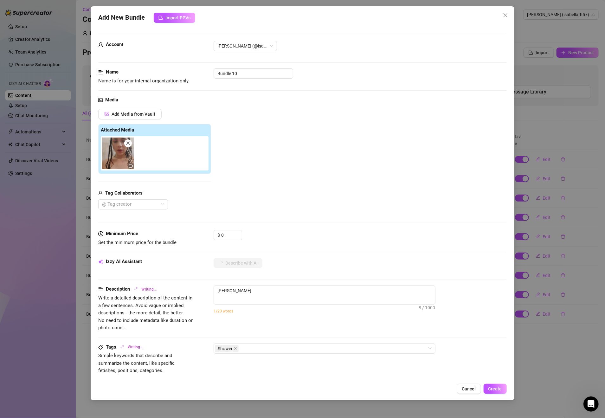
type textarea "[PERSON_NAME]"
type input "."
type textarea "[PERSON_NAME] is fully naked in the shower, her wet"
type textarea "[PERSON_NAME] is fully naked in the shower, her wet hair"
type input "5"
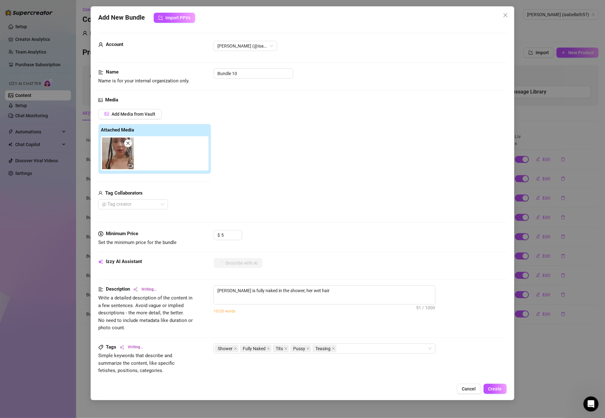
type textarea "[PERSON_NAME] is fully naked in the shower, her wet hair clinging"
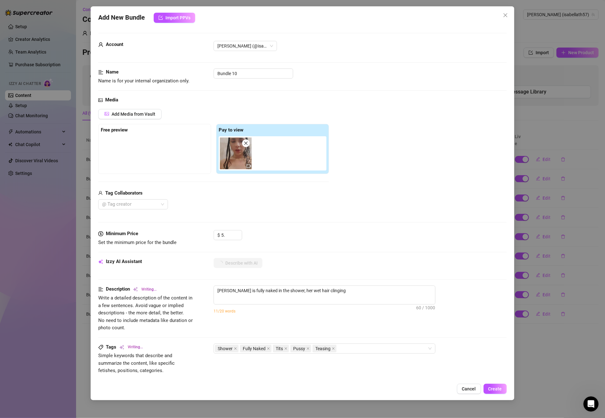
type input "5.9"
type textarea "[PERSON_NAME] is fully naked in the shower, her wet hair clinging to"
type input "5.99"
type textarea "[PERSON_NAME] is fully naked in the shower, her wet hair clinging to her skin a…"
type input "5.99"
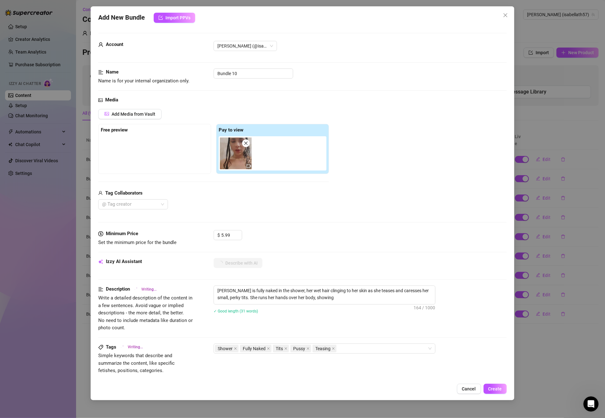
scroll to position [180, 0]
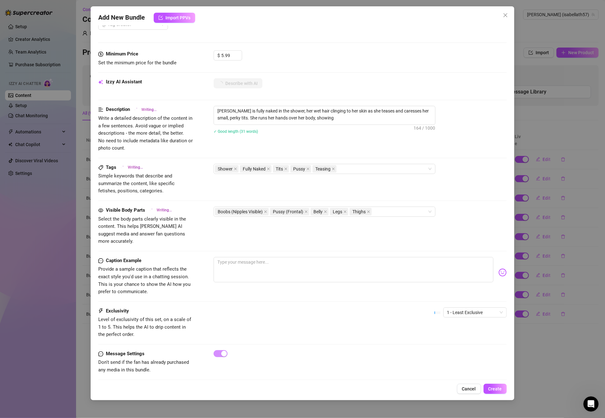
click at [471, 321] on div "Exclusivity Level of exclusivity of this set, on a scale of 1 to 5. This helps …" at bounding box center [302, 322] width 408 height 31
click at [470, 308] on span "1 - Least Exclusive" at bounding box center [475, 313] width 56 height 10
click at [411, 312] on div "Exclusivity Level of exclusivity of this set, on a scale of 1 to 5. This helps …" at bounding box center [302, 322] width 408 height 31
click at [470, 309] on span "1 - Least Exclusive" at bounding box center [475, 313] width 56 height 10
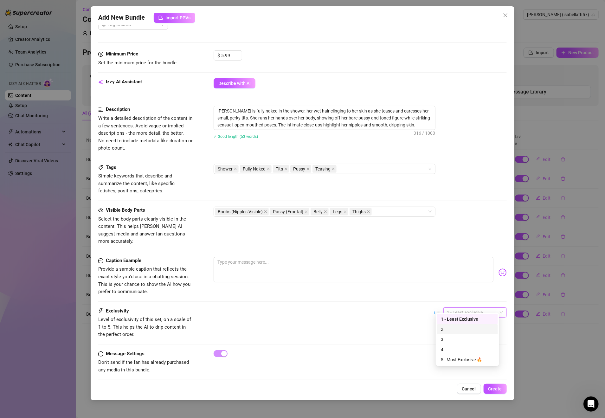
click at [454, 324] on div "2" at bounding box center [467, 329] width 61 height 10
click at [491, 386] on span "Create" at bounding box center [495, 388] width 14 height 5
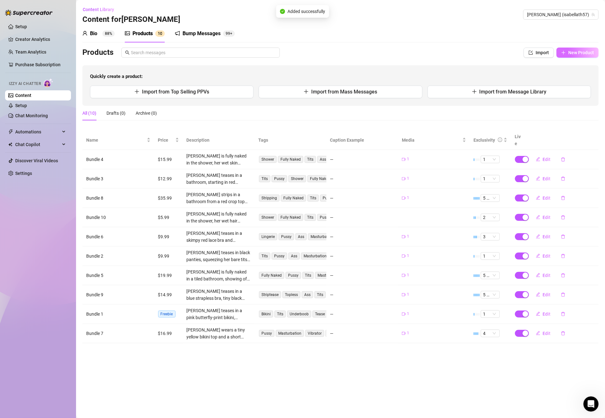
click at [573, 53] on span "New Product" at bounding box center [581, 52] width 26 height 5
type textarea "Type your message here..."
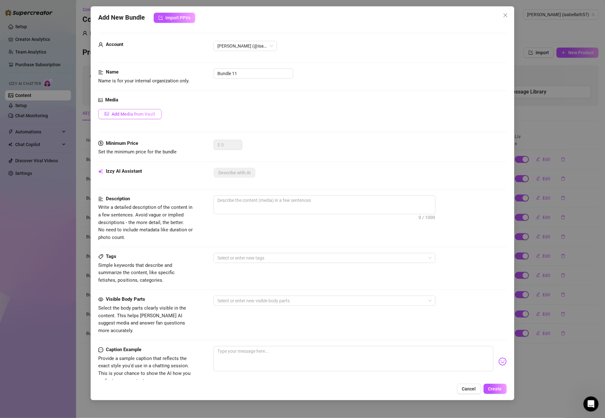
click at [133, 113] on span "Add Media from Vault" at bounding box center [134, 114] width 44 height 5
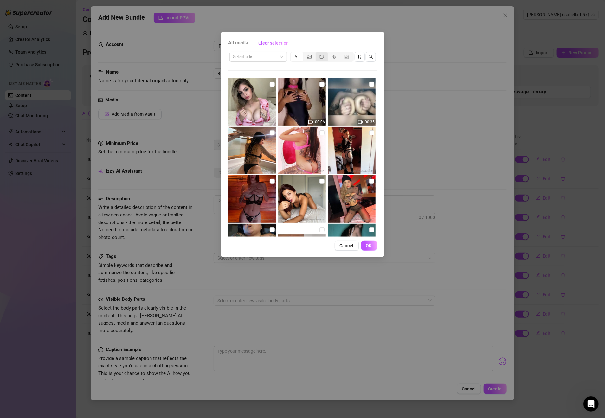
click at [321, 60] on div "segmented control" at bounding box center [322, 56] width 12 height 9
click at [317, 53] on input "segmented control" at bounding box center [317, 53] width 0 height 0
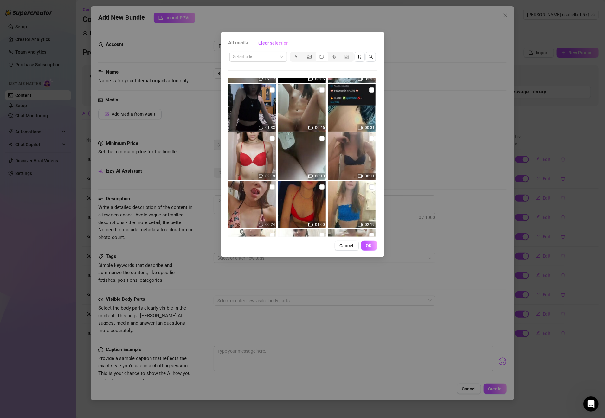
scroll to position [137, 0]
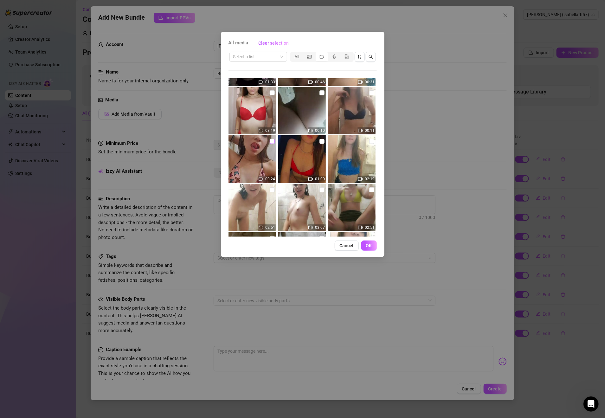
click at [270, 141] on input "checkbox" at bounding box center [272, 141] width 5 height 5
checkbox input "true"
click at [370, 243] on span "OK" at bounding box center [369, 245] width 6 height 5
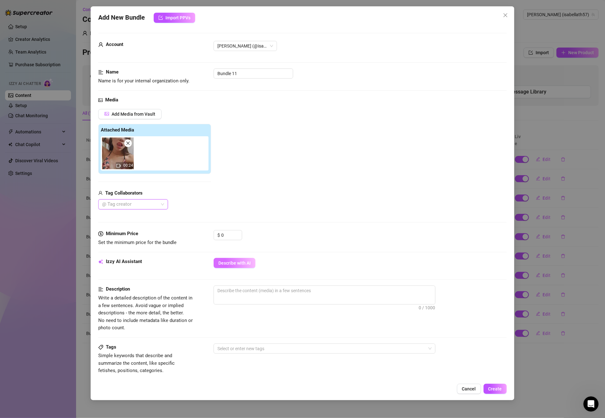
click at [230, 262] on span "Describe with AI" at bounding box center [234, 263] width 32 height 5
type textarea "[PERSON_NAME]"
type textarea "[PERSON_NAME] teases"
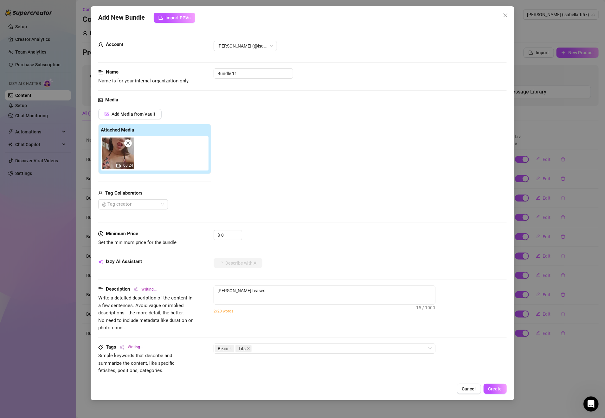
type textarea "[PERSON_NAME] teases in"
type textarea "[PERSON_NAME] teases in a"
type textarea "[PERSON_NAME] teases in a pink"
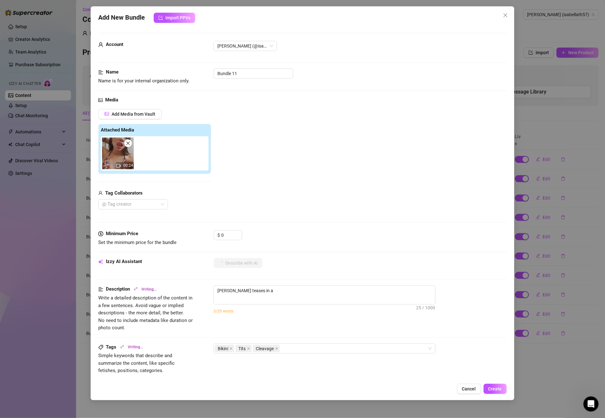
type textarea "[PERSON_NAME] teases in a pink"
type textarea "[PERSON_NAME] teases in a pink butterfly-print"
type textarea "[PERSON_NAME] teases in a pink butterfly-print bikini"
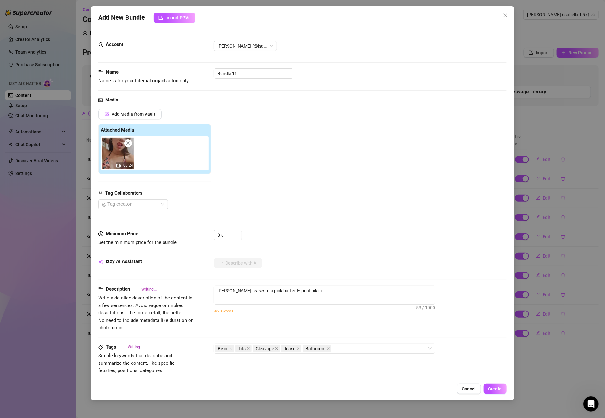
type textarea "[PERSON_NAME] teases in a pink butterfly-print bikini top,"
type textarea "[PERSON_NAME] teases in a pink butterfly-print bikini top, squeezing"
type textarea "[PERSON_NAME] teases in a pink butterfly-print bikini top, squeezing and"
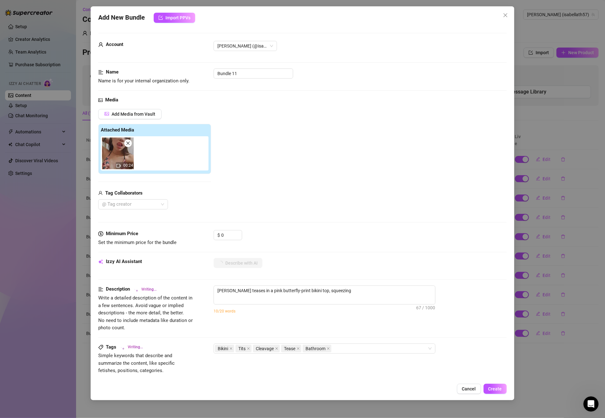
type textarea "[PERSON_NAME] teases in a pink butterfly-print bikini top, squeezing and"
type textarea "[PERSON_NAME] teases in a pink butterfly-print bikini top, squeezing and showing"
type textarea "[PERSON_NAME] teases in a pink butterfly-print bikini top, squeezing and showin…"
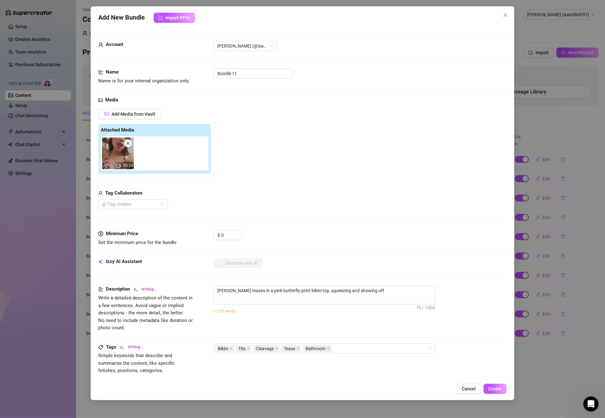
type textarea "[PERSON_NAME] teases in a pink butterfly-print bikini top, squeezing and showin…"
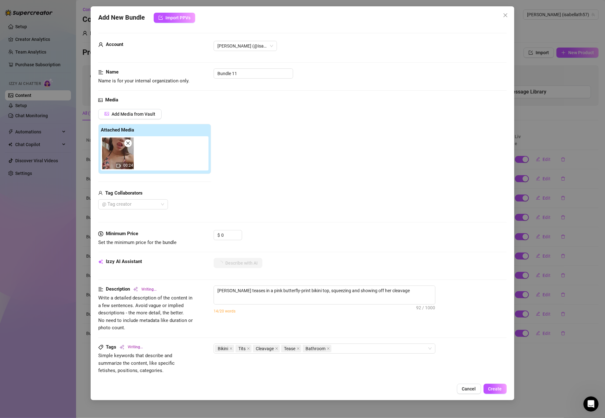
type textarea "[PERSON_NAME] teases in a pink butterfly-print bikini top, squeezing and showin…"
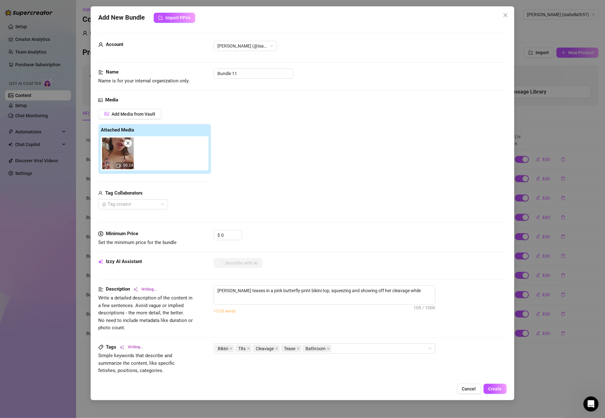
type textarea "[PERSON_NAME] teases in a pink butterfly-print bikini top, squeezing and showin…"
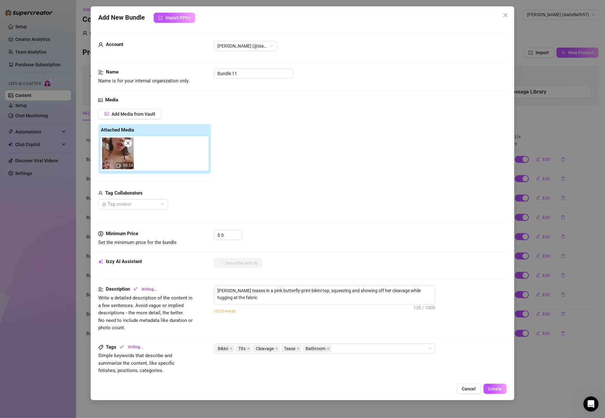
type textarea "[PERSON_NAME] teases in a pink butterfly-print bikini top, squeezing and showin…"
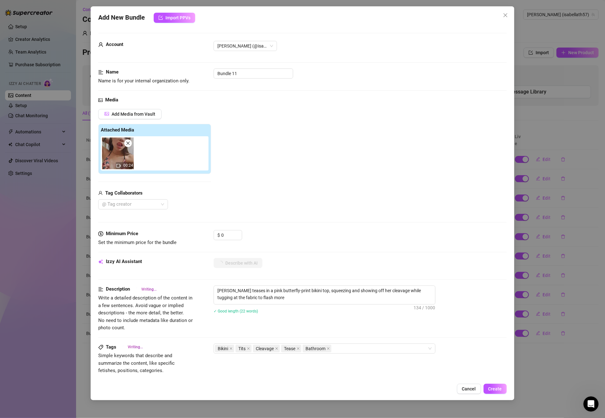
type textarea "[PERSON_NAME] teases in a pink butterfly-print bikini top, squeezing and showin…"
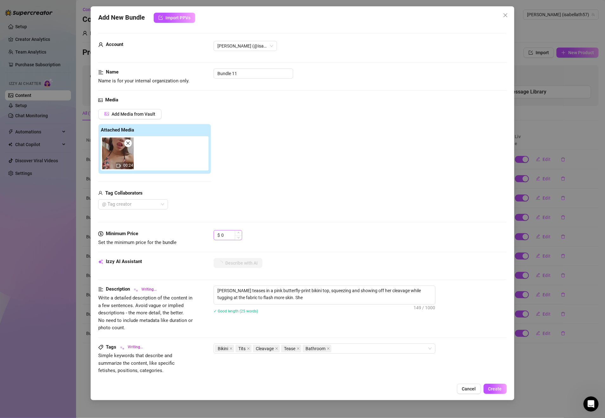
type textarea "[PERSON_NAME] teases in a pink butterfly-print bikini top, squeezing and showin…"
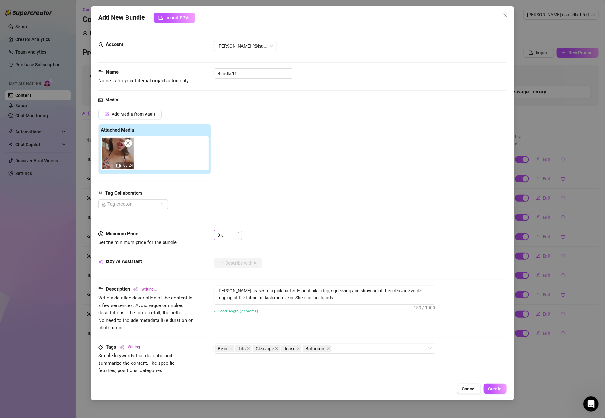
type textarea "[PERSON_NAME] teases in a pink butterfly-print bikini top, squeezing and showin…"
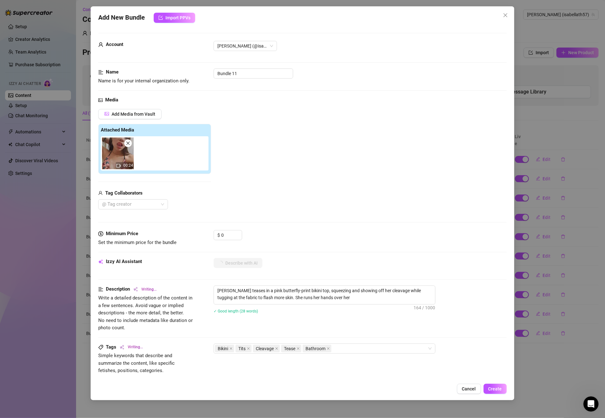
type textarea "[PERSON_NAME] teases in a pink butterfly-print bikini top, squeezing and showin…"
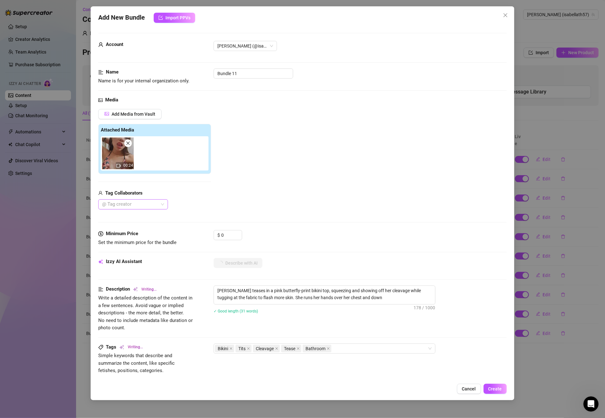
type textarea "[PERSON_NAME] teases in a pink butterfly-print bikini top, squeezing and showin…"
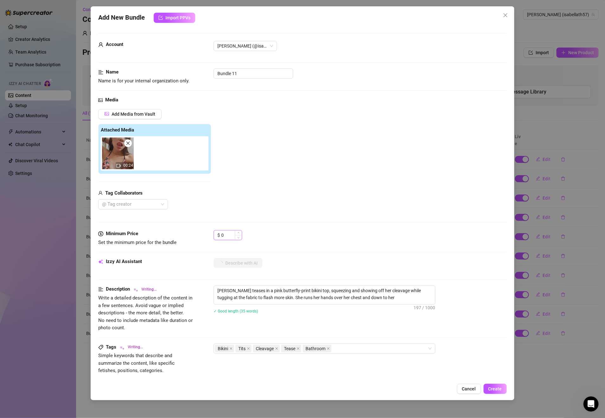
type textarea "[PERSON_NAME] teases in a pink butterfly-print bikini top, squeezing and showin…"
click at [217, 237] on div "$ 0" at bounding box center [228, 235] width 29 height 10
type textarea "[PERSON_NAME] teases in a pink butterfly-print bikini top, squeezing and showin…"
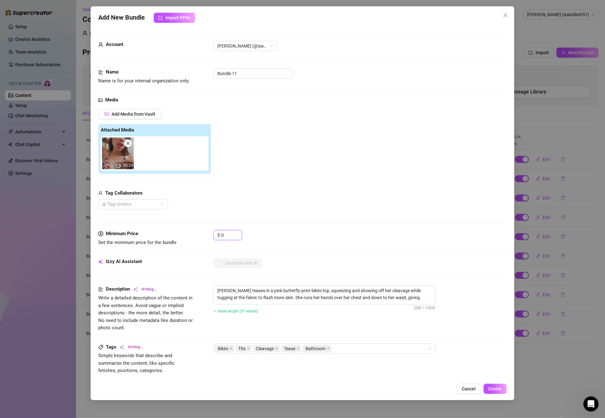
type textarea "[PERSON_NAME] teases in a pink butterfly-print bikini top, squeezing and showin…"
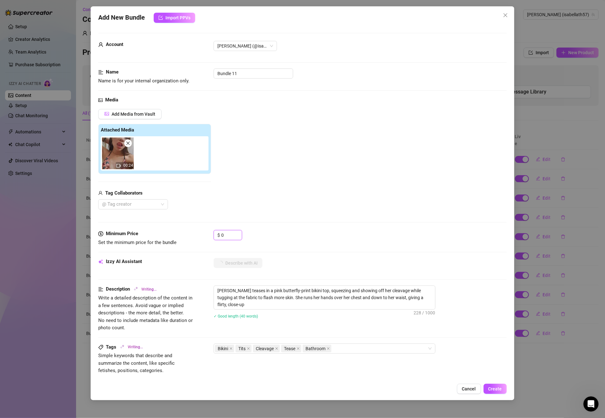
type textarea "[PERSON_NAME] teases in a pink butterfly-print bikini top, squeezing and showin…"
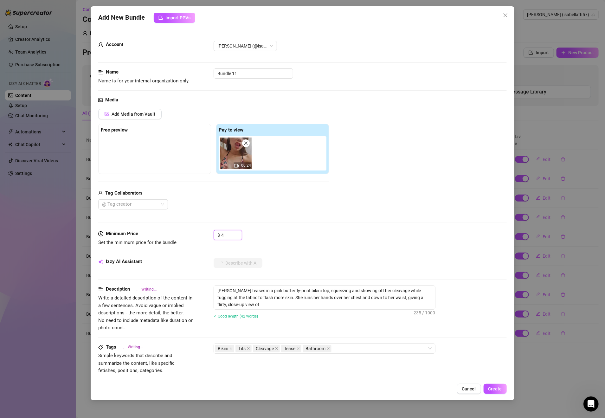
type input "4."
type textarea "[PERSON_NAME] teases in a pink butterfly-print bikini top, squeezing and showin…"
type input "4.99"
type textarea "[PERSON_NAME] teases in a pink butterfly-print bikini top, squeezing and showin…"
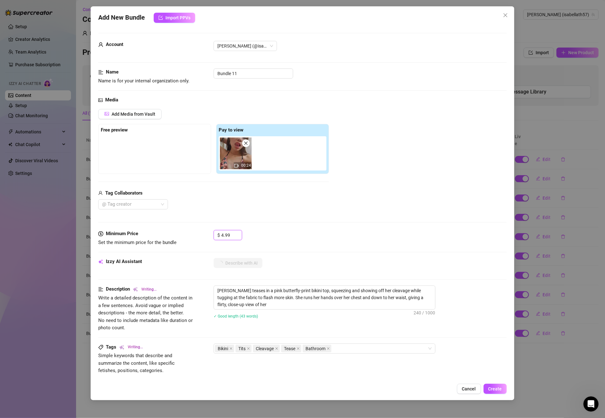
type textarea "[PERSON_NAME] teases in a pink butterfly-print bikini top, squeezing and showin…"
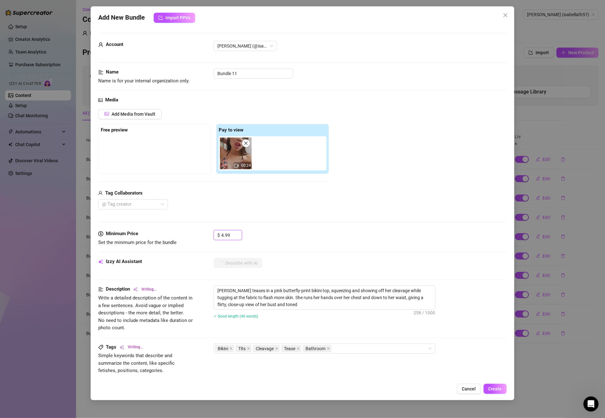
type textarea "[PERSON_NAME] teases in a pink butterfly-print bikini top, squeezing and showin…"
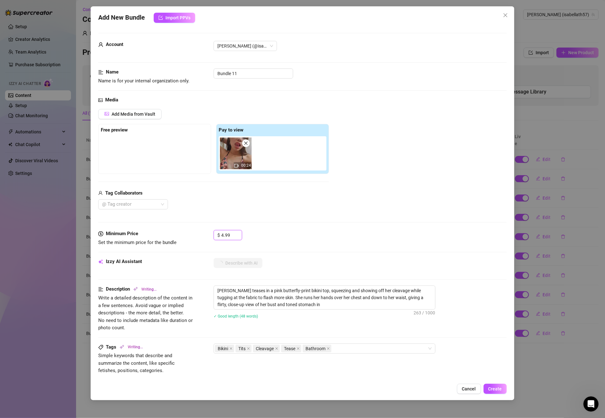
type textarea "[PERSON_NAME] teases in a pink butterfly-print bikini top, squeezing and showin…"
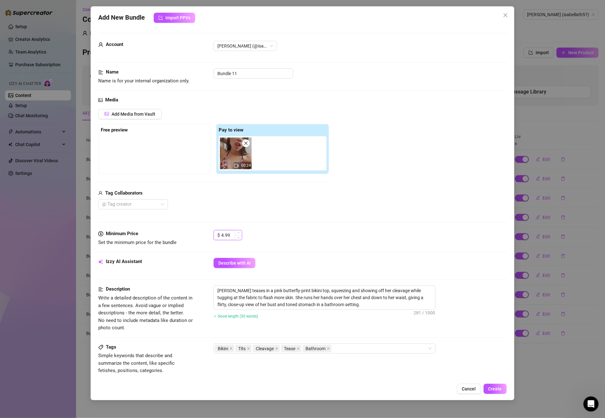
click at [223, 238] on input "4.99" at bounding box center [231, 235] width 21 height 10
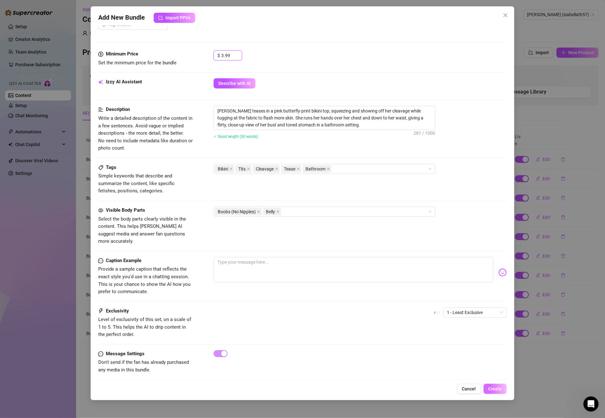
type input "3.99"
click at [497, 389] on span "Create" at bounding box center [495, 388] width 14 height 5
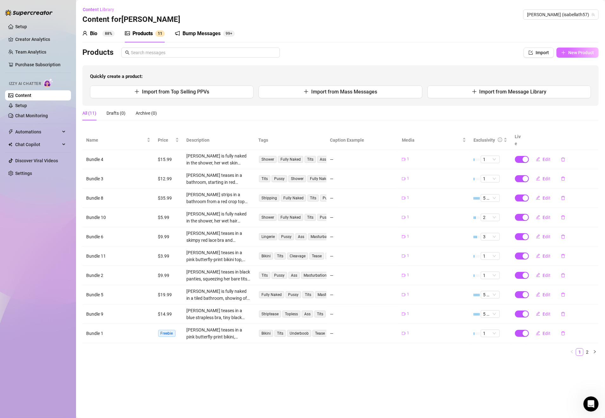
click at [582, 52] on span "New Product" at bounding box center [581, 52] width 26 height 5
type textarea "Type your message here..."
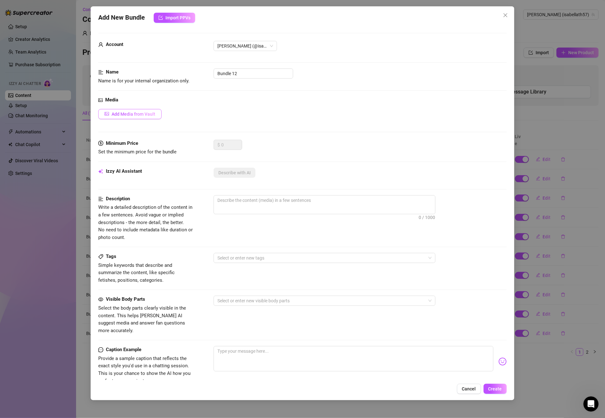
click at [149, 113] on span "Add Media from Vault" at bounding box center [134, 114] width 44 height 5
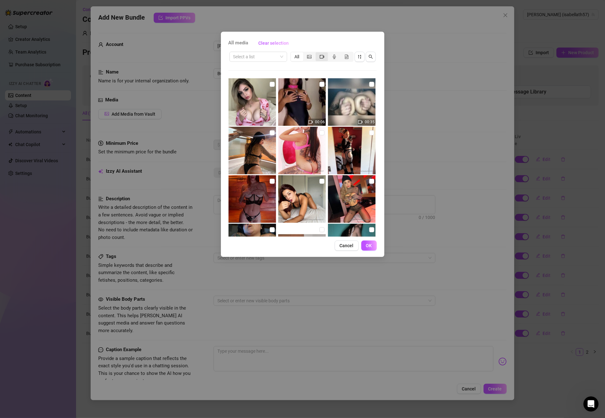
click at [320, 55] on icon "video-camera" at bounding box center [322, 57] width 4 height 4
click at [317, 53] on input "segmented control" at bounding box center [317, 53] width 0 height 0
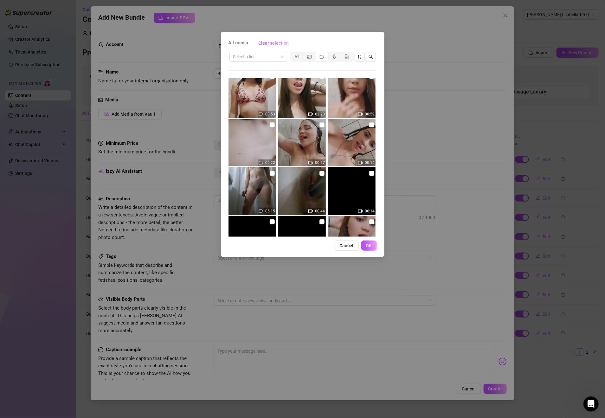
scroll to position [867, 0]
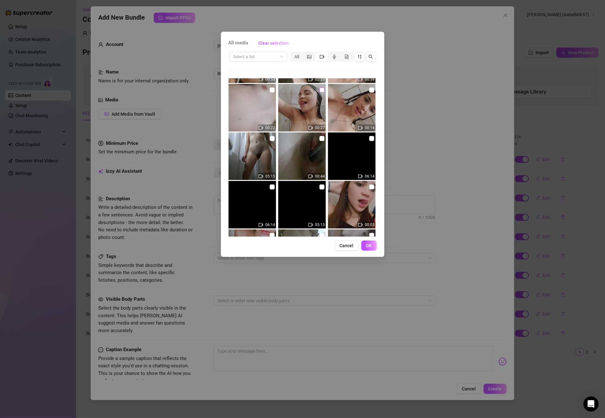
click at [320, 91] on input "checkbox" at bounding box center [322, 89] width 5 height 5
checkbox input "true"
click at [371, 245] on span "OK" at bounding box center [369, 245] width 6 height 5
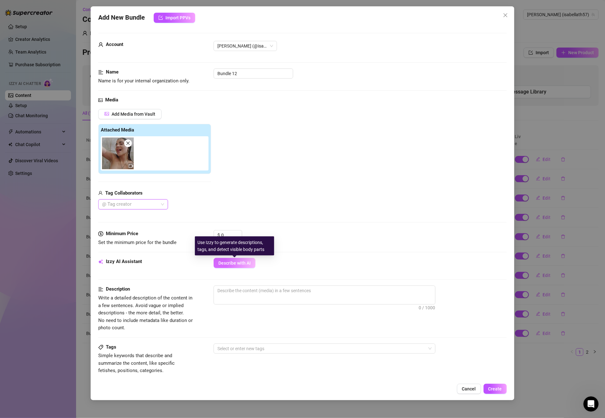
click at [240, 268] on button "Describe with AI" at bounding box center [235, 263] width 42 height 10
type textarea "[PERSON_NAME]"
type textarea "[PERSON_NAME] is"
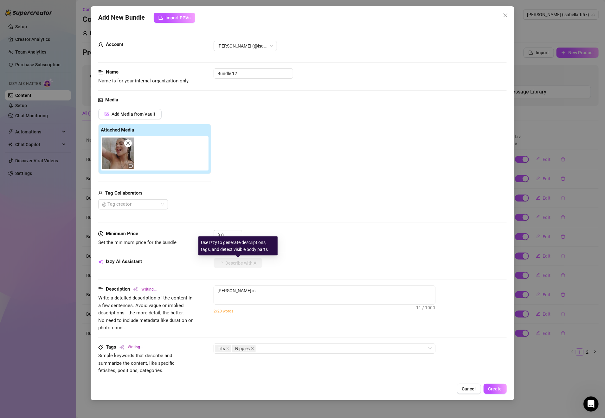
type textarea "[PERSON_NAME] is fully"
type textarea "[PERSON_NAME] is fully nude"
type textarea "[PERSON_NAME] is fully nude in"
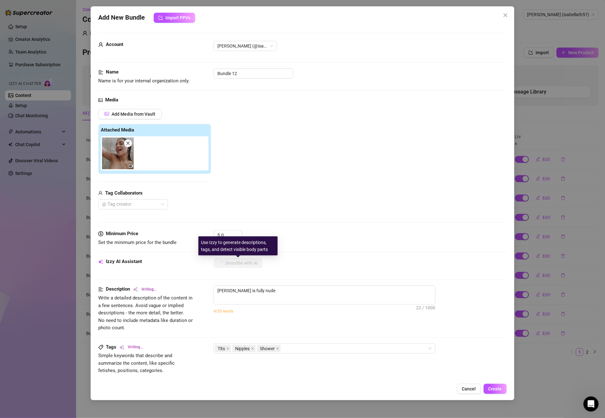
type textarea "[PERSON_NAME] is fully nude in"
type textarea "[PERSON_NAME] is fully nude in the"
type textarea "[PERSON_NAME] is fully nude in the shower,"
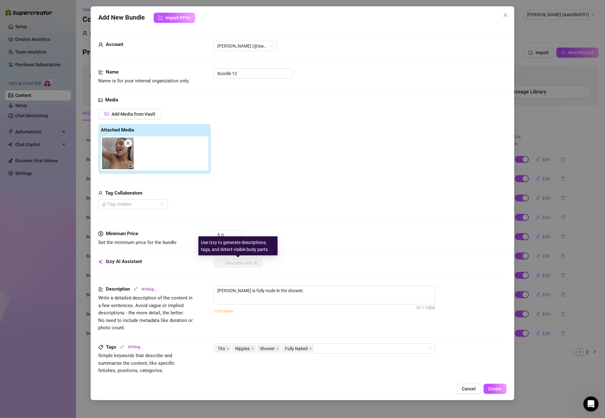
type textarea "[PERSON_NAME] is fully nude in the shower, her"
type textarea "[PERSON_NAME] is fully nude in the shower, her wet"
type textarea "[PERSON_NAME] is fully nude in the shower, her wet skin"
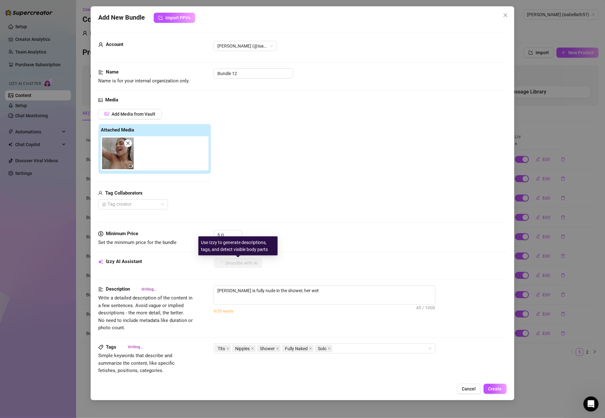
type textarea "[PERSON_NAME] is fully nude in the shower, her wet skin"
type textarea "[PERSON_NAME] is fully nude in the shower, her wet skin glistening"
type textarea "[PERSON_NAME] is fully nude in the shower, her wet skin glistening as"
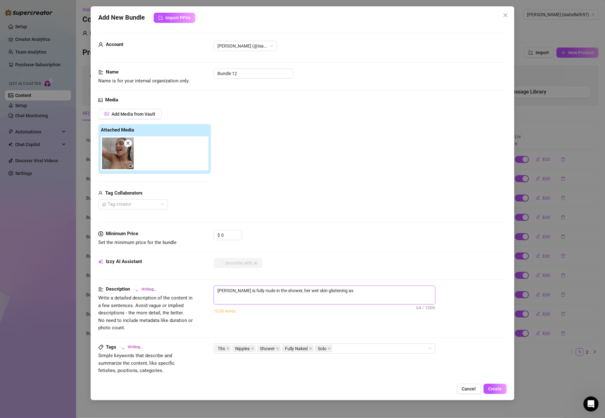
type textarea "[PERSON_NAME] is fully nude in the shower, her wet skin glistening as she"
type textarea "[PERSON_NAME] is fully nude in the shower, her wet skin glistening as she teases"
type textarea "[PERSON_NAME] is fully nude in the shower, her wet skin glistening as she tease…"
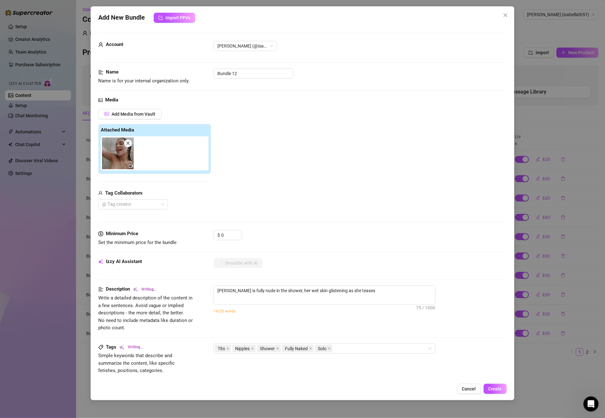
type textarea "[PERSON_NAME] is fully nude in the shower, her wet skin glistening as she tease…"
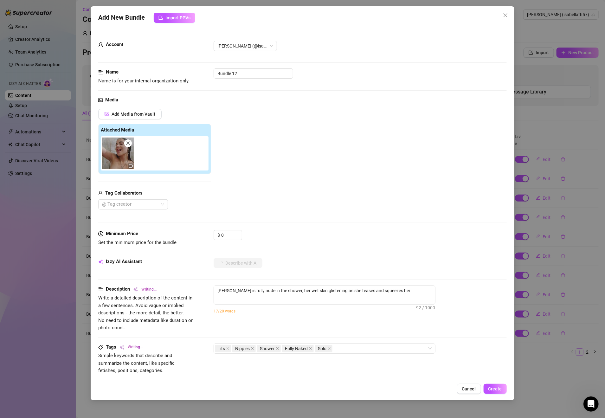
type textarea "[PERSON_NAME] is fully nude in the shower, her wet skin glistening as she tease…"
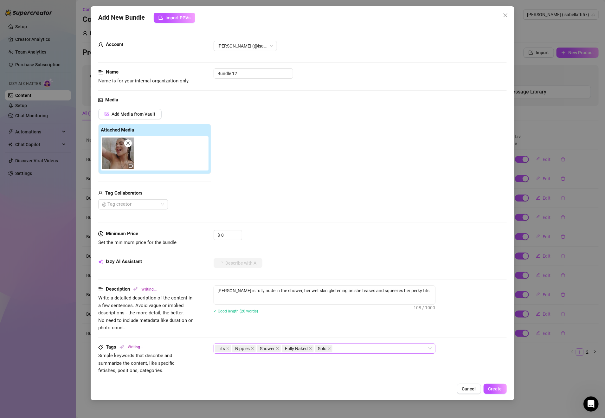
type textarea "[PERSON_NAME] is fully nude in the shower, her wet skin glistening as she tease…"
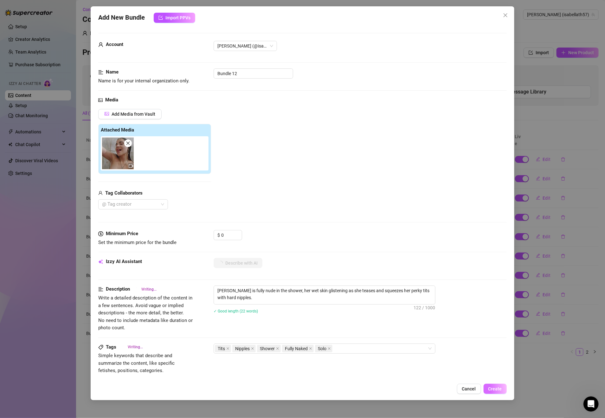
type textarea "[PERSON_NAME] is fully nude in the shower, her wet skin glistening as she tease…"
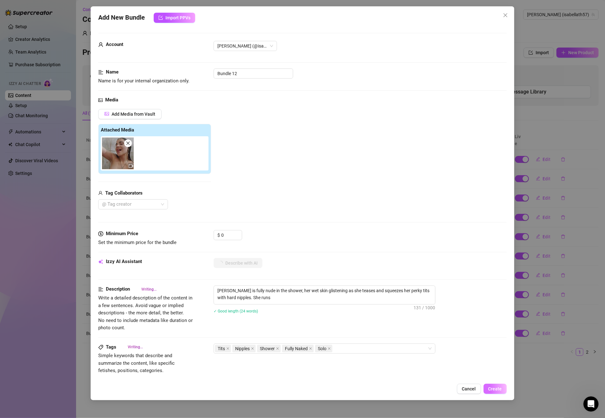
type textarea "[PERSON_NAME] is fully nude in the shower, her wet skin glistening as she tease…"
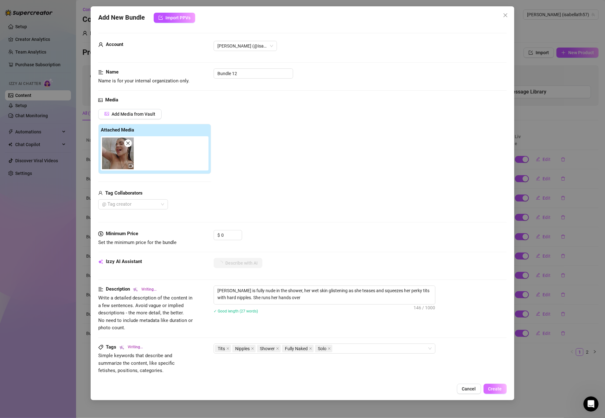
type textarea "[PERSON_NAME] is fully nude in the shower, her wet skin glistening as she tease…"
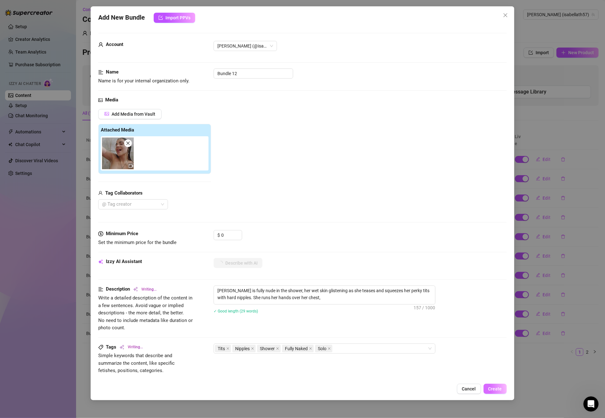
type textarea "[PERSON_NAME] is fully nude in the shower, her wet skin glistening as she tease…"
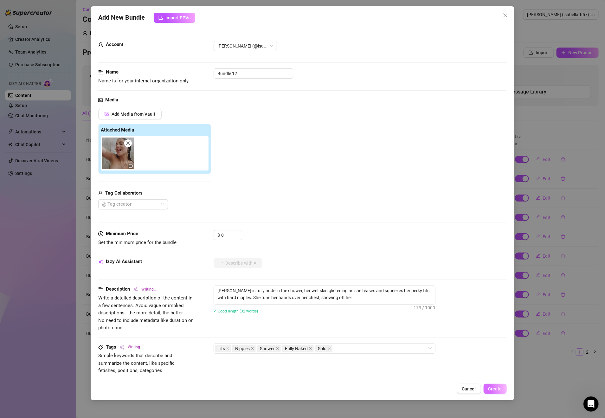
type textarea "[PERSON_NAME] is fully nude in the shower, her wet skin glistening as she tease…"
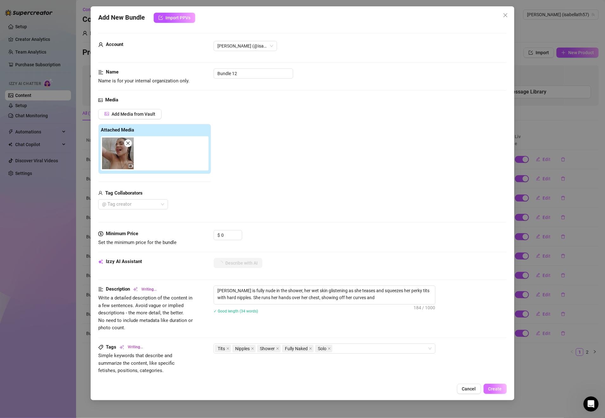
type textarea "[PERSON_NAME] is fully nude in the shower, her wet skin glistening as she tease…"
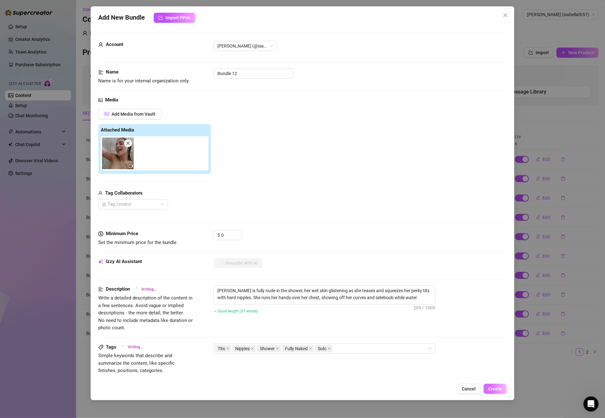
type textarea "[PERSON_NAME] is fully nude in the shower, her wet skin glistening as she tease…"
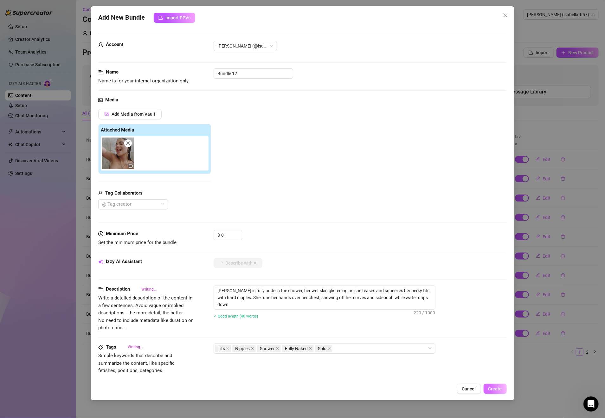
type textarea "[PERSON_NAME] is fully nude in the shower, her wet skin glistening as she tease…"
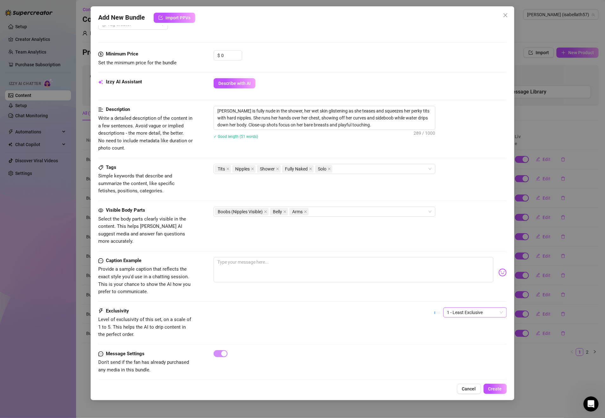
click at [462, 308] on span "1 - Least Exclusive" at bounding box center [475, 313] width 56 height 10
click at [457, 332] on div "2" at bounding box center [467, 329] width 53 height 7
click at [499, 388] on span "Create" at bounding box center [495, 388] width 14 height 5
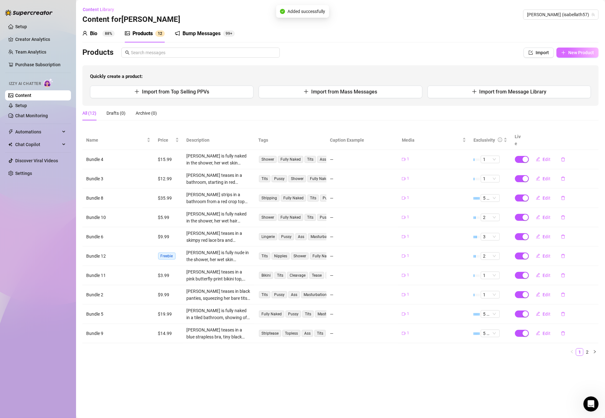
click at [578, 52] on span "New Product" at bounding box center [581, 52] width 26 height 5
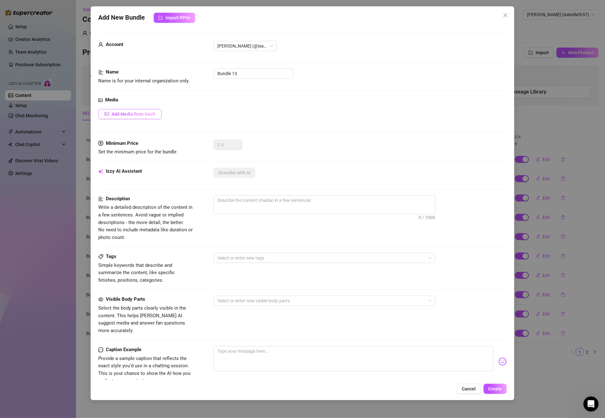
click at [135, 113] on span "Add Media from Vault" at bounding box center [134, 114] width 44 height 5
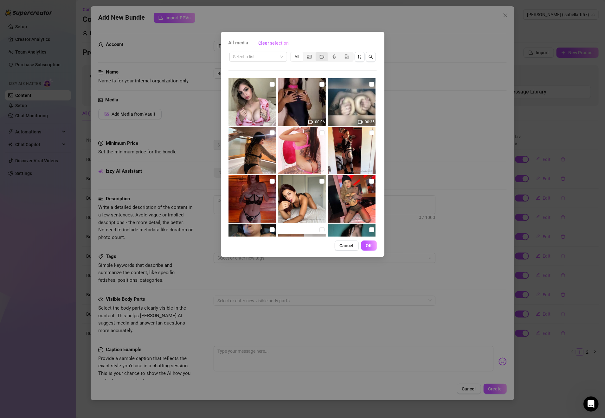
click at [323, 56] on icon "video-camera" at bounding box center [322, 56] width 4 height 3
click at [317, 53] on input "segmented control" at bounding box center [317, 53] width 0 height 0
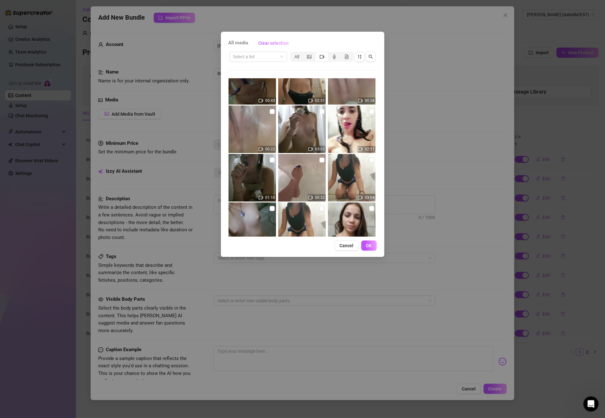
scroll to position [593, 0]
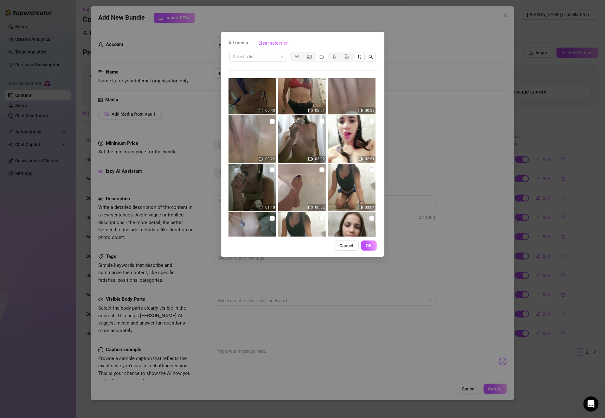
click at [316, 122] on img at bounding box center [302, 139] width 48 height 48
click at [320, 123] on input "checkbox" at bounding box center [322, 121] width 5 height 5
click at [368, 246] on span "OK" at bounding box center [369, 245] width 6 height 5
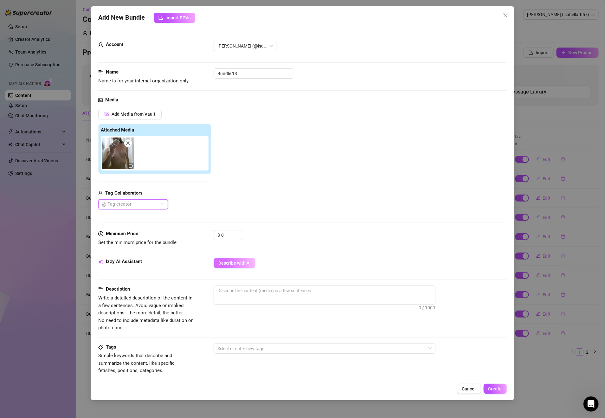
click at [246, 264] on span "Describe with AI" at bounding box center [234, 263] width 32 height 5
drag, startPoint x: 229, startPoint y: 236, endPoint x: 218, endPoint y: 236, distance: 10.1
click at [218, 236] on div "$ 0" at bounding box center [228, 235] width 29 height 10
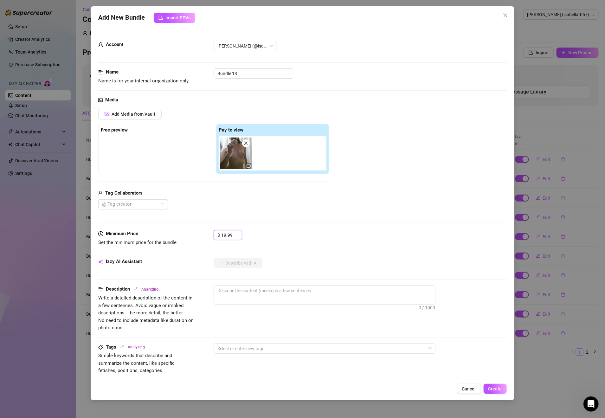
scroll to position [180, 0]
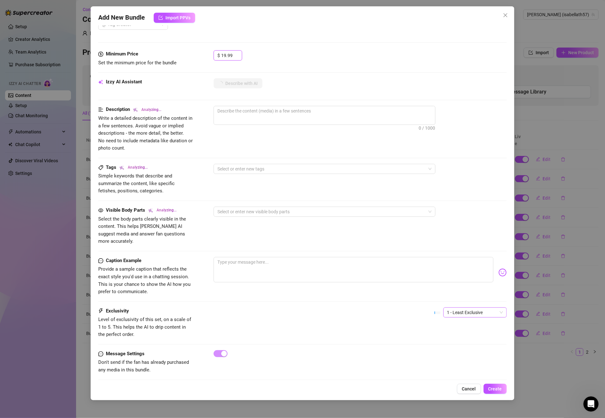
click at [463, 308] on span "1 - Least Exclusive" at bounding box center [475, 313] width 56 height 10
click at [460, 360] on div "5 - Most Exclusive 🔥" at bounding box center [467, 359] width 53 height 7
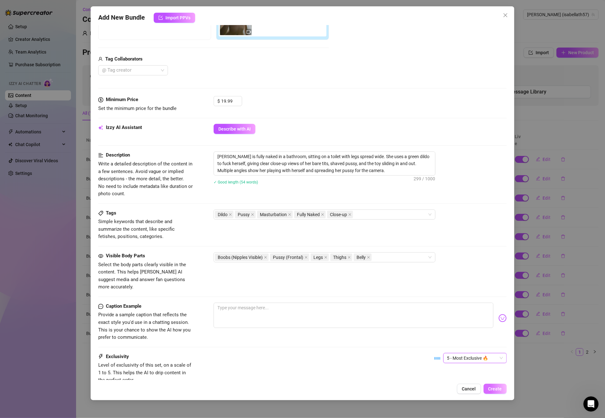
click at [499, 390] on span "Create" at bounding box center [495, 388] width 14 height 5
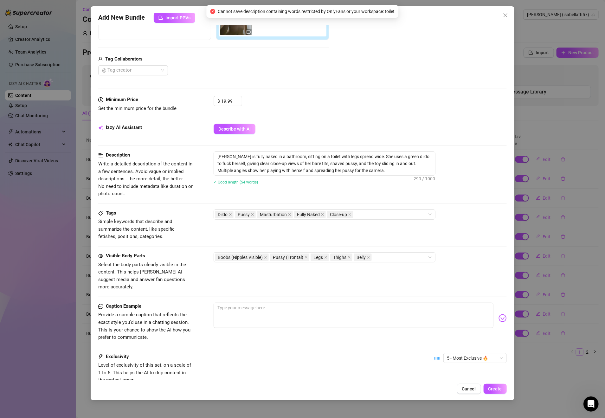
scroll to position [0, 0]
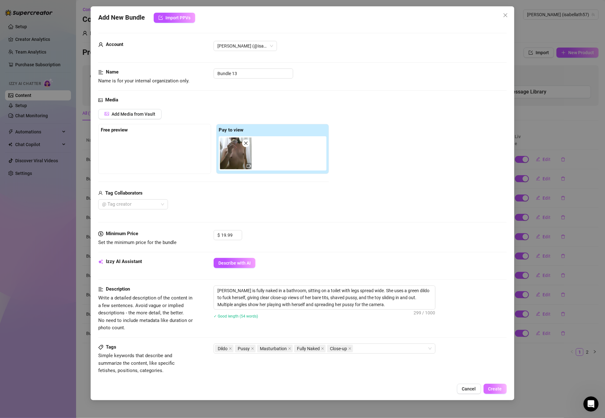
click at [493, 387] on span "Create" at bounding box center [495, 388] width 14 height 5
click at [321, 292] on textarea "[PERSON_NAME] is fully naked in a bathroom, sitting on a toilet with legs sprea…" at bounding box center [324, 297] width 221 height 23
click at [321, 290] on textarea "[PERSON_NAME] is fully naked in a bathroom, sitting on a toilet with legs sprea…" at bounding box center [324, 297] width 221 height 23
click at [315, 293] on textarea "[PERSON_NAME] is fully naked in a bathroom, sitting on a toil3t with legs sprea…" at bounding box center [324, 297] width 221 height 23
click at [500, 389] on span "Create" at bounding box center [495, 388] width 14 height 5
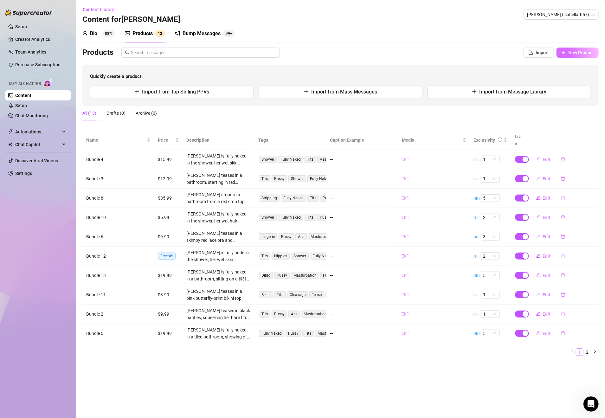
click at [580, 52] on span "New Product" at bounding box center [581, 52] width 26 height 5
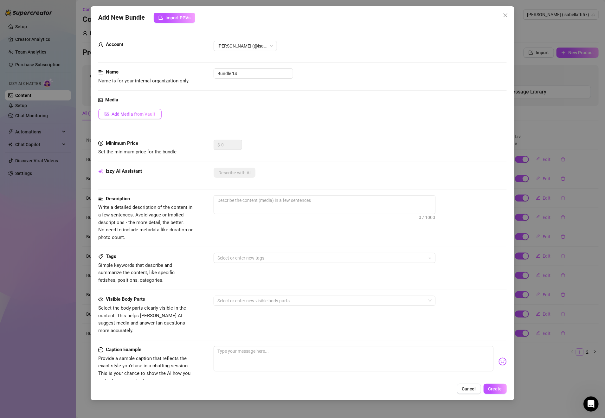
click at [153, 115] on span "Add Media from Vault" at bounding box center [134, 114] width 44 height 5
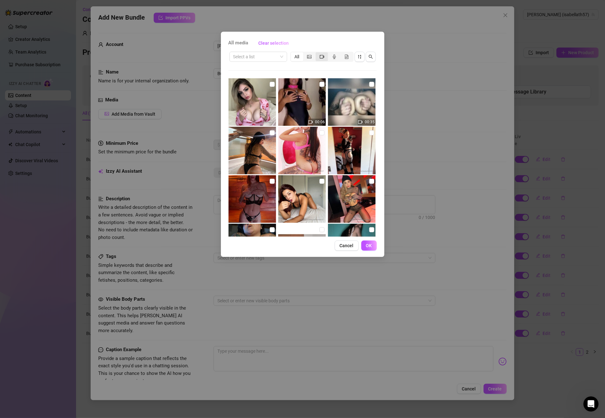
click at [322, 58] on icon "video-camera" at bounding box center [322, 56] width 4 height 3
click at [317, 53] on input "segmented control" at bounding box center [317, 53] width 0 height 0
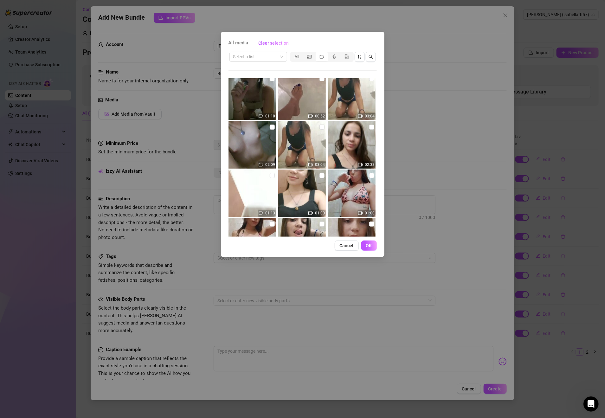
scroll to position [639, 0]
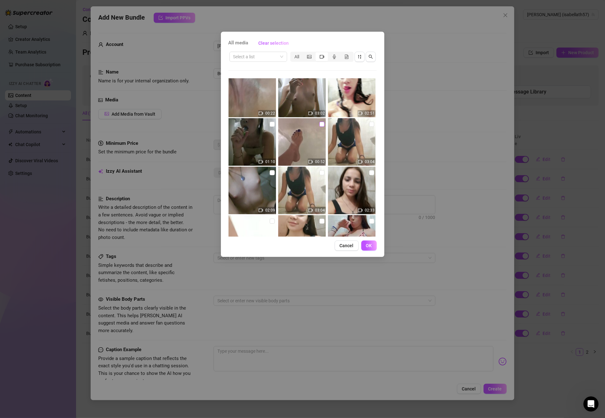
click at [320, 124] on input "checkbox" at bounding box center [322, 124] width 5 height 5
click at [320, 125] on input "checkbox" at bounding box center [322, 124] width 5 height 5
click at [272, 171] on input "checkbox" at bounding box center [272, 172] width 5 height 5
click at [369, 245] on span "OK" at bounding box center [369, 245] width 6 height 5
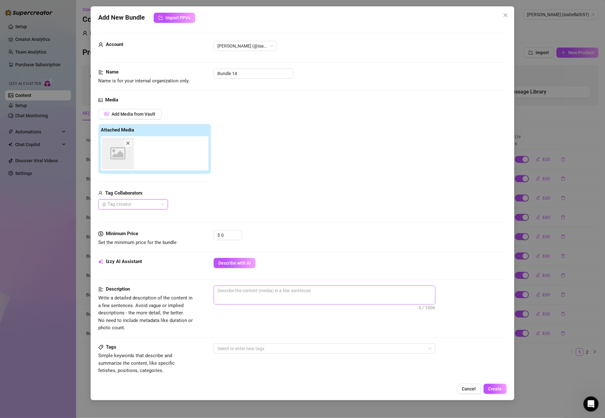
scroll to position [46, 0]
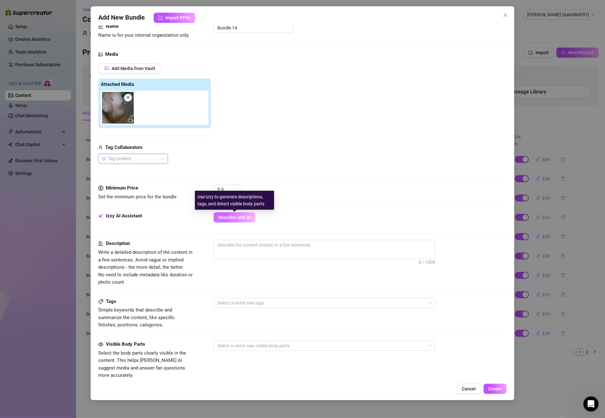
click at [247, 218] on span "Describe with AI" at bounding box center [234, 217] width 32 height 5
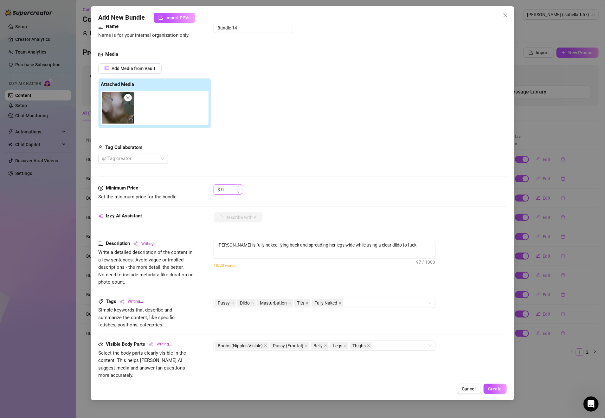
drag, startPoint x: 233, startPoint y: 189, endPoint x: 220, endPoint y: 191, distance: 12.8
click at [220, 191] on div "$ 0" at bounding box center [228, 189] width 29 height 10
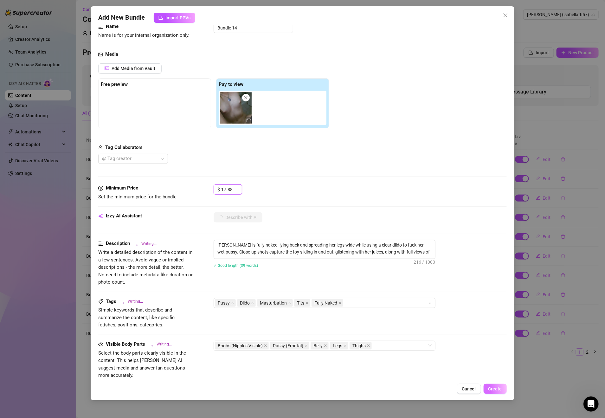
scroll to position [180, 0]
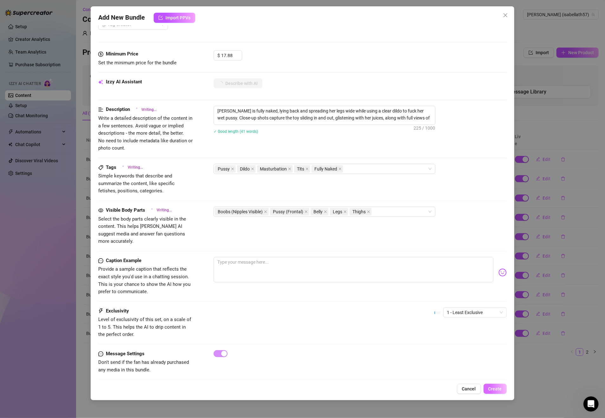
click at [498, 387] on span "Create" at bounding box center [495, 388] width 14 height 5
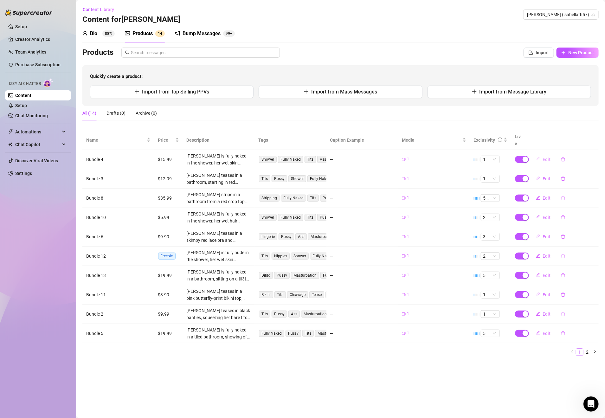
click at [547, 157] on span "Edit" at bounding box center [547, 159] width 8 height 5
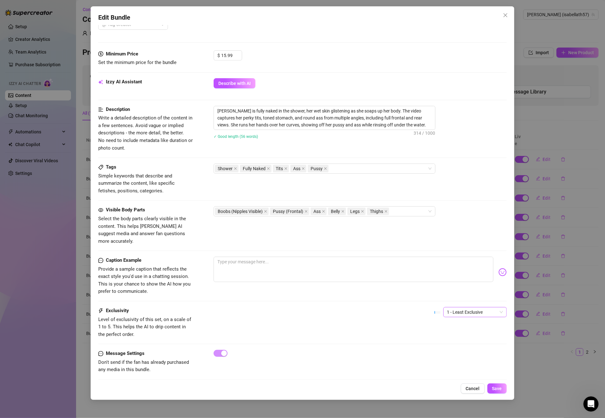
click at [464, 307] on span "1 - Least Exclusive" at bounding box center [475, 312] width 56 height 10
drag, startPoint x: 456, startPoint y: 350, endPoint x: 460, endPoint y: 354, distance: 6.5
click at [456, 350] on div "4" at bounding box center [467, 349] width 53 height 7
drag, startPoint x: 494, startPoint y: 390, endPoint x: 521, endPoint y: 278, distance: 115.1
click at [494, 390] on span "Save" at bounding box center [497, 388] width 10 height 5
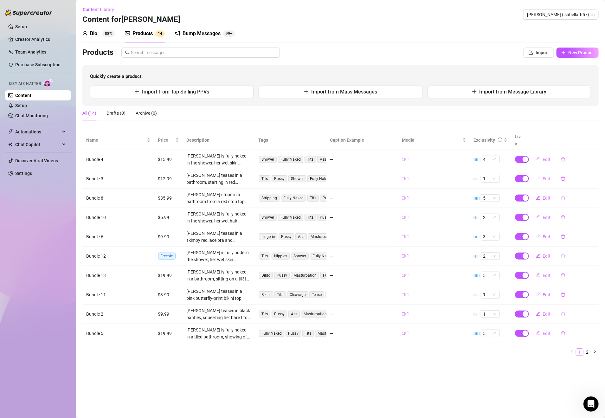
click at [548, 176] on span "Edit" at bounding box center [547, 178] width 8 height 5
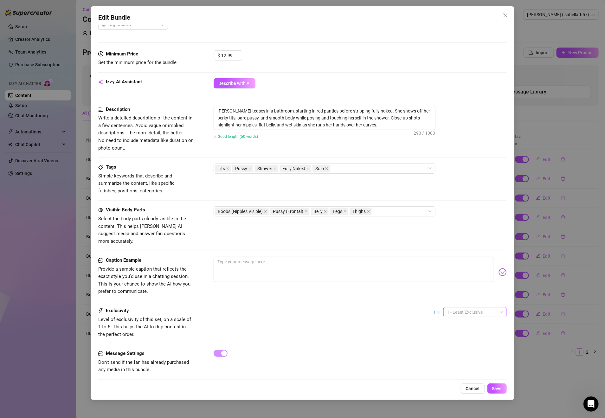
click at [471, 307] on span "1 - Least Exclusive" at bounding box center [475, 312] width 56 height 10
click at [462, 357] on div "5 - Most Exclusive 🔥" at bounding box center [467, 359] width 53 height 7
click at [499, 390] on span "Save" at bounding box center [497, 388] width 10 height 5
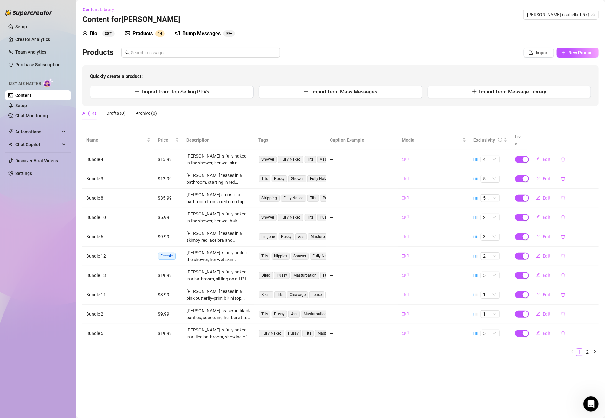
drag, startPoint x: 495, startPoint y: 393, endPoint x: 352, endPoint y: 350, distance: 149.2
drag, startPoint x: 352, startPoint y: 350, endPoint x: 577, endPoint y: 54, distance: 372.0
click at [577, 54] on span "New Product" at bounding box center [581, 52] width 26 height 5
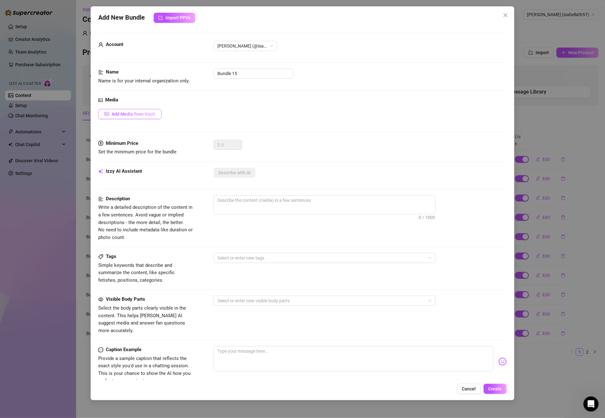
click at [150, 112] on span "Add Media from Vault" at bounding box center [134, 114] width 44 height 5
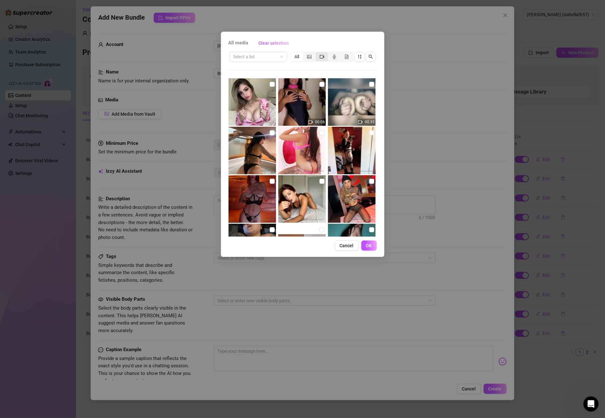
click at [323, 57] on icon "video-camera" at bounding box center [322, 57] width 4 height 4
click at [317, 53] on input "segmented control" at bounding box center [317, 53] width 0 height 0
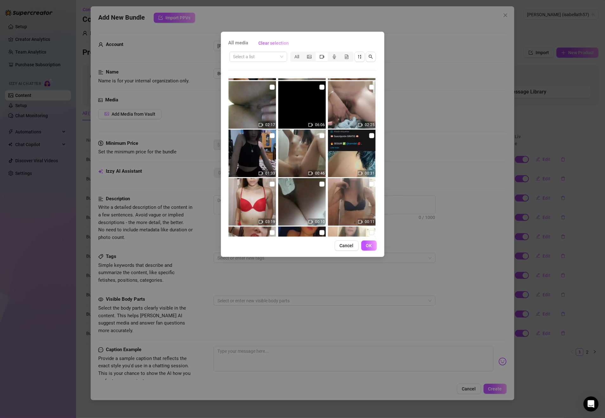
scroll to position [0, 0]
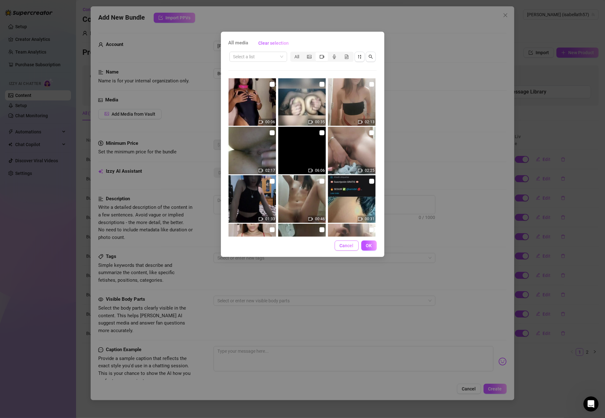
click at [320, 133] on input "checkbox" at bounding box center [322, 132] width 5 height 5
click at [365, 243] on button "OK" at bounding box center [369, 246] width 16 height 10
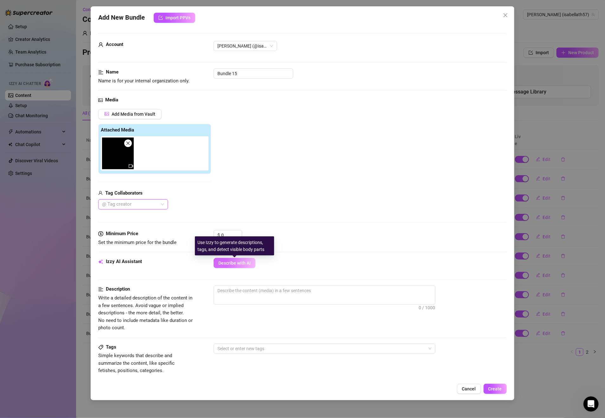
click at [243, 266] on span "Describe with AI" at bounding box center [234, 263] width 32 height 5
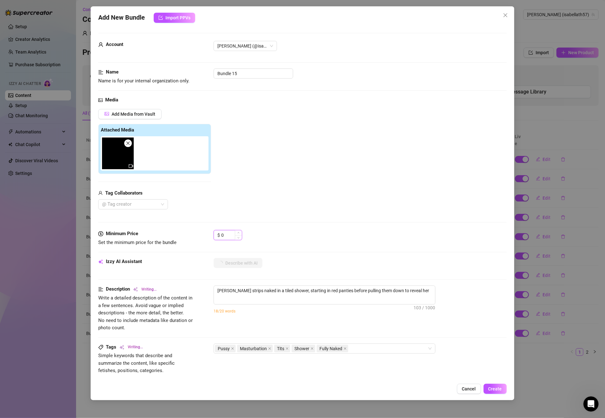
click at [230, 235] on input "0" at bounding box center [231, 235] width 21 height 10
drag, startPoint x: 230, startPoint y: 235, endPoint x: 217, endPoint y: 236, distance: 12.4
click at [217, 236] on div "$ 0" at bounding box center [228, 235] width 29 height 10
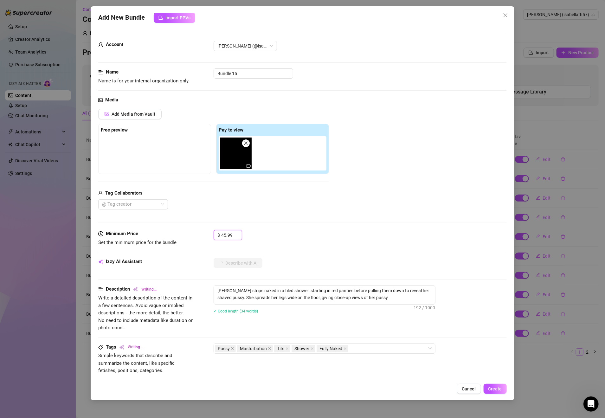
drag, startPoint x: 450, startPoint y: 306, endPoint x: 454, endPoint y: 308, distance: 4.3
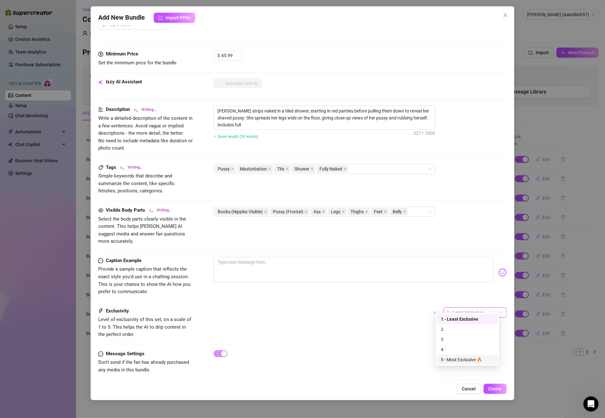
click at [468, 358] on div "5 - Most Exclusive 🔥" at bounding box center [467, 359] width 53 height 7
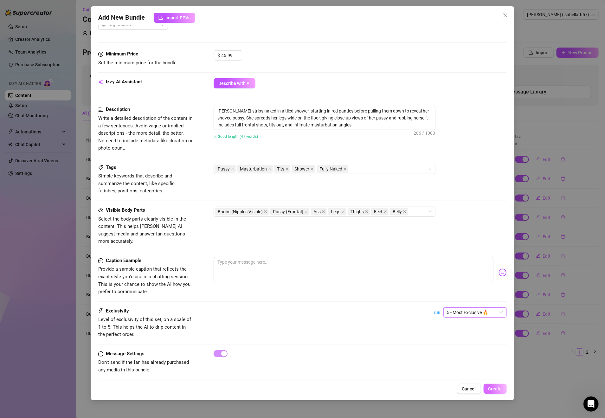
click at [499, 387] on span "Create" at bounding box center [495, 388] width 14 height 5
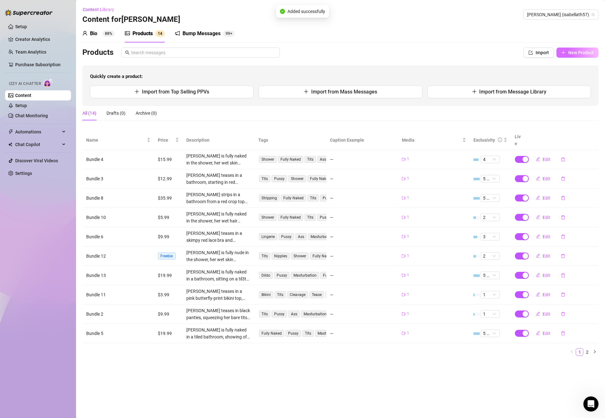
click at [573, 52] on span "New Product" at bounding box center [581, 52] width 26 height 5
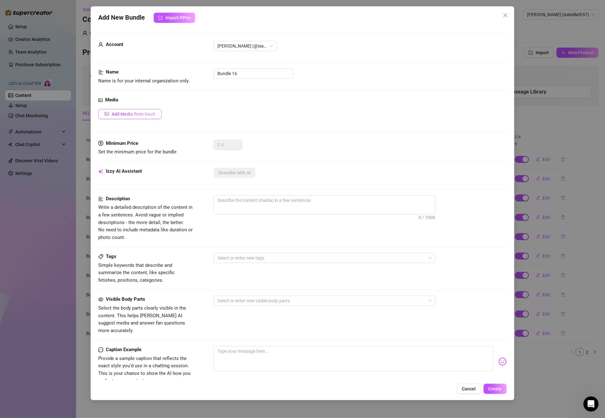
click at [140, 111] on button "Add Media from Vault" at bounding box center [129, 114] width 63 height 10
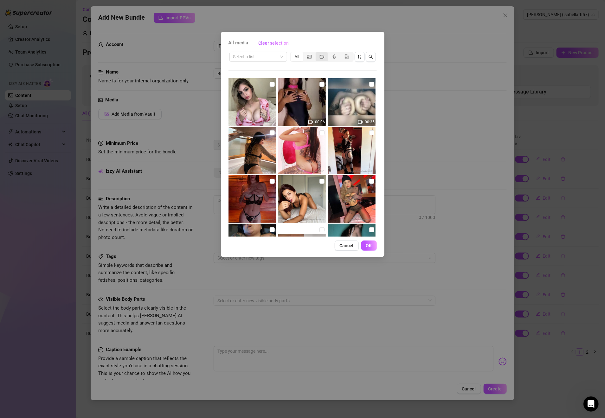
click at [319, 55] on div "segmented control" at bounding box center [322, 56] width 12 height 9
click at [317, 53] on input "segmented control" at bounding box center [317, 53] width 0 height 0
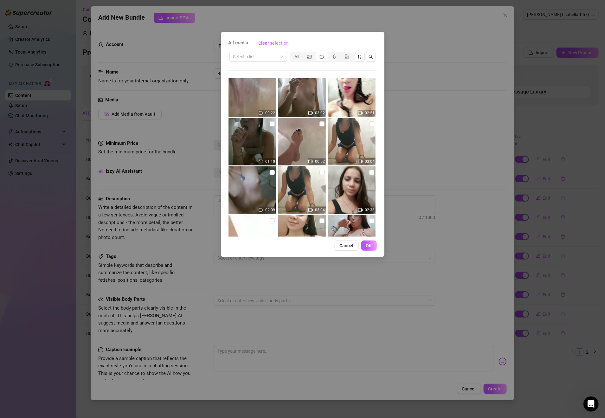
scroll to position [639, 0]
click at [271, 124] on input "checkbox" at bounding box center [272, 124] width 5 height 5
click at [366, 243] on span "OK" at bounding box center [369, 245] width 6 height 5
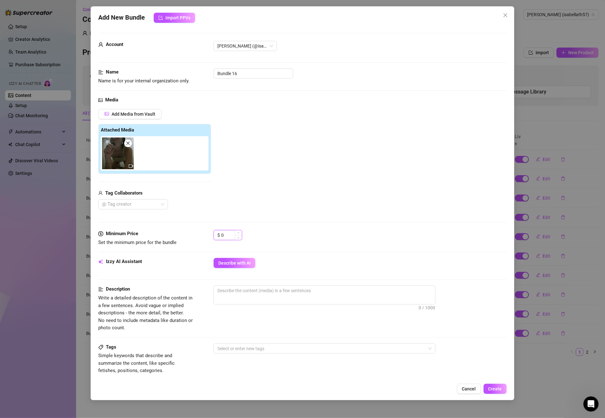
drag, startPoint x: 228, startPoint y: 235, endPoint x: 221, endPoint y: 235, distance: 6.3
click at [221, 235] on input "0" at bounding box center [231, 235] width 21 height 10
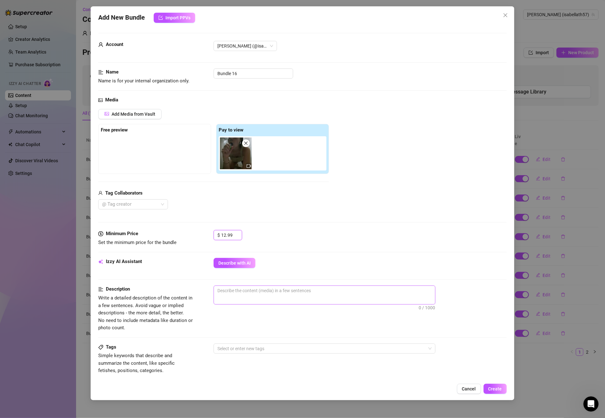
scroll to position [180, 0]
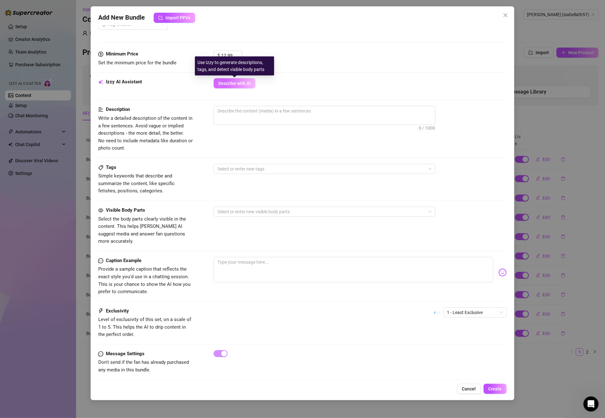
click at [249, 88] on button "Describe with AI" at bounding box center [235, 83] width 42 height 10
click at [468, 308] on span "1 - Least Exclusive" at bounding box center [475, 313] width 56 height 10
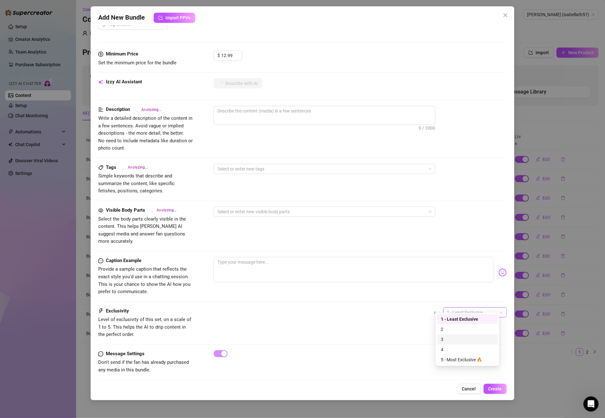
click at [448, 340] on div "3" at bounding box center [467, 339] width 53 height 7
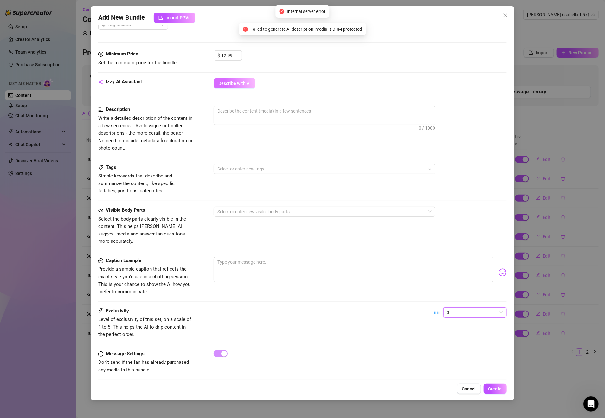
click at [242, 81] on button "Describe with AI" at bounding box center [235, 83] width 42 height 10
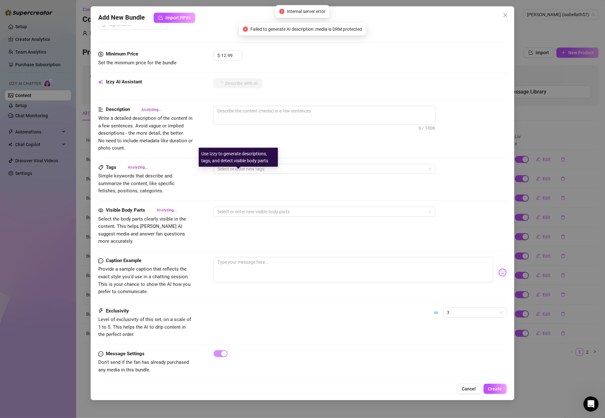
scroll to position [88, 0]
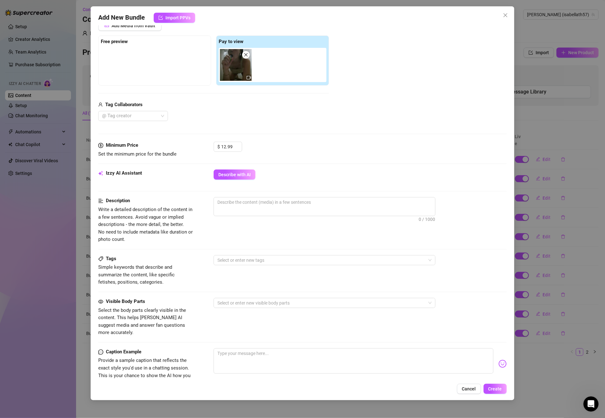
click at [249, 55] on span at bounding box center [246, 55] width 8 height 8
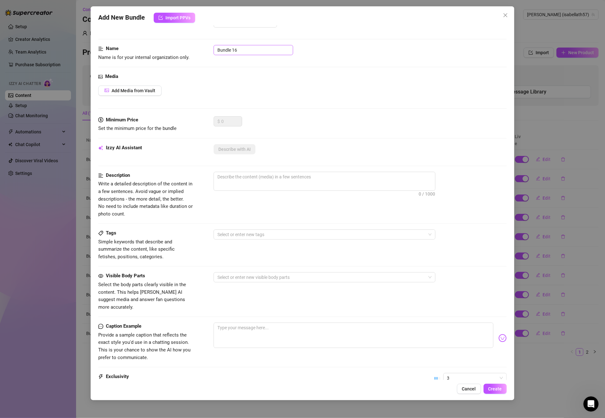
scroll to position [0, 0]
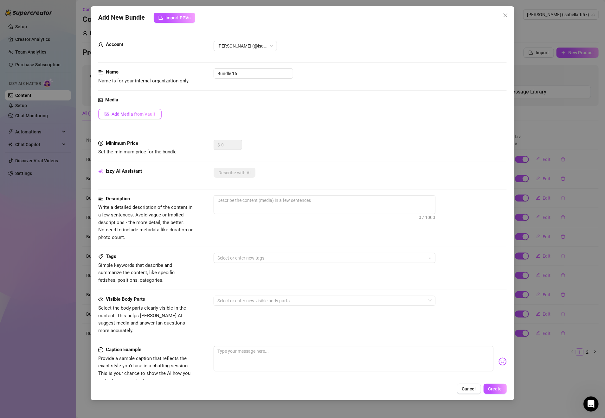
click at [143, 113] on span "Add Media from Vault" at bounding box center [134, 114] width 44 height 5
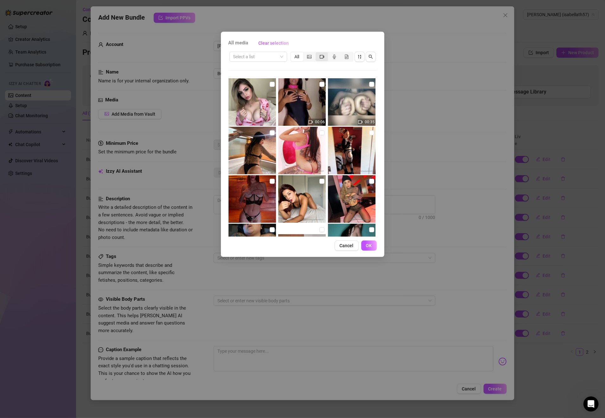
click at [322, 56] on icon "video-camera" at bounding box center [322, 57] width 4 height 4
click at [317, 53] on input "segmented control" at bounding box center [317, 53] width 0 height 0
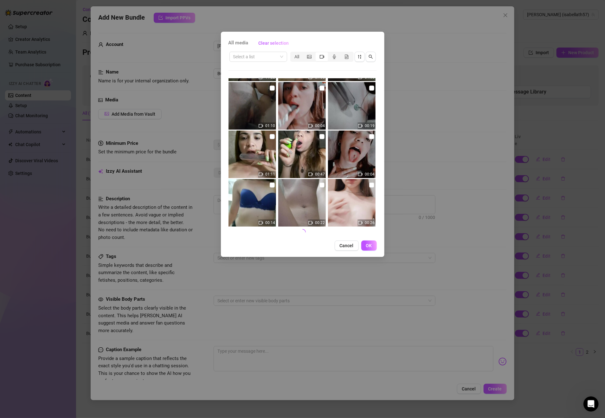
scroll to position [1220, 0]
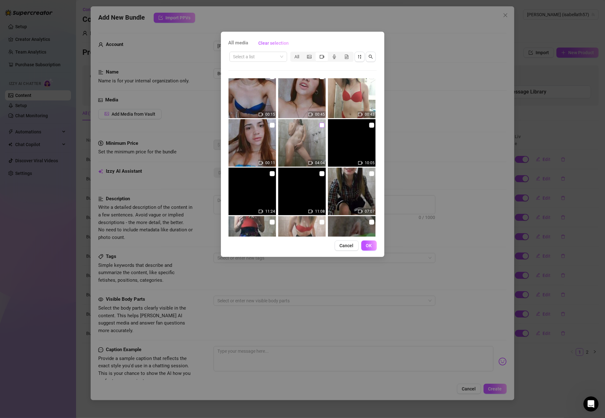
click at [320, 125] on input "checkbox" at bounding box center [322, 125] width 5 height 5
click at [367, 244] on span "OK" at bounding box center [369, 245] width 6 height 5
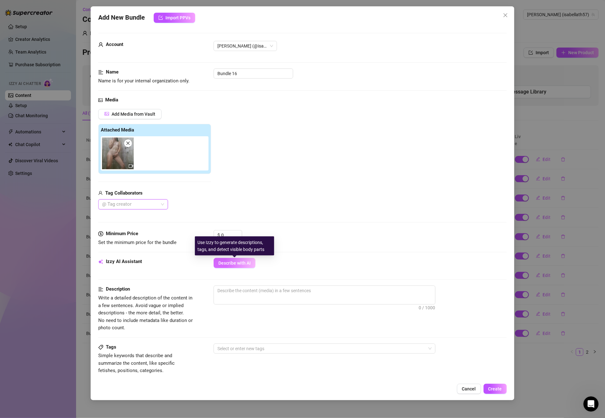
click at [243, 266] on span "Describe with AI" at bounding box center [234, 263] width 32 height 5
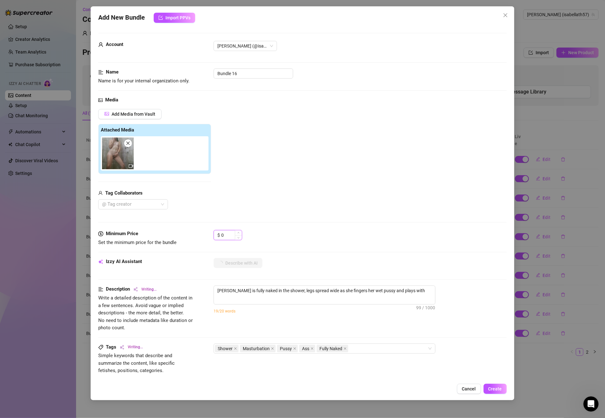
drag, startPoint x: 228, startPoint y: 237, endPoint x: 219, endPoint y: 237, distance: 8.6
click at [219, 237] on div "$ 0" at bounding box center [228, 235] width 29 height 10
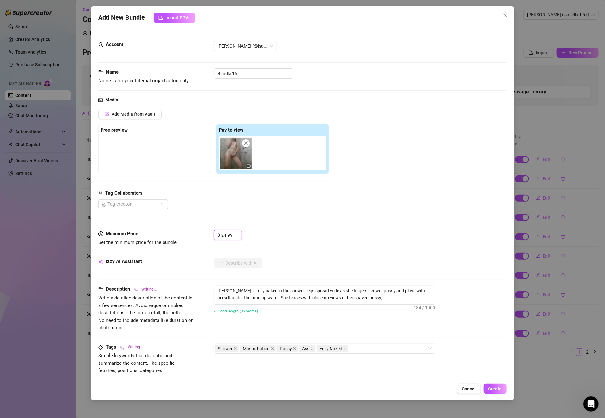
scroll to position [180, 0]
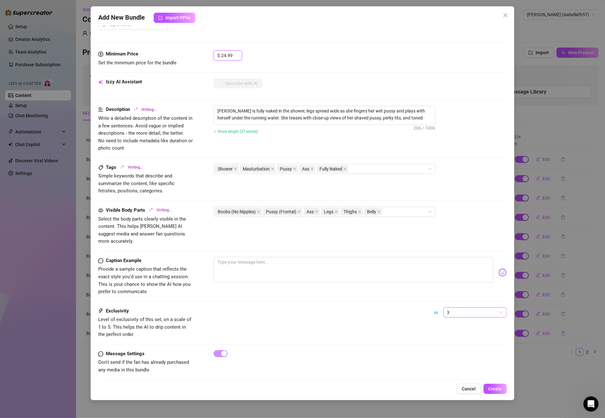
click at [465, 308] on span "3" at bounding box center [475, 313] width 56 height 10
click at [455, 352] on div "4" at bounding box center [467, 349] width 53 height 7
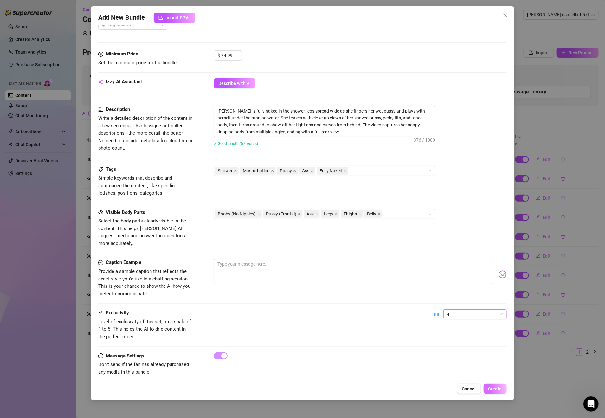
click at [497, 390] on span "Create" at bounding box center [495, 388] width 14 height 5
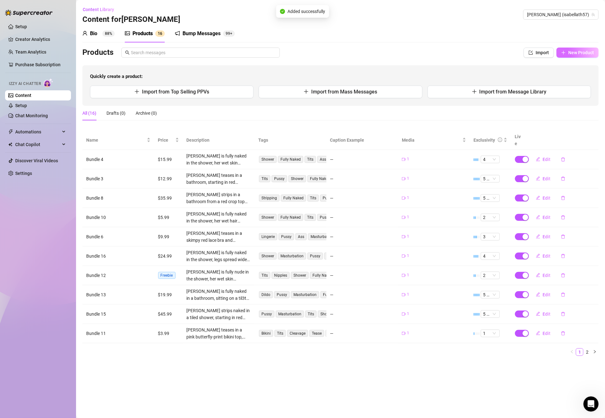
click at [569, 51] on span "New Product" at bounding box center [581, 52] width 26 height 5
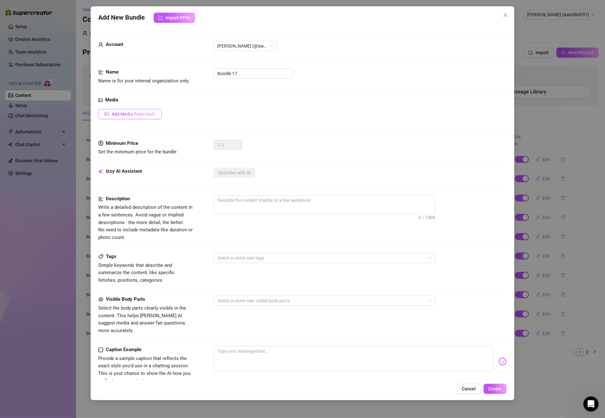
click at [141, 112] on span "Add Media from Vault" at bounding box center [134, 114] width 44 height 5
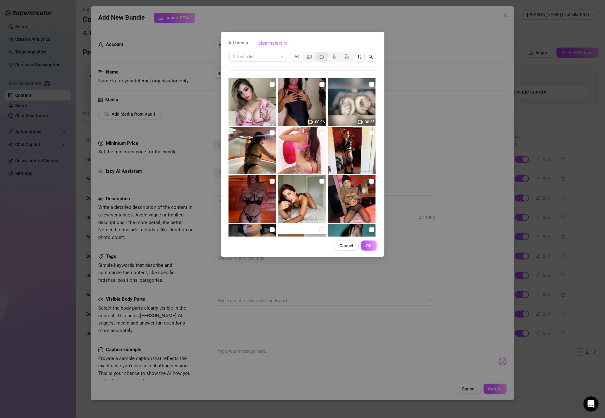
click at [322, 57] on icon "video-camera" at bounding box center [322, 57] width 4 height 4
click at [317, 53] on input "segmented control" at bounding box center [317, 53] width 0 height 0
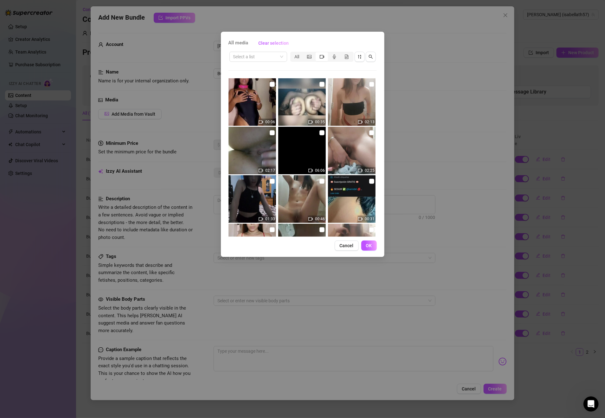
click at [321, 56] on icon "video-camera" at bounding box center [322, 57] width 4 height 4
click at [317, 53] on input "segmented control" at bounding box center [317, 53] width 0 height 0
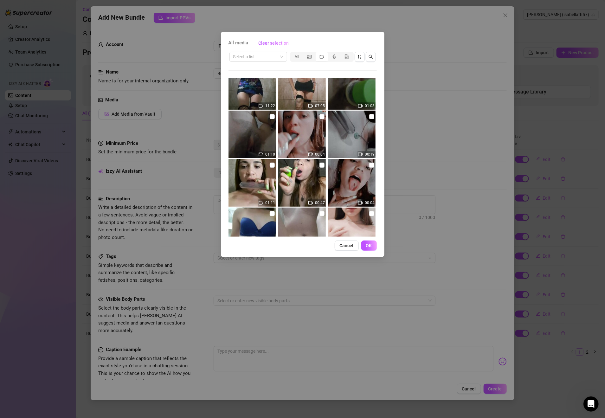
scroll to position [1363, 0]
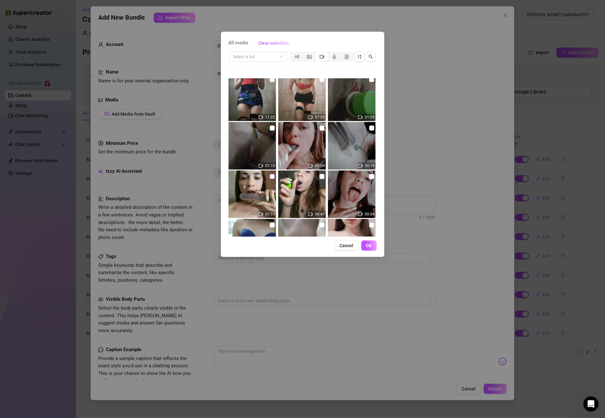
click at [271, 176] on input "checkbox" at bounding box center [272, 176] width 5 height 5
click at [370, 243] on span "OK" at bounding box center [369, 245] width 6 height 5
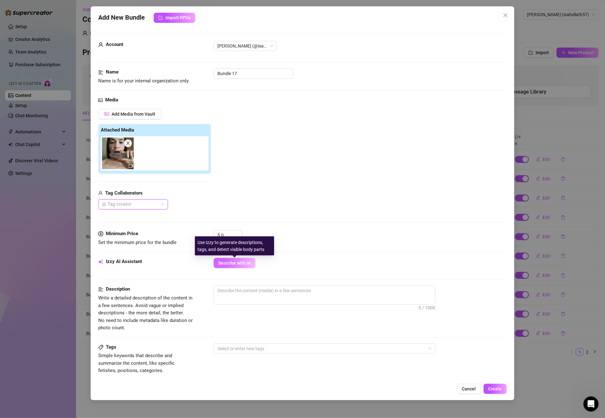
click at [244, 266] on span "Describe with AI" at bounding box center [234, 263] width 32 height 5
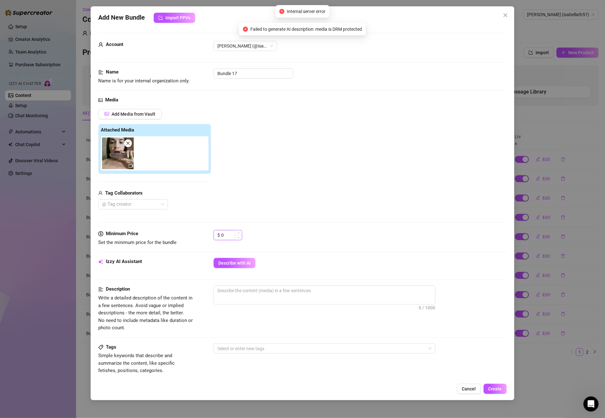
click at [225, 232] on input "0" at bounding box center [231, 235] width 21 height 10
click at [243, 260] on button "Describe with AI" at bounding box center [235, 263] width 42 height 10
click at [242, 262] on span "Describe with AI" at bounding box center [234, 263] width 32 height 5
click at [129, 143] on icon "close" at bounding box center [128, 143] width 4 height 4
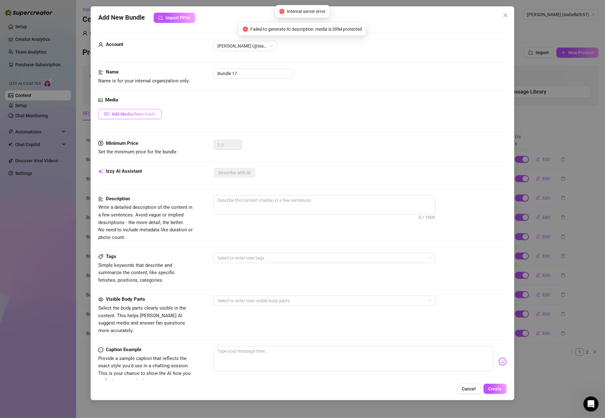
click at [142, 114] on span "Add Media from Vault" at bounding box center [134, 114] width 44 height 5
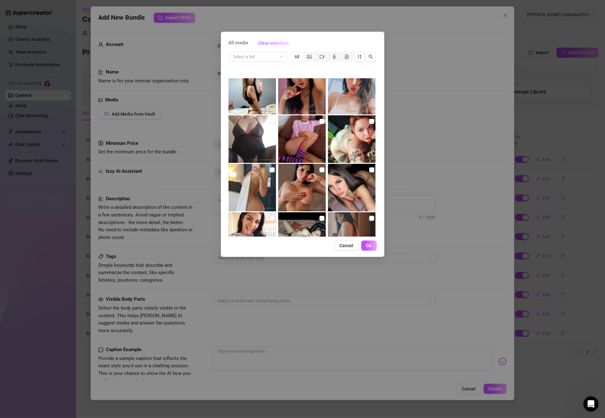
scroll to position [627, 0]
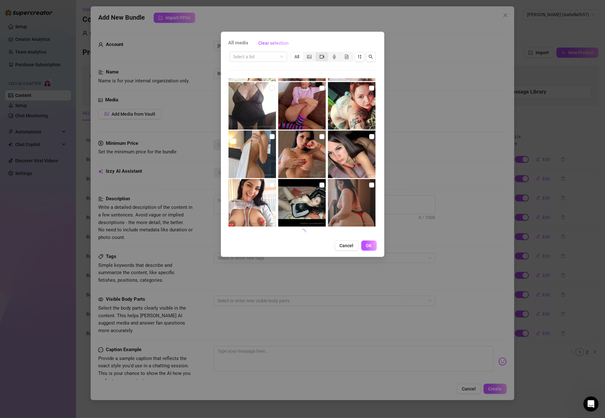
click at [320, 54] on span "segmented control" at bounding box center [322, 56] width 4 height 5
click at [317, 53] on input "segmented control" at bounding box center [317, 53] width 0 height 0
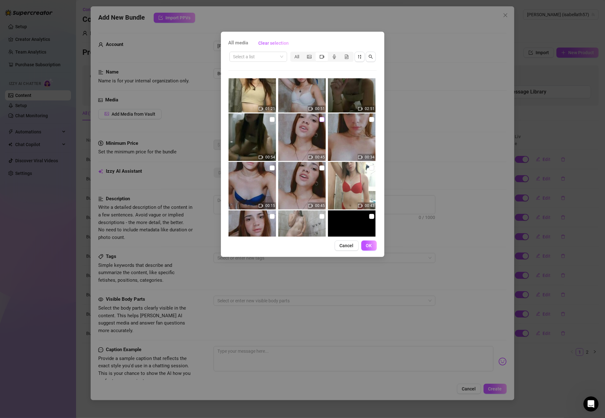
scroll to position [1083, 0]
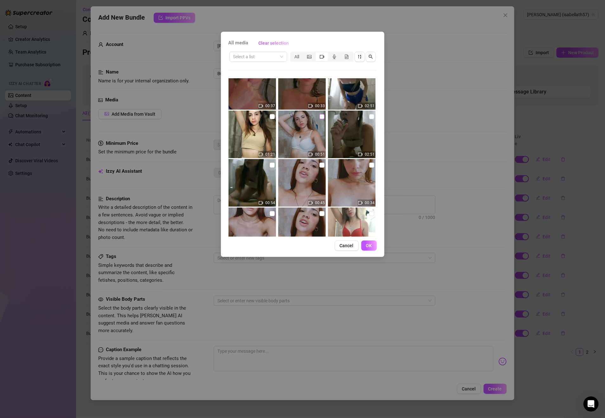
click at [320, 115] on input "checkbox" at bounding box center [322, 116] width 5 height 5
click at [368, 245] on span "OK" at bounding box center [369, 245] width 6 height 5
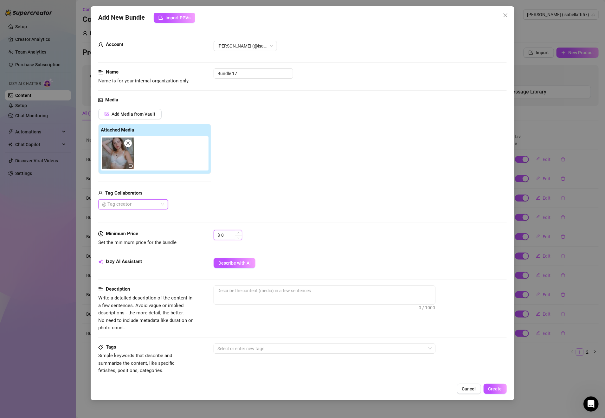
click at [230, 240] on input "0" at bounding box center [231, 235] width 21 height 10
drag, startPoint x: 224, startPoint y: 237, endPoint x: 220, endPoint y: 236, distance: 3.9
click at [220, 236] on div "$ 0" at bounding box center [228, 235] width 29 height 10
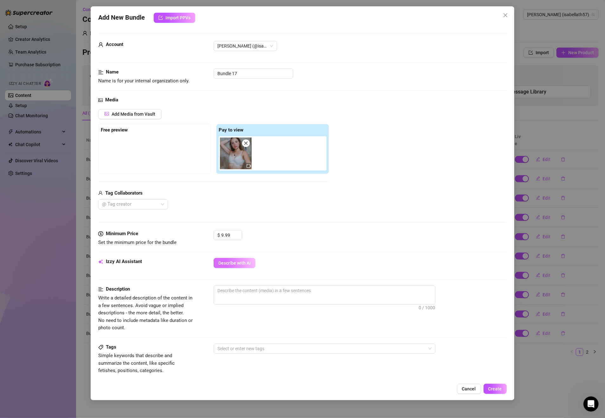
click at [237, 267] on button "Describe with AI" at bounding box center [235, 263] width 42 height 10
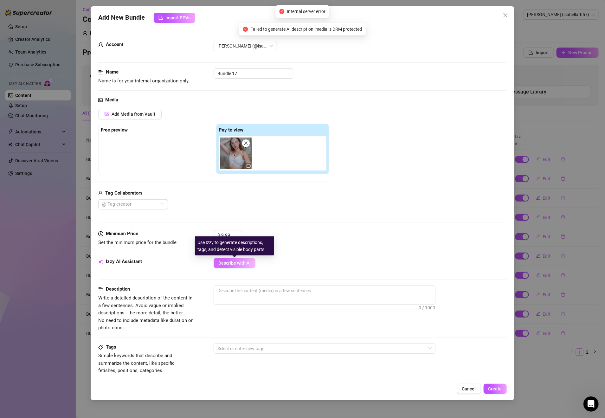
click at [245, 262] on span "Describe with AI" at bounding box center [234, 263] width 32 height 5
click at [249, 143] on span at bounding box center [246, 143] width 8 height 8
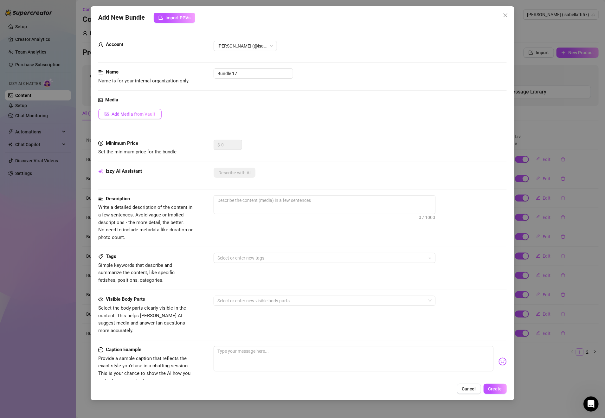
click at [157, 117] on button "Add Media from Vault" at bounding box center [129, 114] width 63 height 10
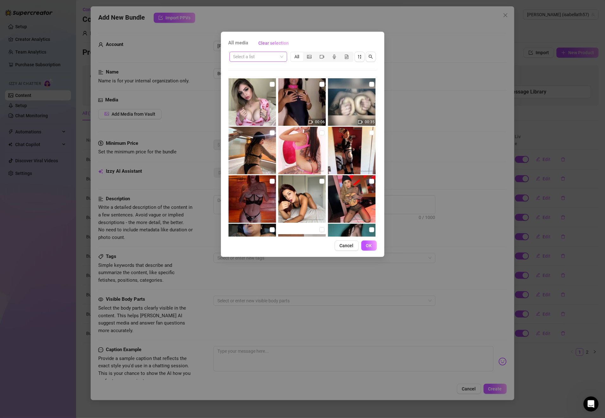
click at [265, 56] on input "search" at bounding box center [255, 57] width 44 height 10
click at [248, 87] on div "Messages" at bounding box center [259, 89] width 48 height 7
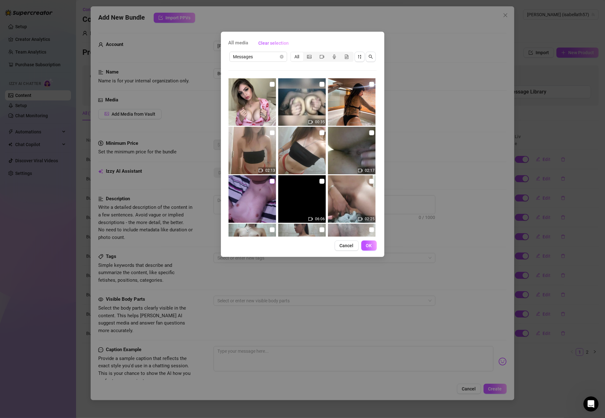
click at [273, 180] on input "checkbox" at bounding box center [272, 181] width 5 height 5
click at [373, 244] on button "OK" at bounding box center [369, 246] width 16 height 10
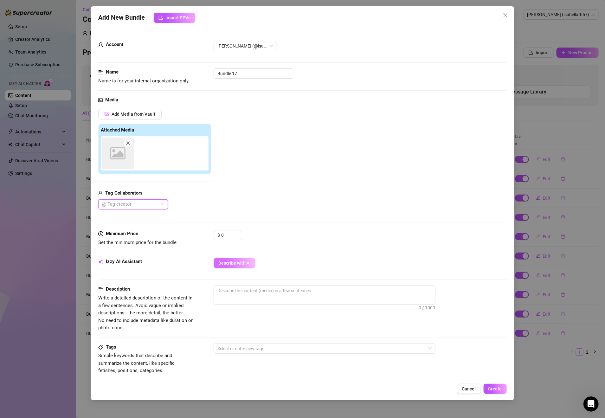
click at [238, 265] on span "Describe with AI" at bounding box center [234, 263] width 32 height 5
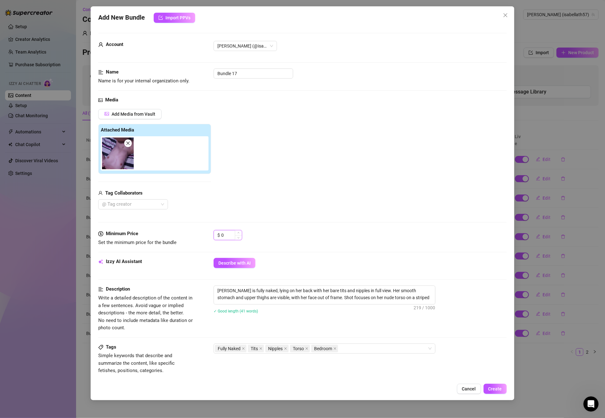
drag, startPoint x: 228, startPoint y: 234, endPoint x: 214, endPoint y: 236, distance: 13.8
click at [214, 236] on div "$ 0" at bounding box center [228, 235] width 29 height 10
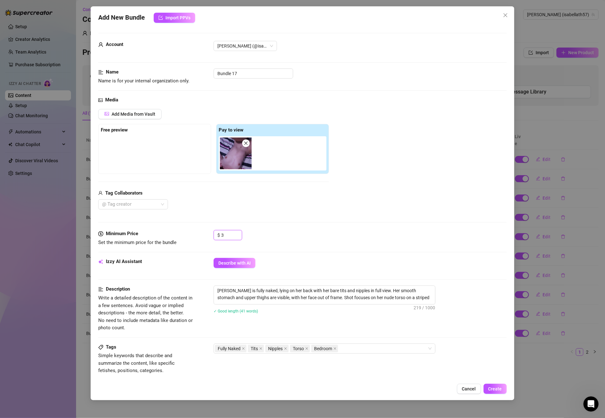
scroll to position [180, 0]
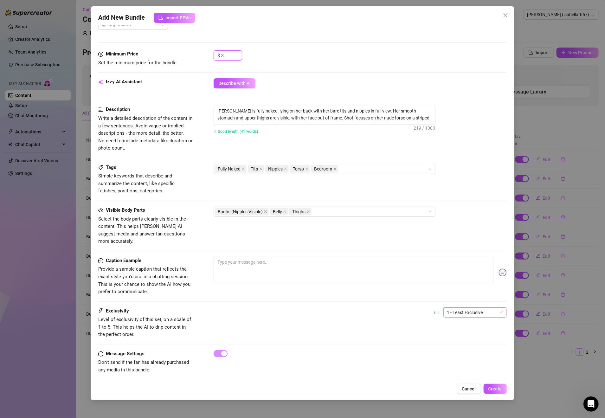
click at [481, 308] on span "1 - Least Exclusive" at bounding box center [475, 313] width 56 height 10
click at [465, 328] on div "2" at bounding box center [467, 329] width 53 height 7
click at [502, 386] on span "Create" at bounding box center [495, 388] width 14 height 5
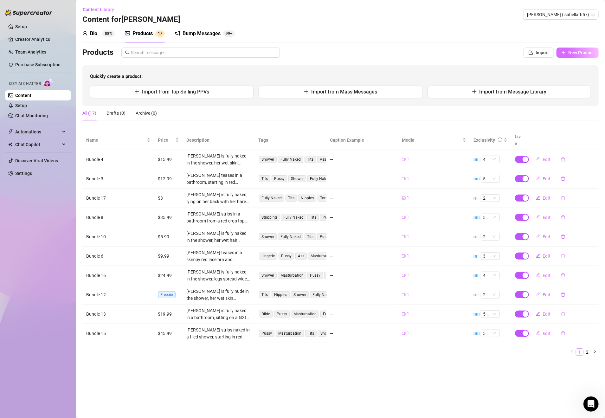
click at [578, 55] on span "New Product" at bounding box center [581, 52] width 26 height 5
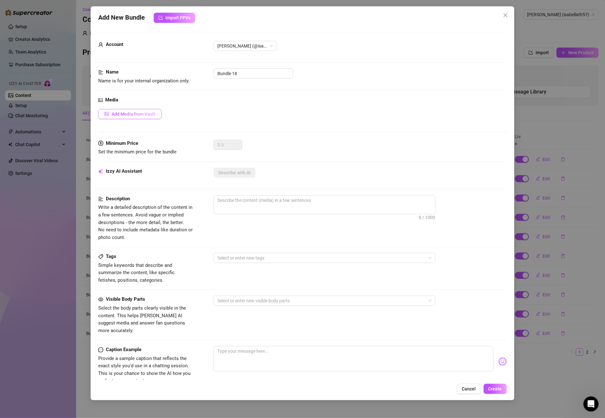
click at [138, 113] on span "Add Media from Vault" at bounding box center [134, 114] width 44 height 5
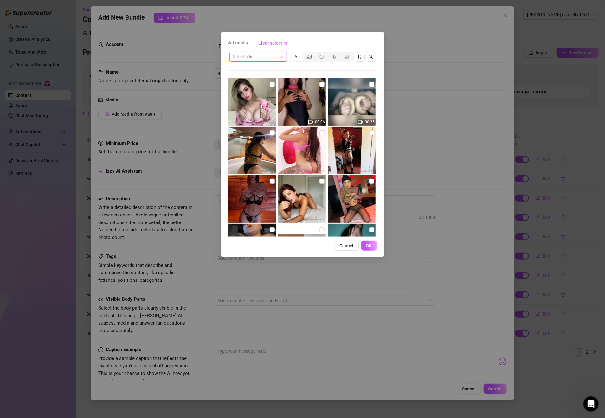
click at [275, 60] on input "search" at bounding box center [255, 57] width 44 height 10
click at [252, 86] on div "Messages" at bounding box center [259, 89] width 48 height 7
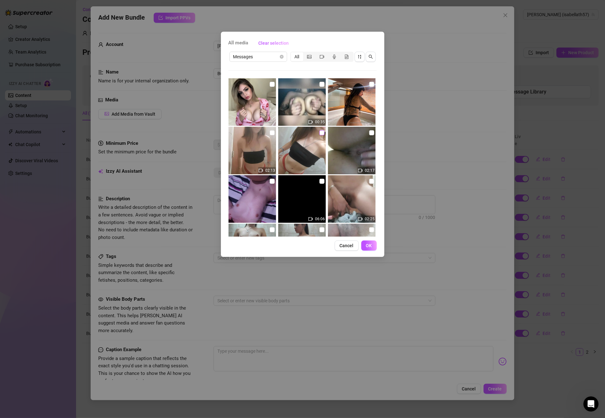
click at [320, 131] on input "checkbox" at bounding box center [322, 132] width 5 height 5
click at [368, 247] on span "OK" at bounding box center [369, 245] width 6 height 5
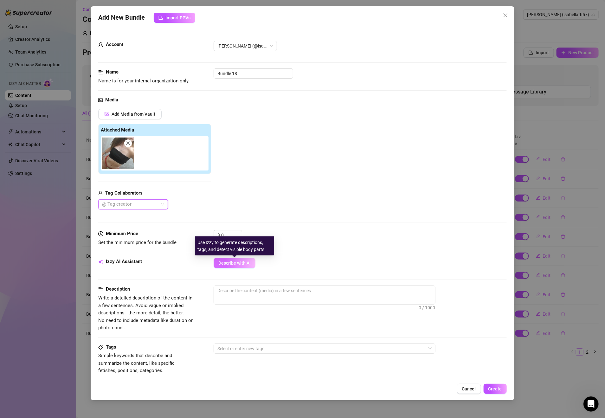
click at [249, 265] on span "Describe with AI" at bounding box center [234, 263] width 32 height 5
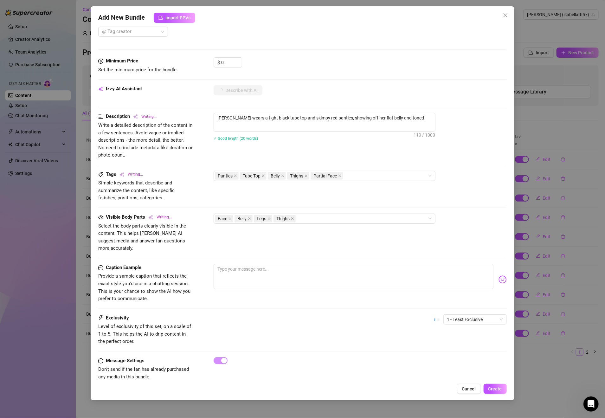
scroll to position [43, 0]
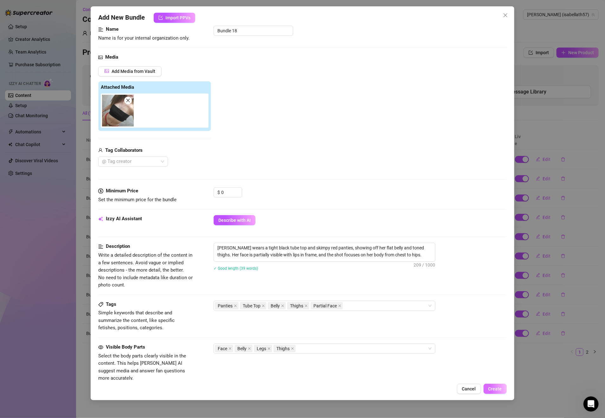
click at [499, 389] on span "Create" at bounding box center [495, 388] width 14 height 5
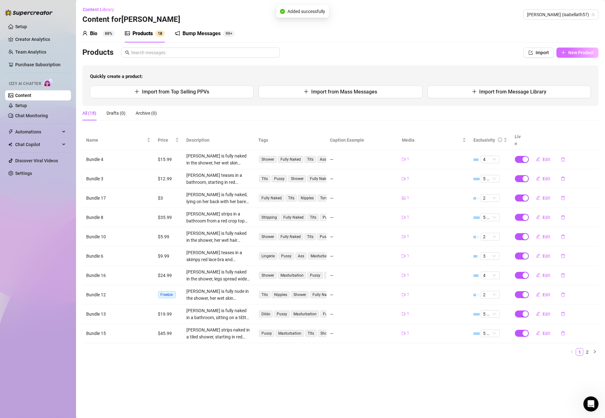
click at [566, 51] on icon "plus" at bounding box center [563, 52] width 4 height 4
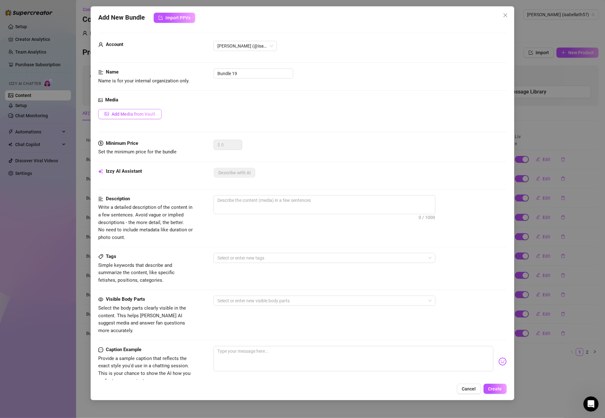
click at [149, 111] on button "Add Media from Vault" at bounding box center [129, 114] width 63 height 10
click at [143, 115] on div "All media Clear selection Select a list All 00:06 00:35 Cancel OK" at bounding box center [302, 209] width 605 height 418
click at [143, 115] on span "Add Media from Vault" at bounding box center [134, 114] width 44 height 5
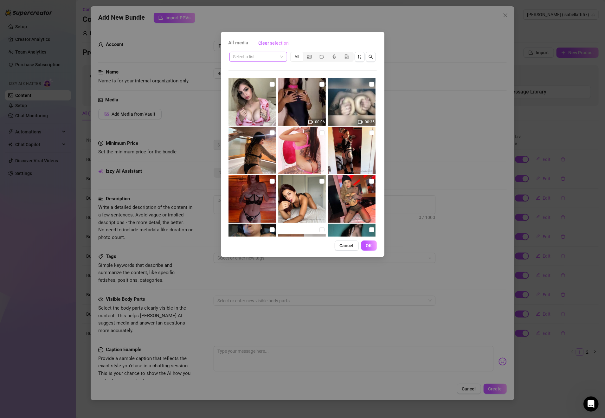
click at [274, 54] on input "search" at bounding box center [255, 57] width 44 height 10
click at [258, 86] on div "Messages" at bounding box center [259, 89] width 48 height 7
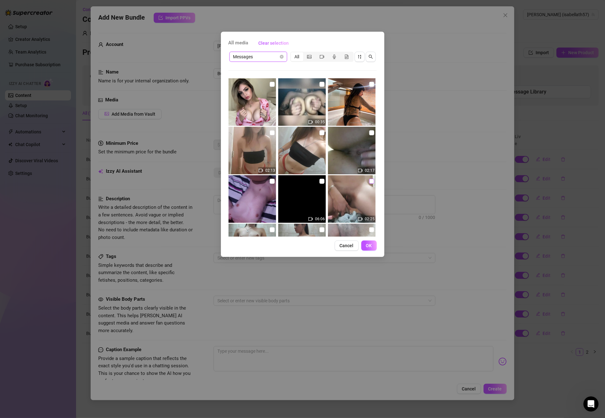
click at [369, 183] on input "checkbox" at bounding box center [371, 181] width 5 height 5
click at [371, 246] on span "OK" at bounding box center [369, 245] width 6 height 5
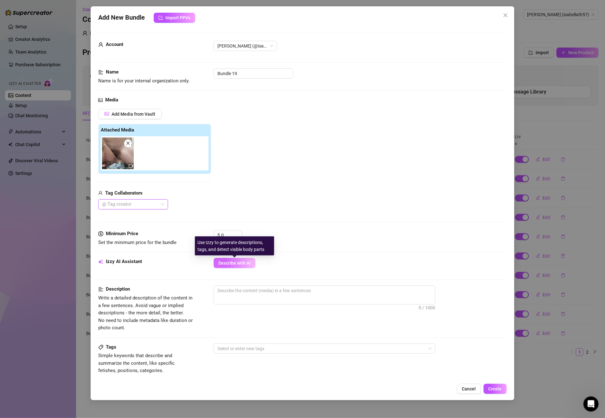
click at [240, 263] on span "Describe with AI" at bounding box center [234, 263] width 32 height 5
drag, startPoint x: 231, startPoint y: 236, endPoint x: 219, endPoint y: 236, distance: 11.7
click at [219, 236] on div "$ 0" at bounding box center [228, 235] width 29 height 10
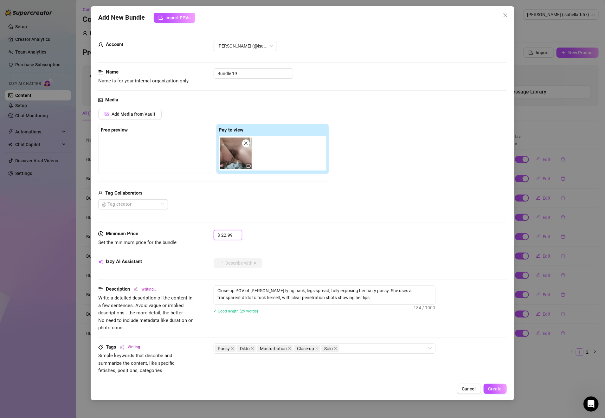
scroll to position [180, 0]
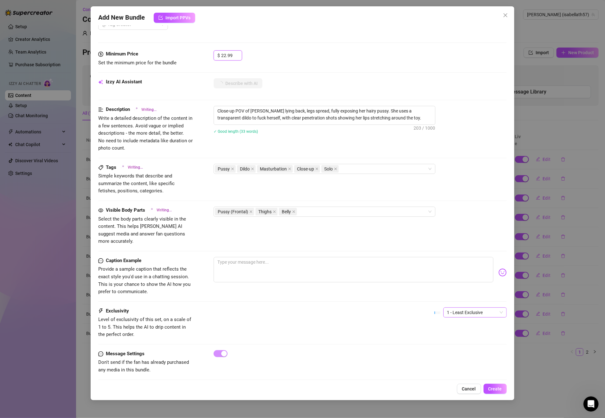
click at [455, 308] on span "1 - Least Exclusive" at bounding box center [475, 313] width 56 height 10
click at [454, 347] on div "4" at bounding box center [467, 349] width 53 height 7
click at [495, 386] on span "Create" at bounding box center [495, 388] width 14 height 5
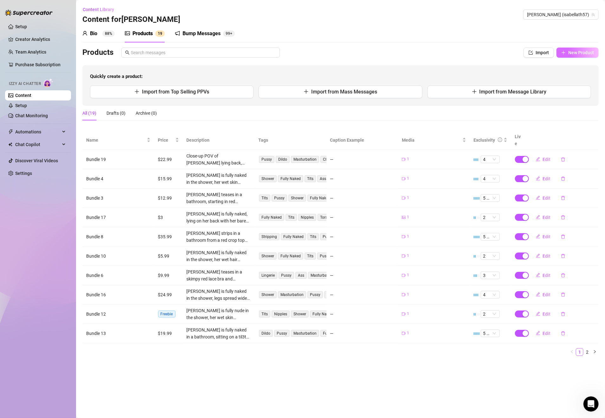
click at [571, 52] on span "New Product" at bounding box center [581, 52] width 26 height 5
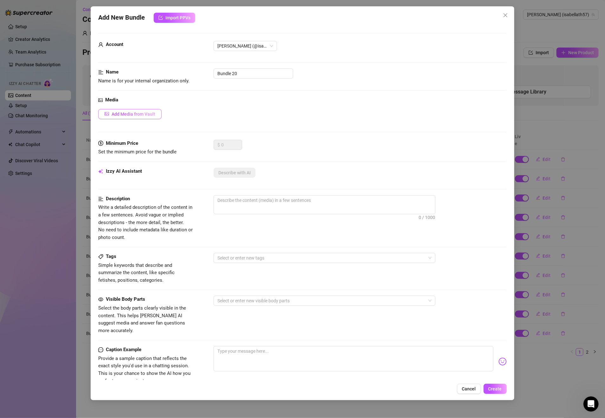
click at [123, 114] on span "Add Media from Vault" at bounding box center [134, 114] width 44 height 5
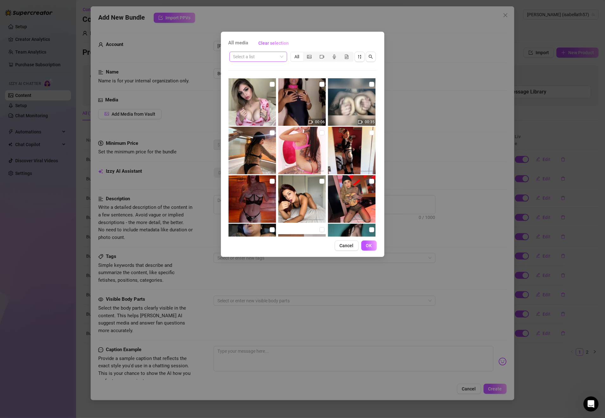
click at [276, 56] on input "search" at bounding box center [255, 57] width 44 height 10
click at [267, 86] on div "Messages" at bounding box center [259, 89] width 48 height 7
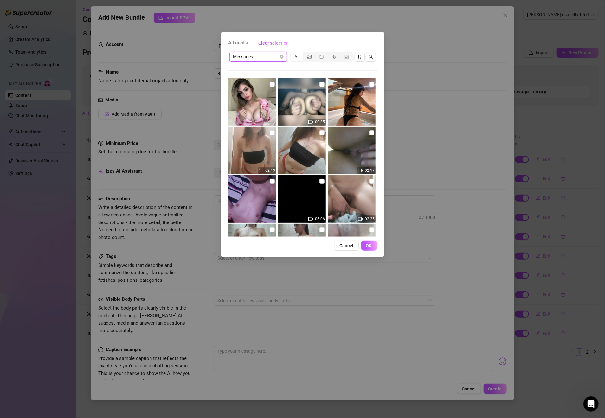
scroll to position [91, 0]
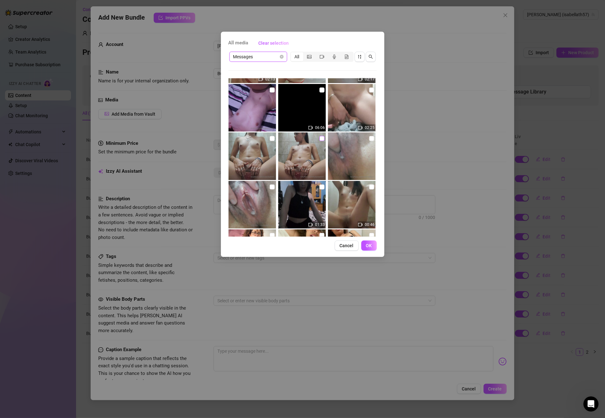
click at [320, 139] on input "checkbox" at bounding box center [322, 138] width 5 height 5
click at [270, 137] on input "checkbox" at bounding box center [272, 138] width 5 height 5
click at [371, 246] on span "OK" at bounding box center [369, 245] width 6 height 5
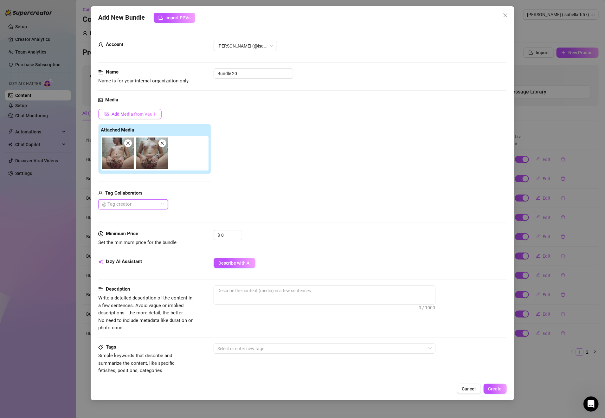
click at [146, 114] on span "Add Media from Vault" at bounding box center [134, 114] width 44 height 5
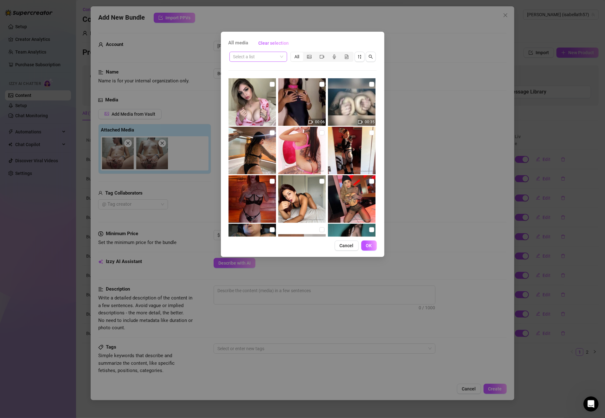
click at [261, 59] on input "search" at bounding box center [255, 57] width 44 height 10
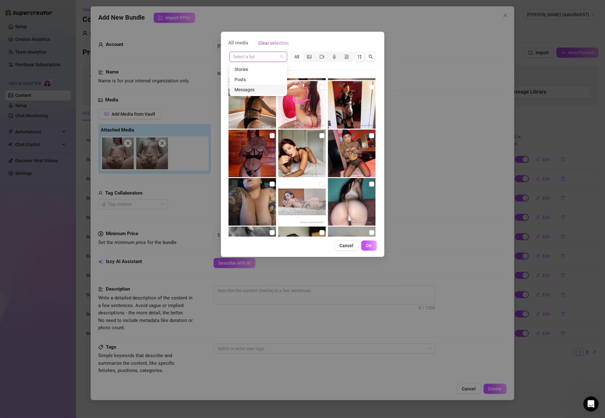
click at [266, 89] on div "Messages" at bounding box center [259, 89] width 48 height 7
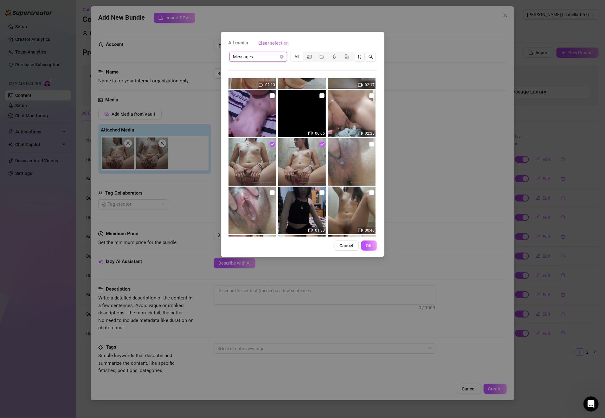
scroll to position [91, 0]
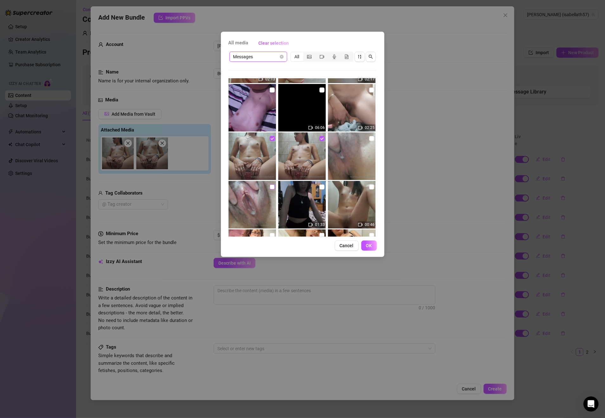
click at [271, 186] on input "checkbox" at bounding box center [272, 186] width 5 height 5
click at [270, 187] on input "checkbox" at bounding box center [272, 186] width 5 height 5
click at [366, 243] on span "OK" at bounding box center [369, 245] width 6 height 5
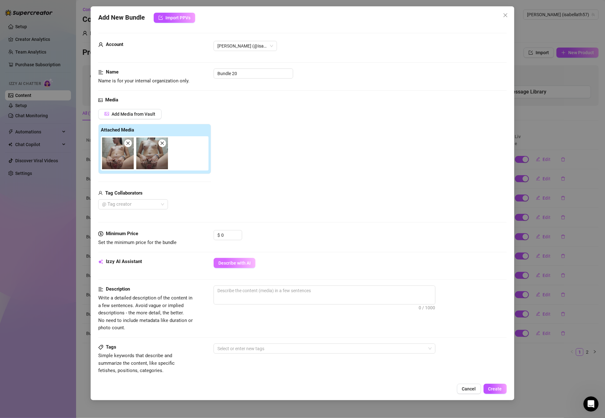
click at [246, 263] on span "Describe with AI" at bounding box center [234, 263] width 32 height 5
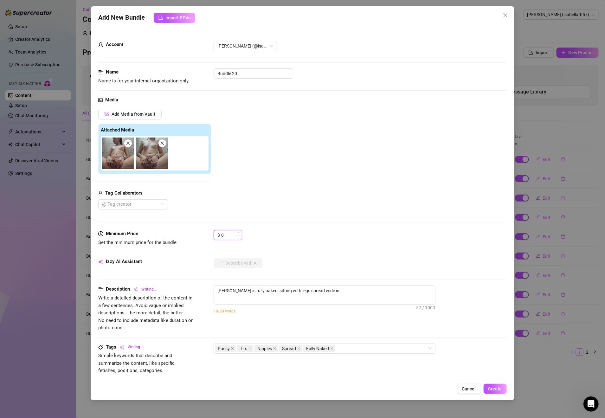
drag, startPoint x: 227, startPoint y: 234, endPoint x: 221, endPoint y: 234, distance: 6.0
click at [221, 234] on div "$ 0" at bounding box center [228, 235] width 29 height 10
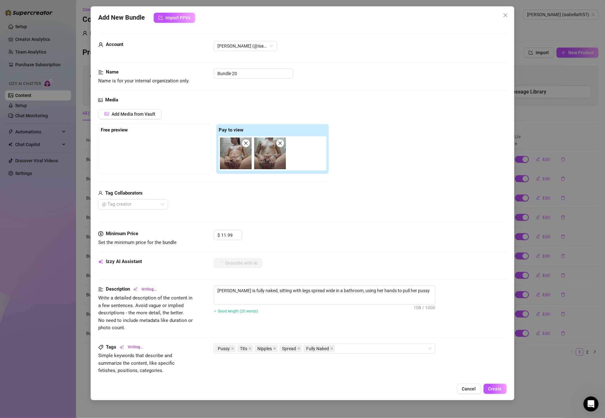
click at [303, 221] on div "Media Add Media from Vault Free preview Pay to view Tag Collaborators @ Tag cre…" at bounding box center [302, 163] width 408 height 134
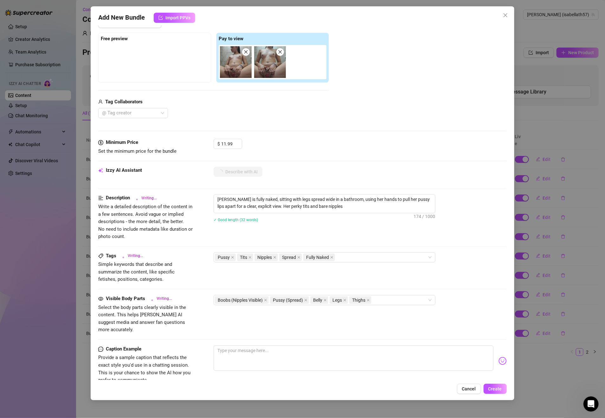
scroll to position [180, 0]
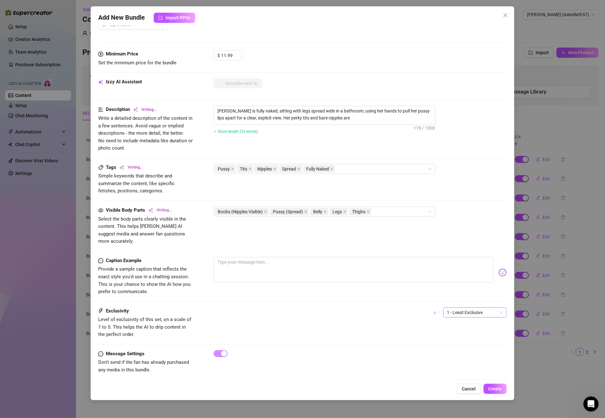
click at [471, 308] on span "1 - Least Exclusive" at bounding box center [475, 313] width 56 height 10
click at [458, 357] on div "5 - Most Exclusive 🔥" at bounding box center [467, 359] width 53 height 7
click at [498, 387] on span "Create" at bounding box center [495, 388] width 14 height 5
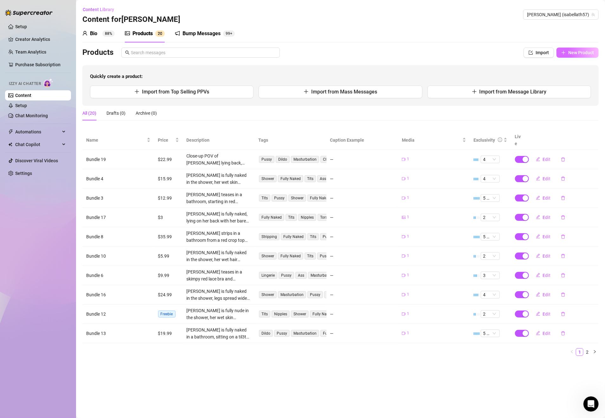
click at [584, 49] on button "New Product" at bounding box center [578, 53] width 42 height 10
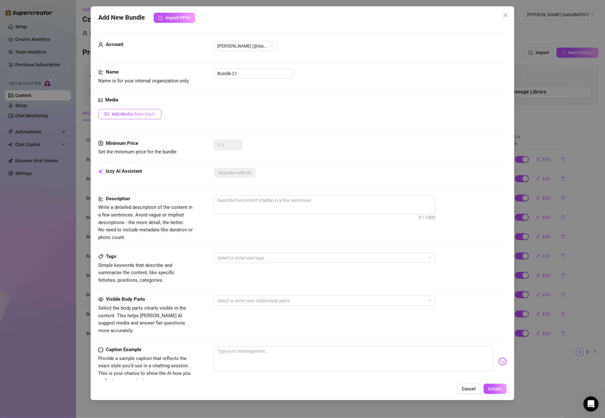
click at [140, 113] on span "Add Media from Vault" at bounding box center [134, 114] width 44 height 5
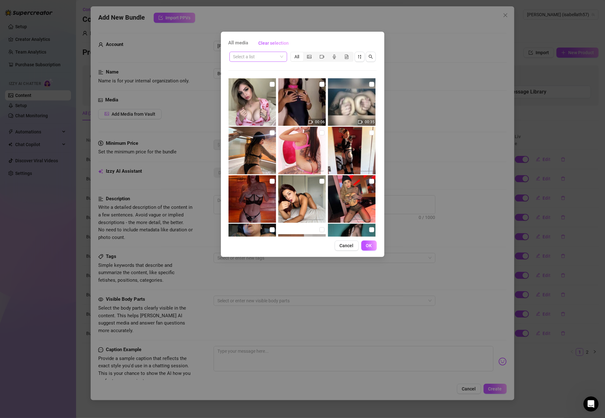
click at [260, 55] on input "search" at bounding box center [255, 57] width 44 height 10
click at [249, 90] on div "Messages" at bounding box center [259, 89] width 48 height 7
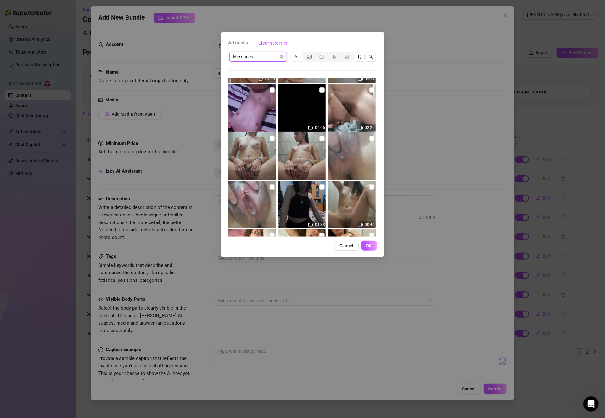
scroll to position [137, 0]
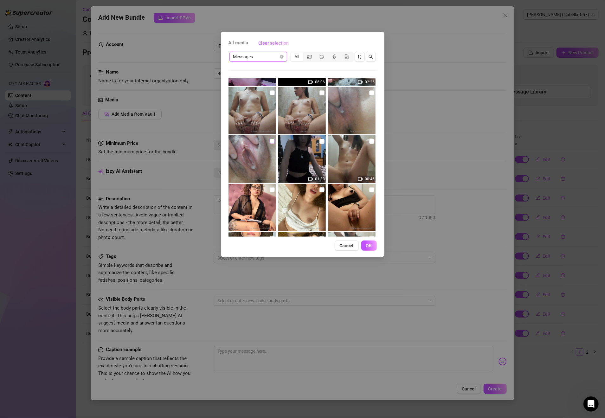
click at [272, 141] on input "checkbox" at bounding box center [272, 141] width 5 height 5
click at [369, 94] on input "checkbox" at bounding box center [371, 92] width 5 height 5
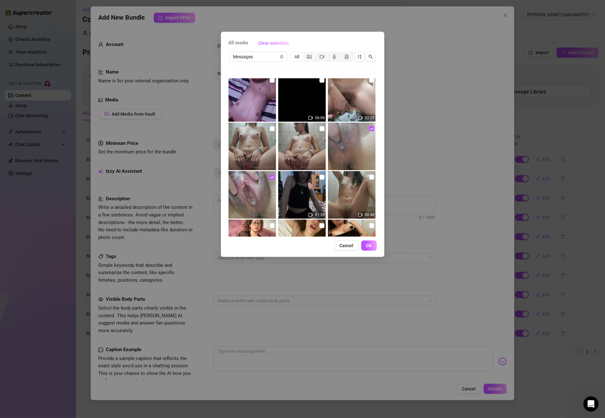
scroll to position [91, 0]
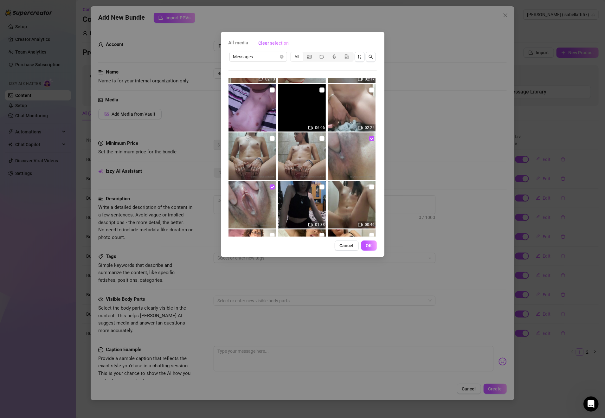
drag, startPoint x: 366, startPoint y: 243, endPoint x: 369, endPoint y: 229, distance: 14.7
click at [367, 243] on span "OK" at bounding box center [369, 245] width 6 height 5
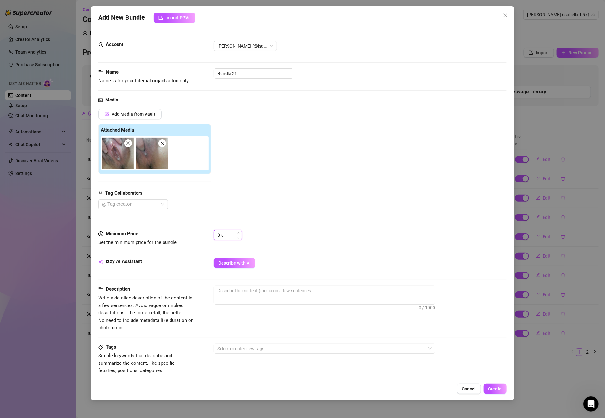
drag, startPoint x: 227, startPoint y: 235, endPoint x: 220, endPoint y: 235, distance: 6.3
click at [220, 235] on div "$ 0" at bounding box center [228, 235] width 29 height 10
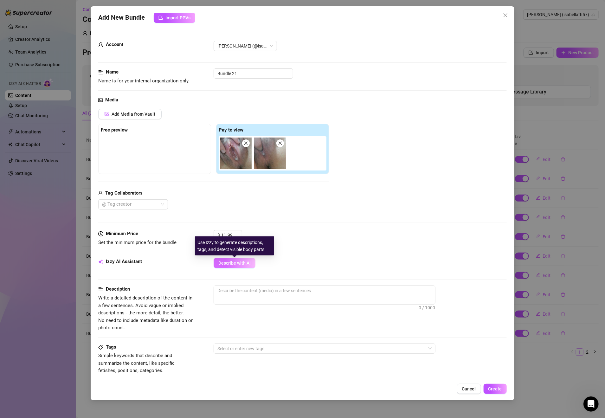
click at [252, 266] on button "Describe with AI" at bounding box center [235, 263] width 42 height 10
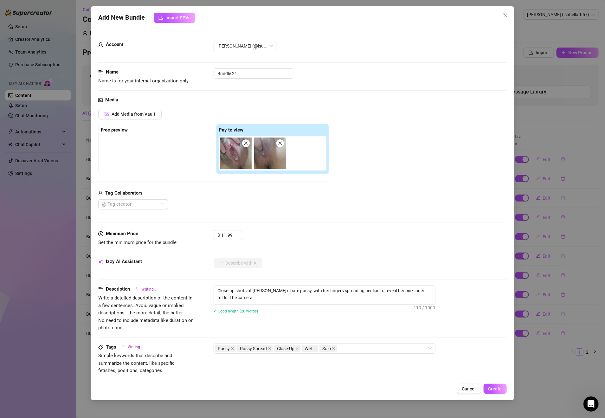
scroll to position [46, 0]
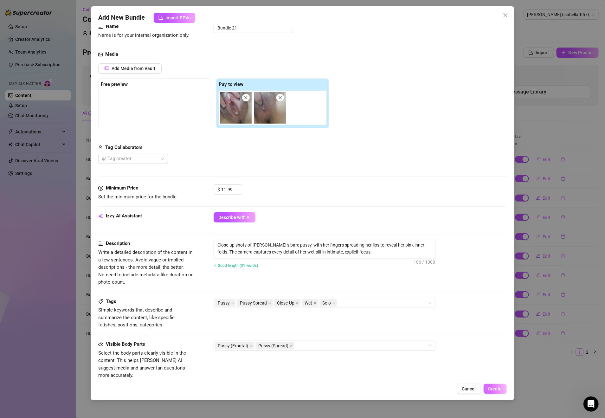
click at [498, 388] on span "Create" at bounding box center [495, 388] width 14 height 5
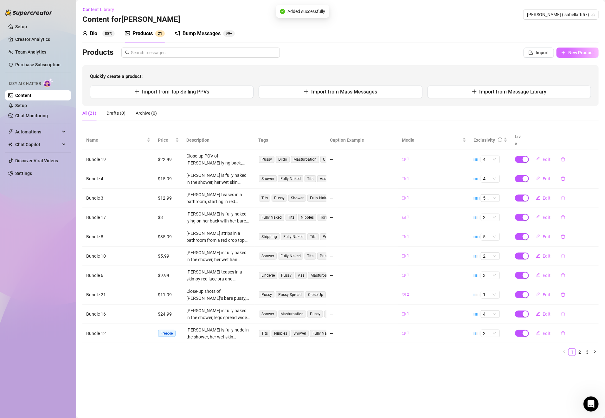
click at [569, 50] on span "New Product" at bounding box center [581, 52] width 26 height 5
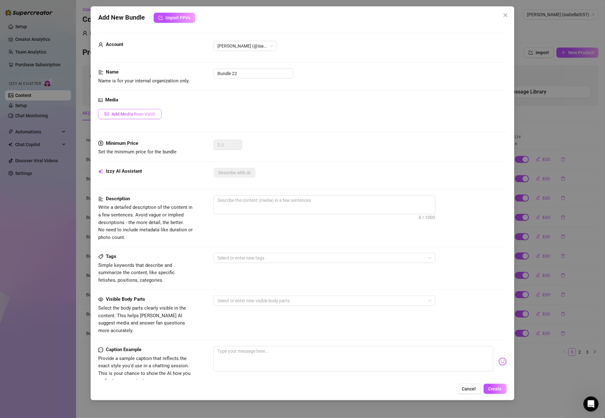
click at [144, 116] on span "Add Media from Vault" at bounding box center [134, 114] width 44 height 5
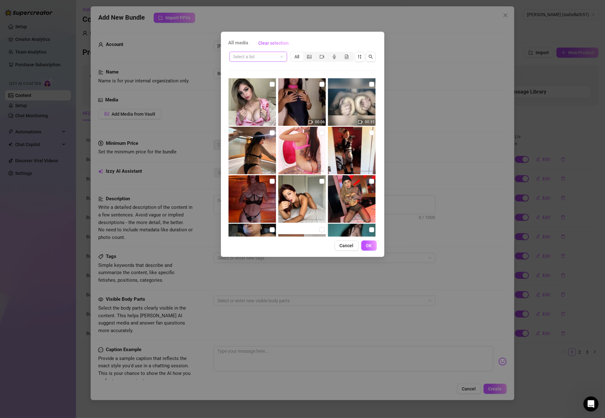
click at [267, 57] on input "search" at bounding box center [255, 57] width 44 height 10
click at [253, 87] on div "Messages" at bounding box center [259, 89] width 48 height 7
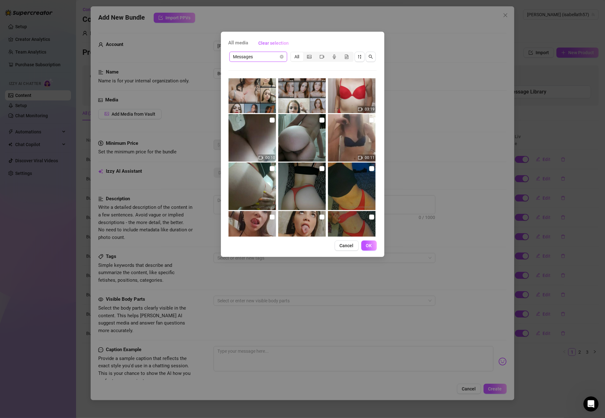
scroll to position [365, 0]
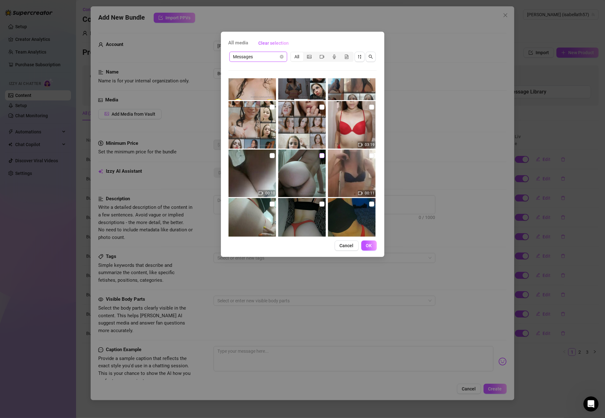
click at [320, 156] on input "checkbox" at bounding box center [322, 155] width 5 height 5
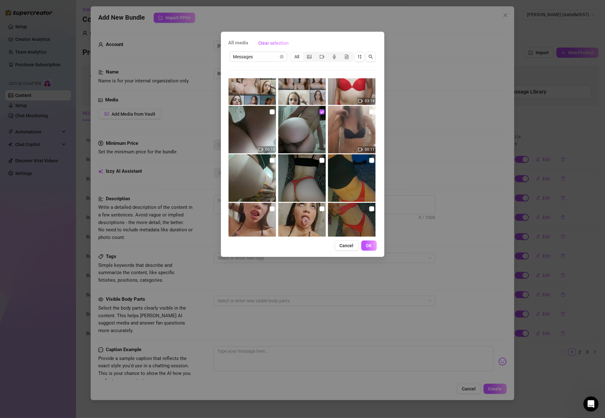
scroll to position [411, 0]
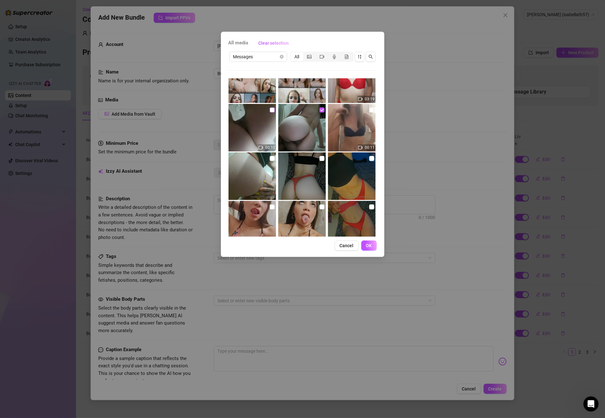
click at [270, 110] on input "checkbox" at bounding box center [272, 109] width 5 height 5
click at [371, 245] on span "OK" at bounding box center [369, 245] width 6 height 5
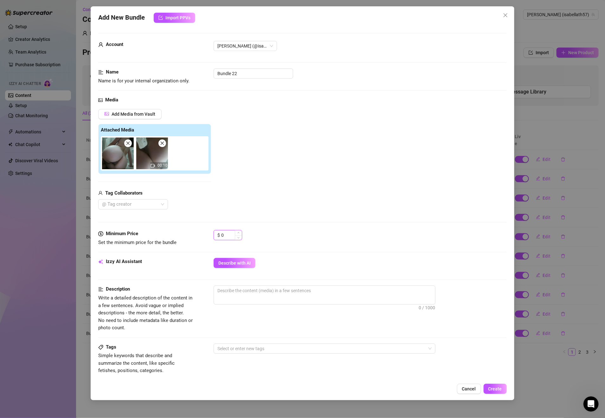
drag, startPoint x: 231, startPoint y: 231, endPoint x: 216, endPoint y: 234, distance: 15.1
click at [216, 234] on div "$ 0" at bounding box center [228, 235] width 29 height 10
click at [249, 262] on span "Describe with AI" at bounding box center [234, 263] width 32 height 5
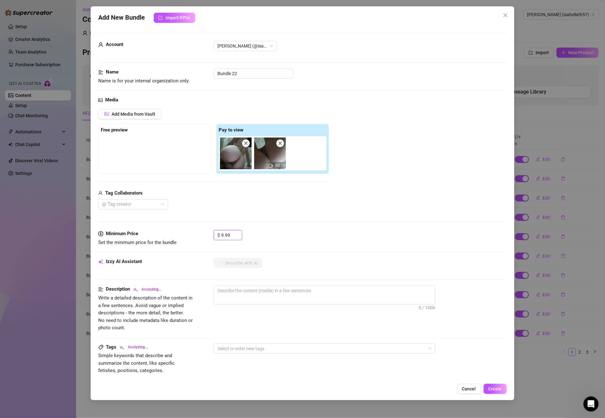
scroll to position [137, 0]
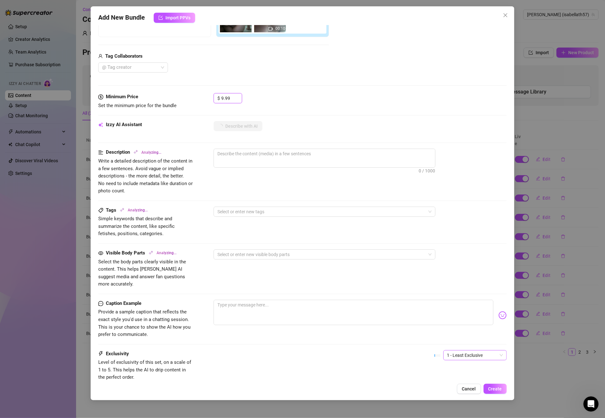
click at [455, 351] on span "1 - Least Exclusive" at bounding box center [475, 356] width 56 height 10
click at [455, 380] on div "3" at bounding box center [467, 382] width 53 height 7
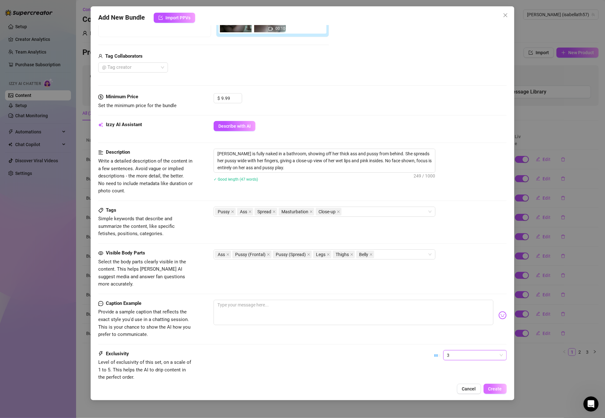
click at [498, 390] on span "Create" at bounding box center [495, 388] width 14 height 5
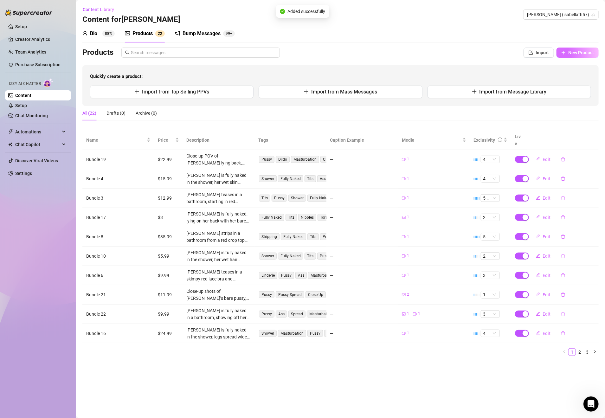
click at [572, 52] on span "New Product" at bounding box center [581, 52] width 26 height 5
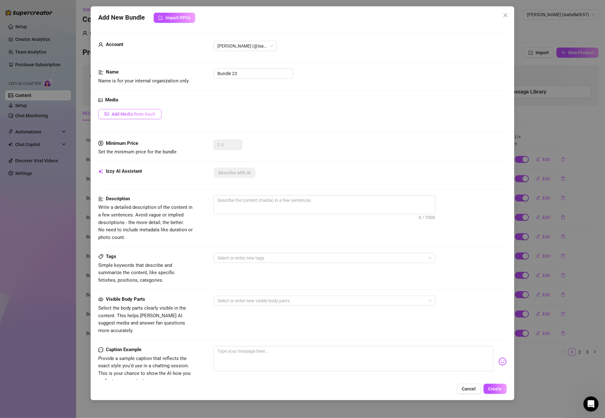
click at [139, 113] on span "Add Media from Vault" at bounding box center [134, 114] width 44 height 5
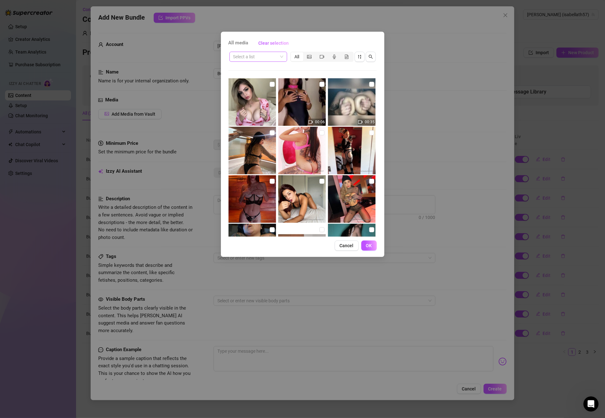
click at [273, 57] on input "search" at bounding box center [255, 57] width 44 height 10
click at [250, 87] on div "Messages" at bounding box center [259, 89] width 48 height 7
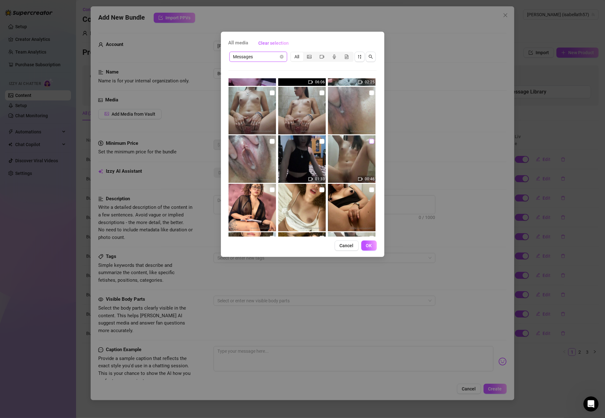
click at [369, 143] on input "checkbox" at bounding box center [371, 141] width 5 height 5
click at [369, 243] on span "OK" at bounding box center [369, 245] width 6 height 5
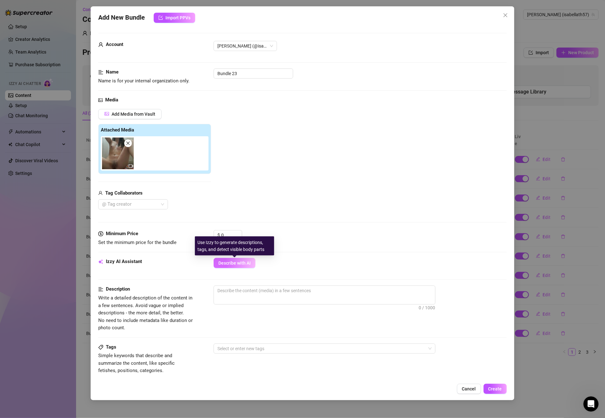
click at [249, 264] on span "Describe with AI" at bounding box center [234, 263] width 32 height 5
click at [243, 270] on div "Izzy AI Assistant Describe with AI" at bounding box center [302, 266] width 408 height 16
click at [242, 267] on button "Describe with AI" at bounding box center [235, 263] width 42 height 10
click at [237, 267] on button "Describe with AI" at bounding box center [235, 263] width 42 height 10
click at [132, 146] on img at bounding box center [118, 154] width 32 height 32
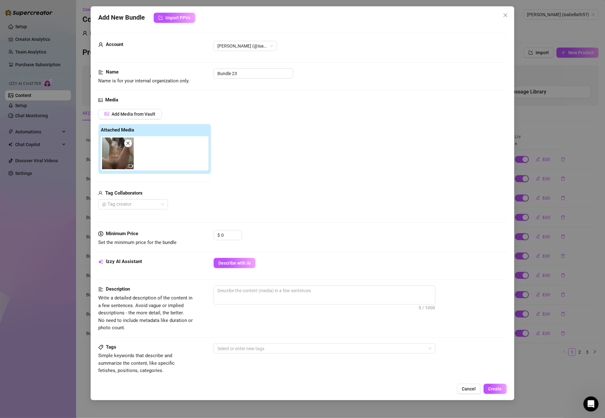
click at [129, 148] on img at bounding box center [118, 154] width 32 height 32
click at [129, 147] on span at bounding box center [128, 143] width 8 height 8
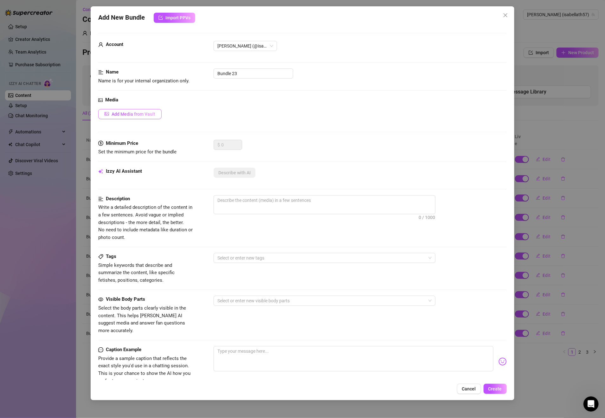
click at [139, 114] on span "Add Media from Vault" at bounding box center [134, 114] width 44 height 5
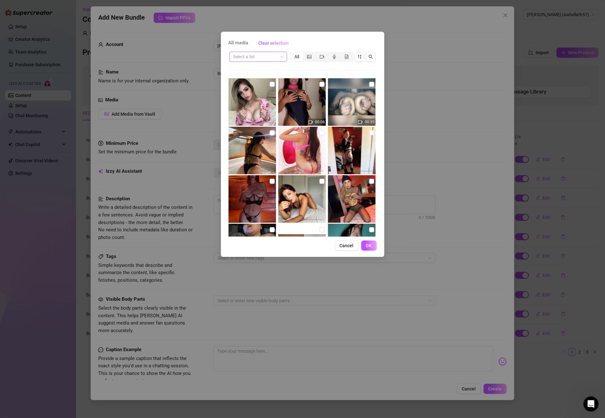
click at [272, 58] on input "search" at bounding box center [255, 57] width 44 height 10
click at [265, 87] on div "Messages" at bounding box center [259, 89] width 48 height 7
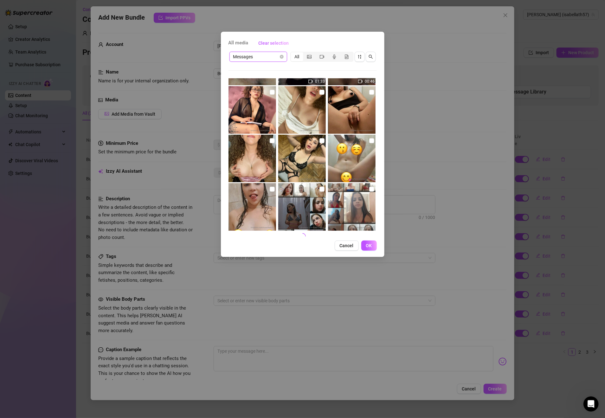
scroll to position [239, 0]
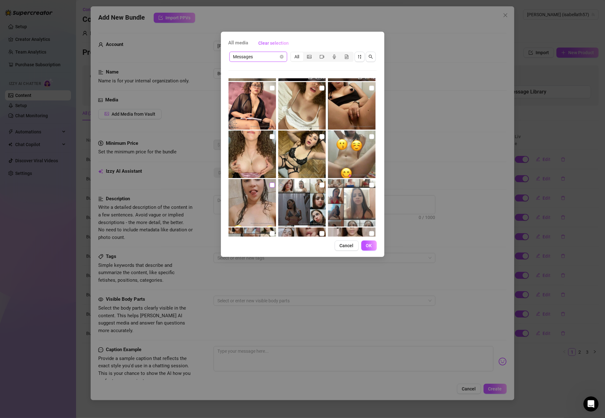
click at [270, 185] on input "checkbox" at bounding box center [272, 185] width 5 height 5
click at [372, 243] on span "OK" at bounding box center [369, 245] width 6 height 5
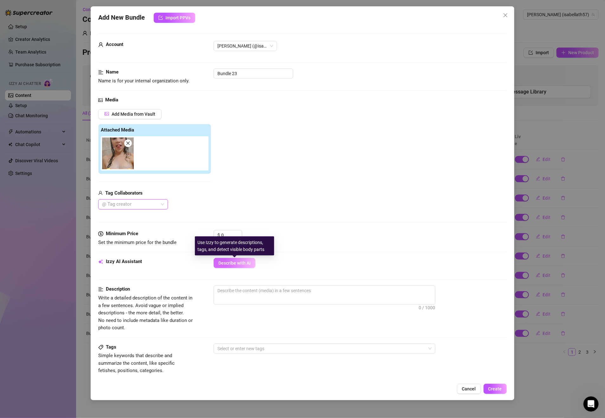
click at [236, 264] on span "Describe with AI" at bounding box center [234, 263] width 32 height 5
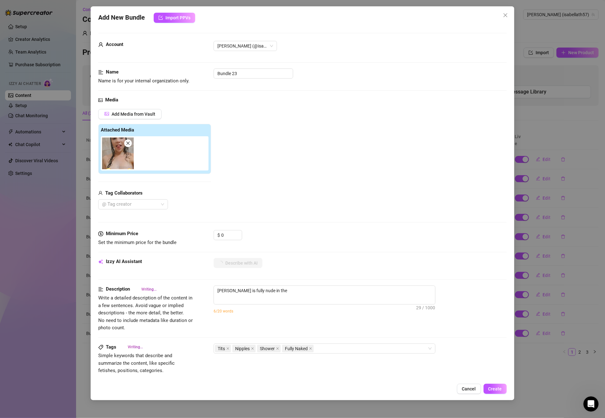
scroll to position [180, 0]
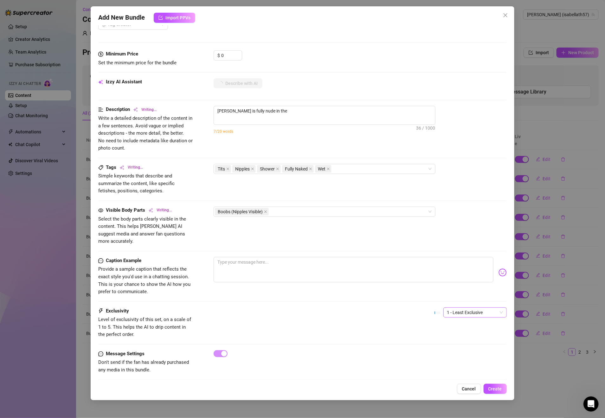
click at [472, 308] on span "1 - Least Exclusive" at bounding box center [475, 313] width 56 height 10
click at [449, 323] on div "1 - Least Exclusive" at bounding box center [467, 319] width 61 height 10
click at [449, 323] on div "Exclusivity Level of exclusivity of this set, on a scale of 1 to 5. This helps …" at bounding box center [302, 322] width 408 height 31
click at [455, 308] on span "1 - Least Exclusive" at bounding box center [475, 313] width 56 height 10
click at [448, 331] on div "2" at bounding box center [467, 329] width 53 height 7
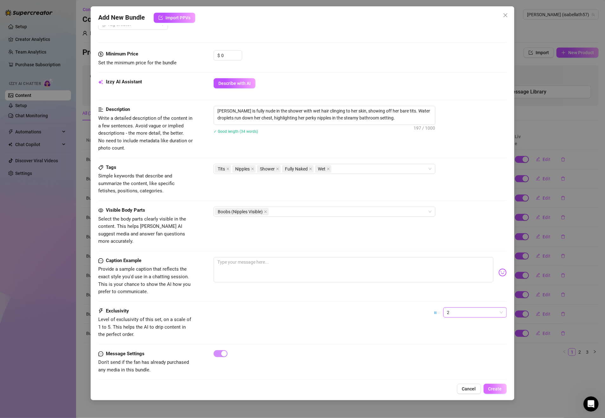
click at [495, 388] on span "Create" at bounding box center [495, 388] width 14 height 5
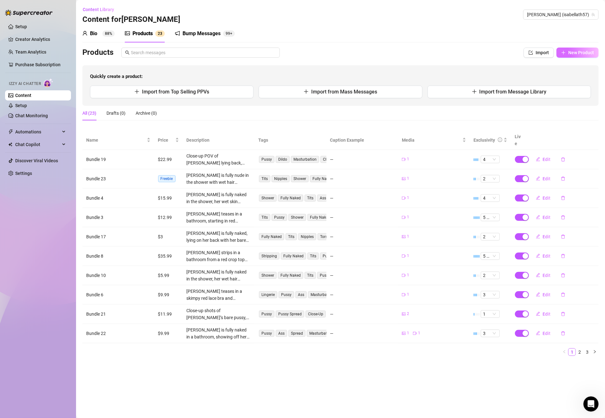
click at [572, 51] on span "New Product" at bounding box center [581, 52] width 26 height 5
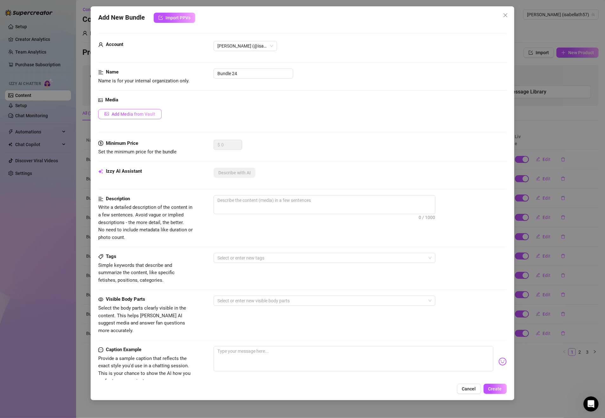
click at [127, 113] on span "Add Media from Vault" at bounding box center [134, 114] width 44 height 5
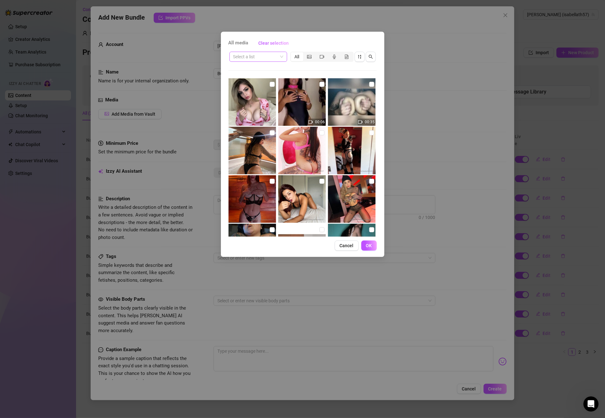
click at [279, 55] on span at bounding box center [258, 57] width 50 height 10
click at [249, 86] on div "Messages" at bounding box center [259, 89] width 48 height 7
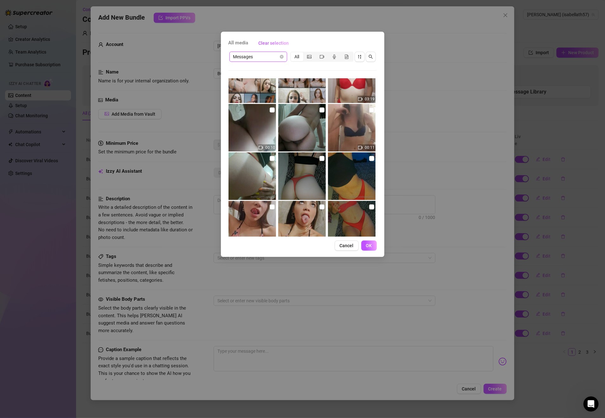
scroll to position [502, 0]
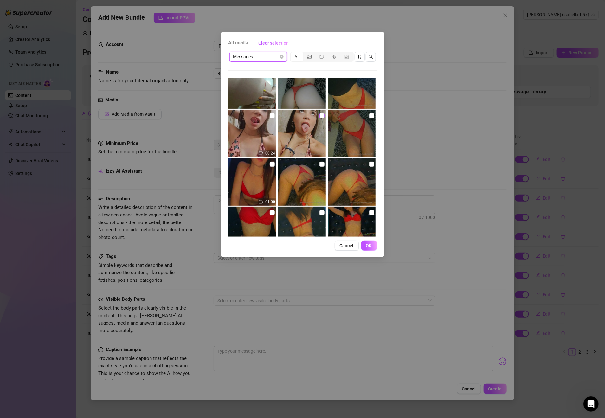
click at [320, 115] on input "checkbox" at bounding box center [322, 115] width 5 height 5
click at [372, 246] on span "OK" at bounding box center [369, 245] width 6 height 5
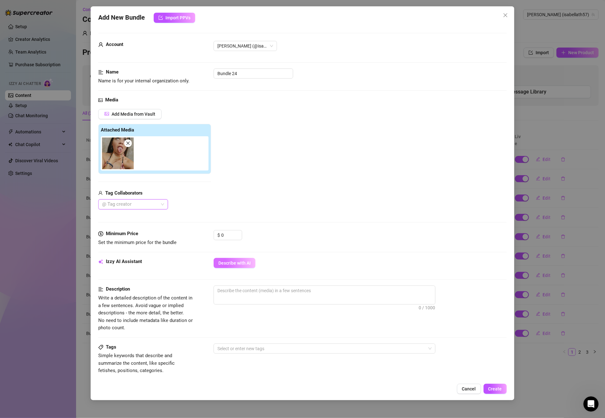
click at [239, 265] on span "Describe with AI" at bounding box center [234, 263] width 32 height 5
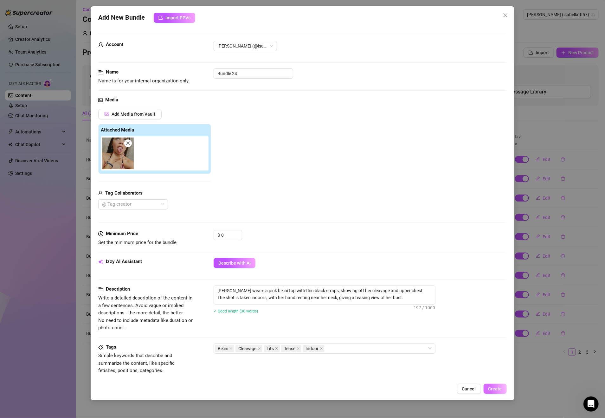
scroll to position [180, 0]
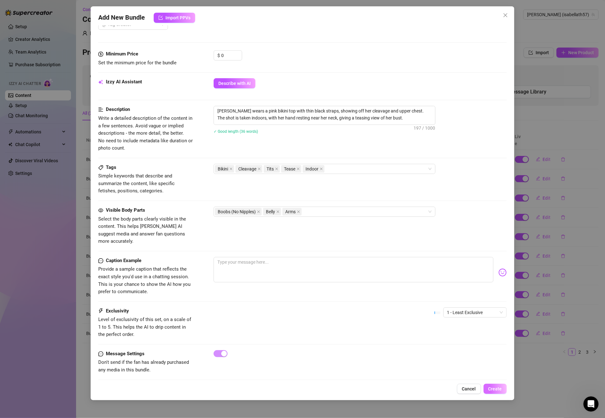
click at [495, 386] on span "Create" at bounding box center [495, 388] width 14 height 5
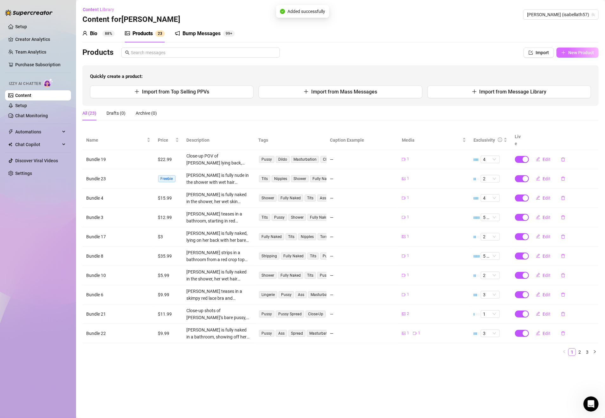
click at [583, 51] on span "New Product" at bounding box center [581, 52] width 26 height 5
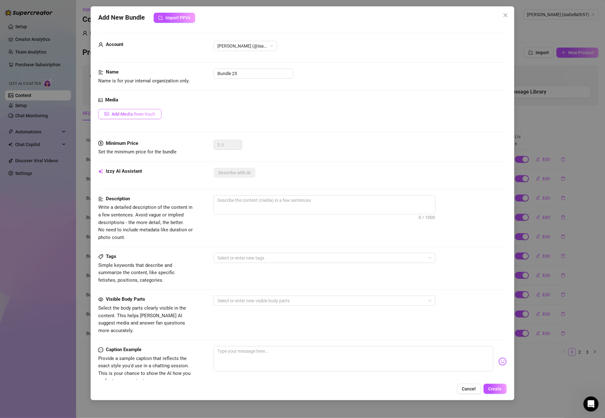
click at [139, 109] on button "Add Media from Vault" at bounding box center [129, 114] width 63 height 10
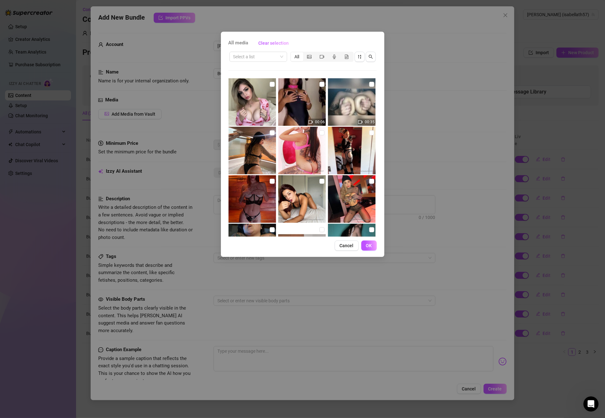
click at [258, 56] on input "search" at bounding box center [255, 57] width 44 height 10
click at [259, 87] on div "Messages" at bounding box center [259, 89] width 48 height 7
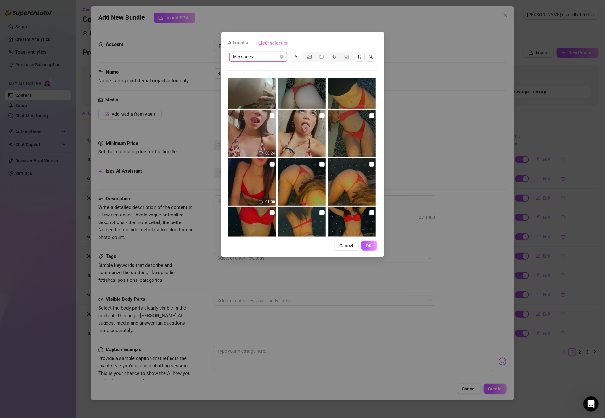
scroll to position [548, 0]
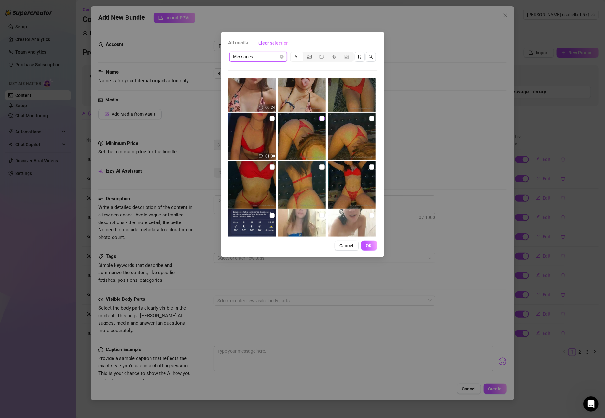
click at [320, 118] on input "checkbox" at bounding box center [322, 118] width 5 height 5
click at [369, 120] on input "checkbox" at bounding box center [371, 118] width 5 height 5
click at [371, 244] on span "OK" at bounding box center [369, 245] width 6 height 5
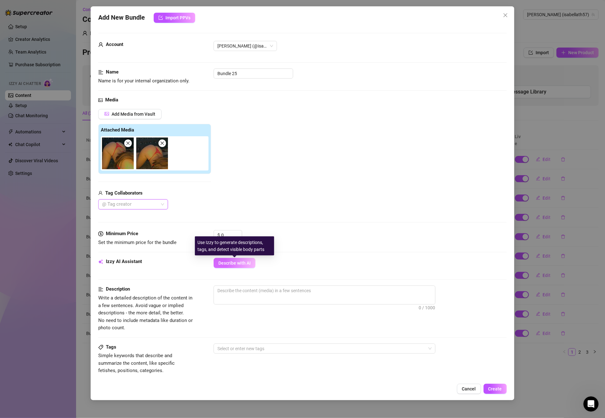
click at [245, 266] on span "Describe with AI" at bounding box center [234, 263] width 32 height 5
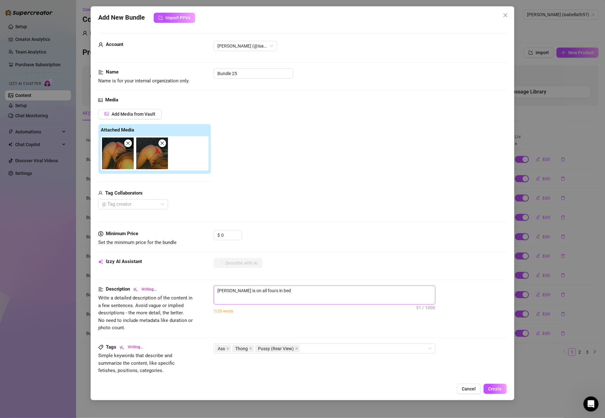
scroll to position [180, 0]
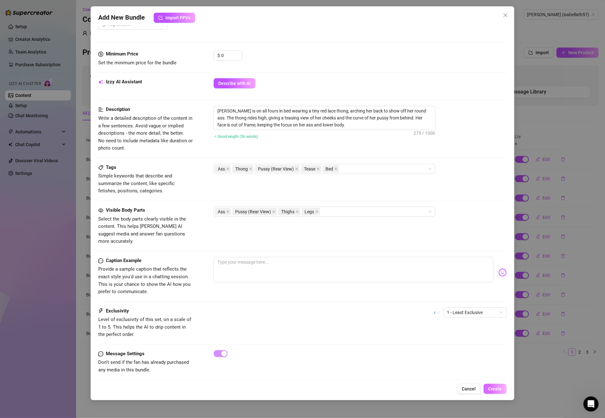
click at [496, 390] on span "Create" at bounding box center [495, 388] width 14 height 5
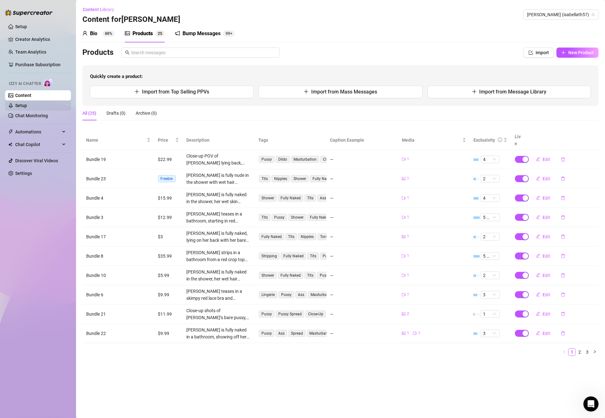
click at [27, 105] on link "Setup" at bounding box center [21, 105] width 12 height 5
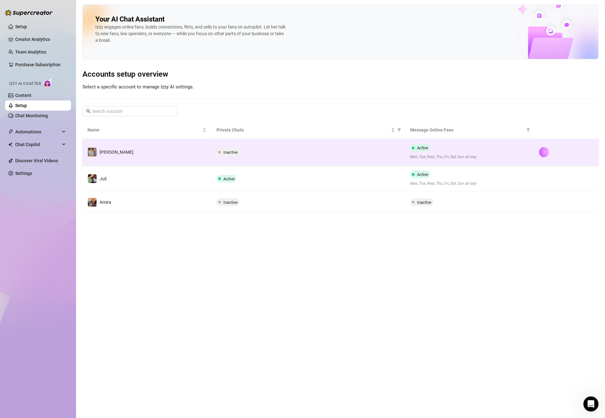
click at [540, 151] on button "button" at bounding box center [544, 152] width 10 height 10
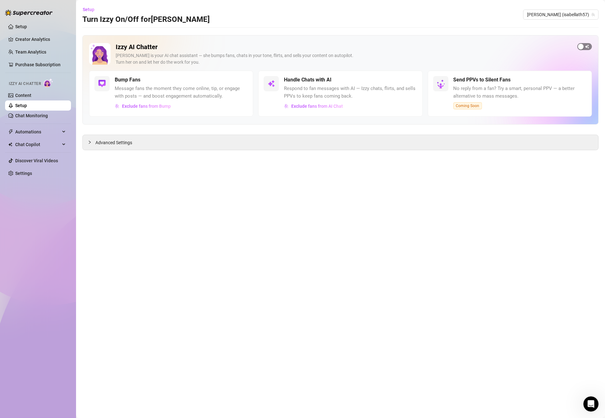
click at [583, 47] on div "button" at bounding box center [581, 47] width 6 height 6
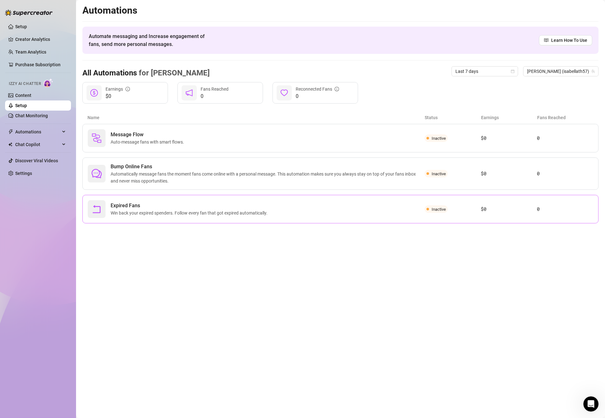
click at [420, 212] on div "Expired Fans Win back your expired spenders. Follow every fan that got expired …" at bounding box center [256, 209] width 337 height 18
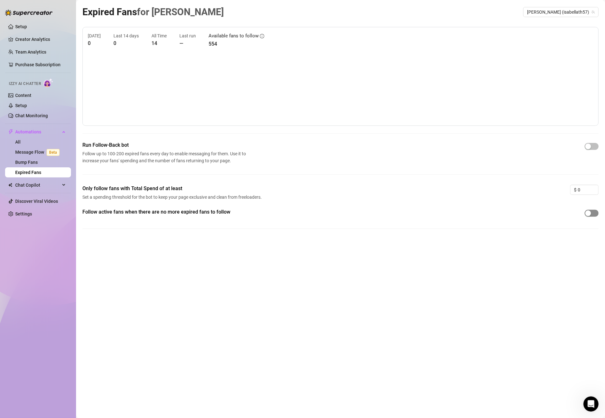
click at [592, 211] on span "button" at bounding box center [592, 213] width 14 height 7
click at [589, 146] on div "button" at bounding box center [588, 147] width 6 height 6
click at [45, 152] on link "Message Flow Beta" at bounding box center [38, 152] width 47 height 5
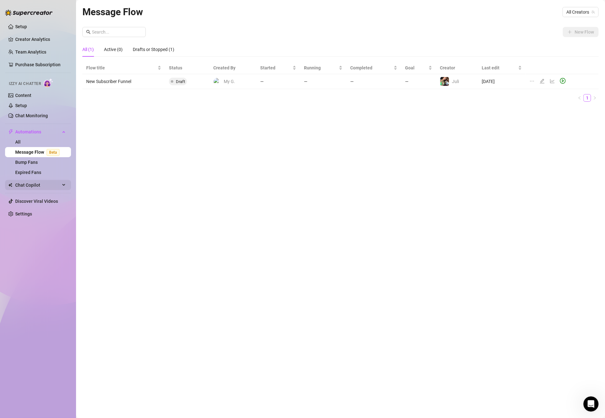
click at [45, 184] on span "Chat Copilot" at bounding box center [37, 185] width 45 height 10
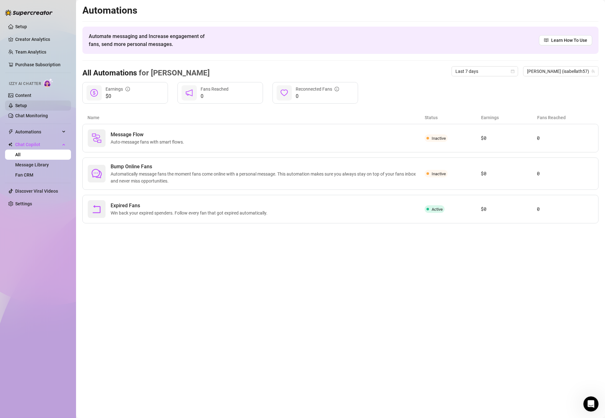
click at [27, 103] on link "Setup" at bounding box center [21, 105] width 12 height 5
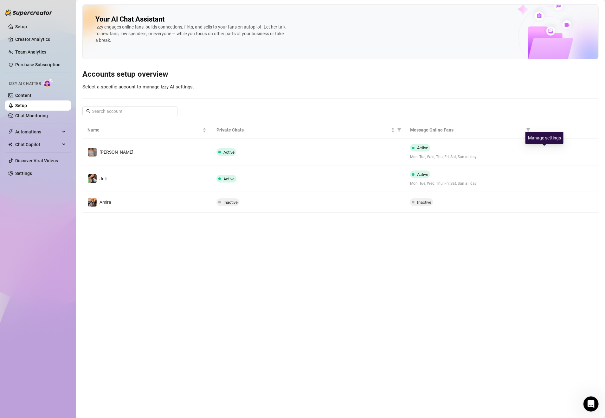
drag, startPoint x: 547, startPoint y: 153, endPoint x: 523, endPoint y: 171, distance: 30.3
click at [547, 153] on button "button" at bounding box center [544, 152] width 10 height 10
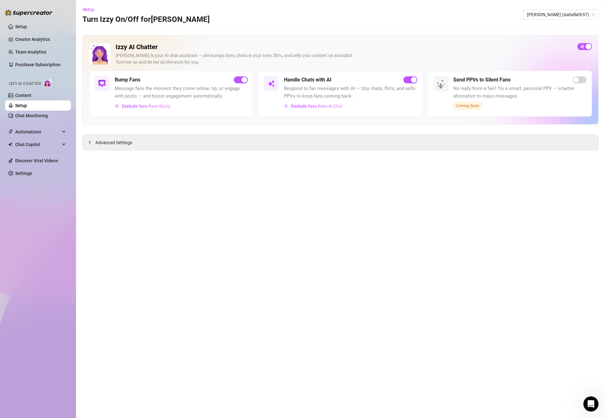
drag, startPoint x: 333, startPoint y: 125, endPoint x: 483, endPoint y: 245, distance: 192.6
click at [483, 245] on main "Setup Turn Izzy On/Off for Isabella Isabella (isabellath57) Izzy AI Chatter Izz…" at bounding box center [340, 209] width 529 height 418
